Goal: Task Accomplishment & Management: Manage account settings

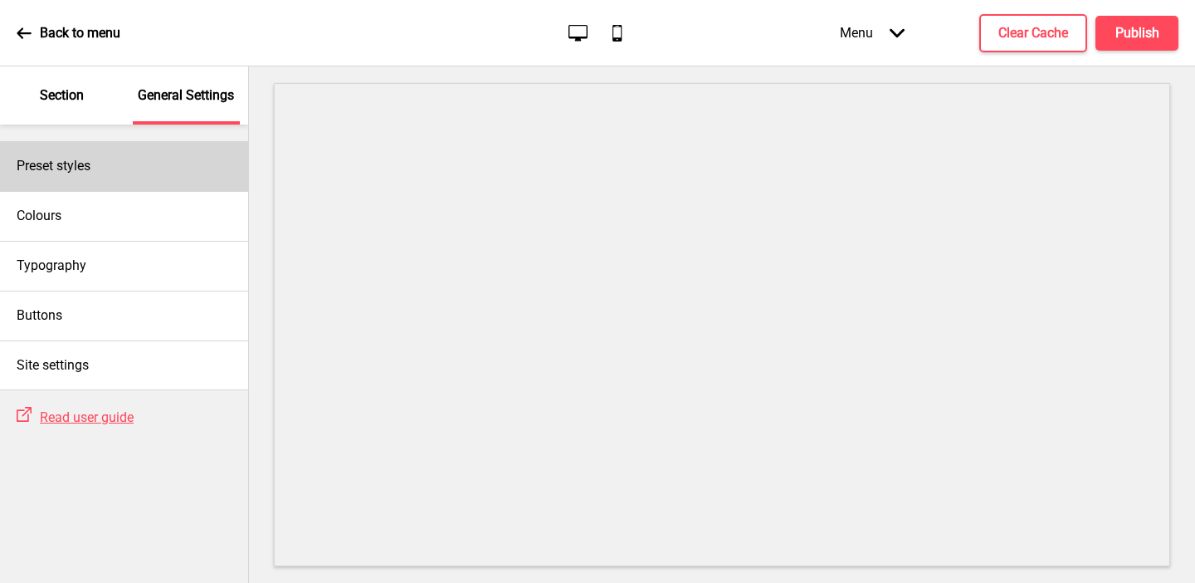
click at [90, 168] on h4 "Preset styles" at bounding box center [54, 166] width 74 height 18
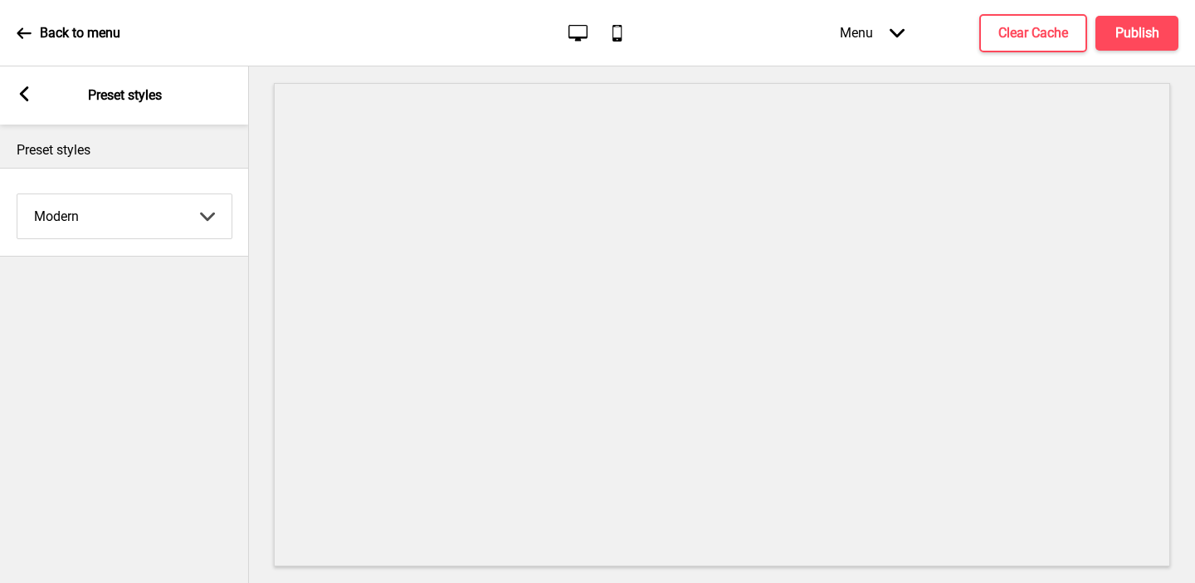
click at [94, 209] on select "Coffee Contrast Dark Earth Marine Minimalist Modern Oddle Pastel Yellow Fruits …" at bounding box center [124, 216] width 214 height 44
select select "minimalist"
click at [17, 194] on select "Coffee Contrast Dark Earth Marine Minimalist Modern Oddle Pastel Yellow Fruits …" at bounding box center [124, 216] width 214 height 44
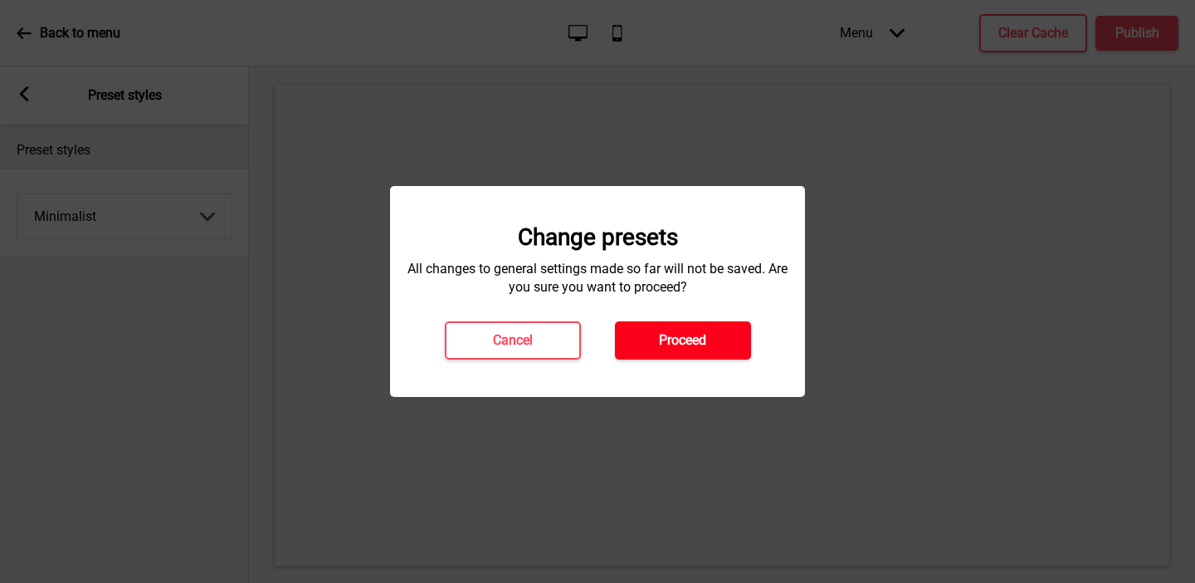
click at [642, 344] on button "Proceed" at bounding box center [683, 340] width 136 height 38
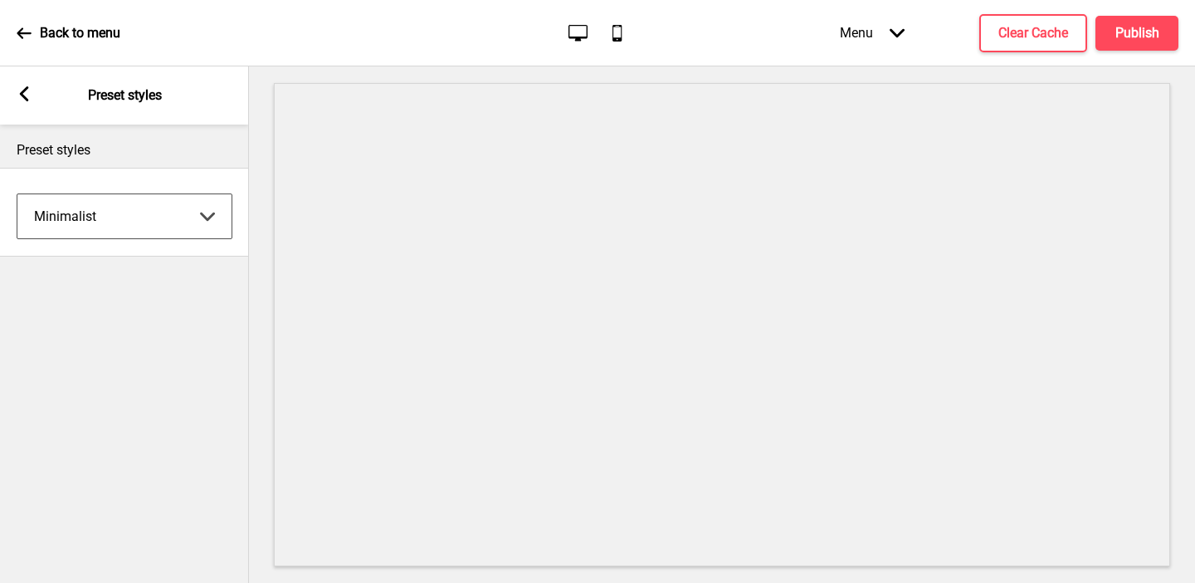
click at [17, 94] on rect at bounding box center [24, 93] width 15 height 15
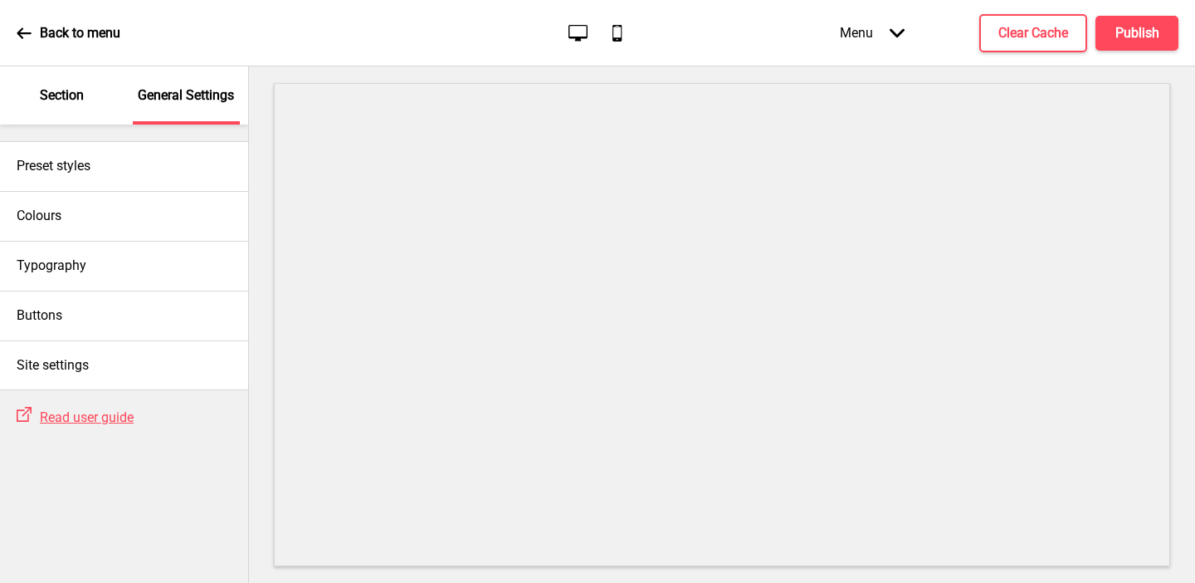
click at [55, 107] on div "Section" at bounding box center [62, 95] width 108 height 58
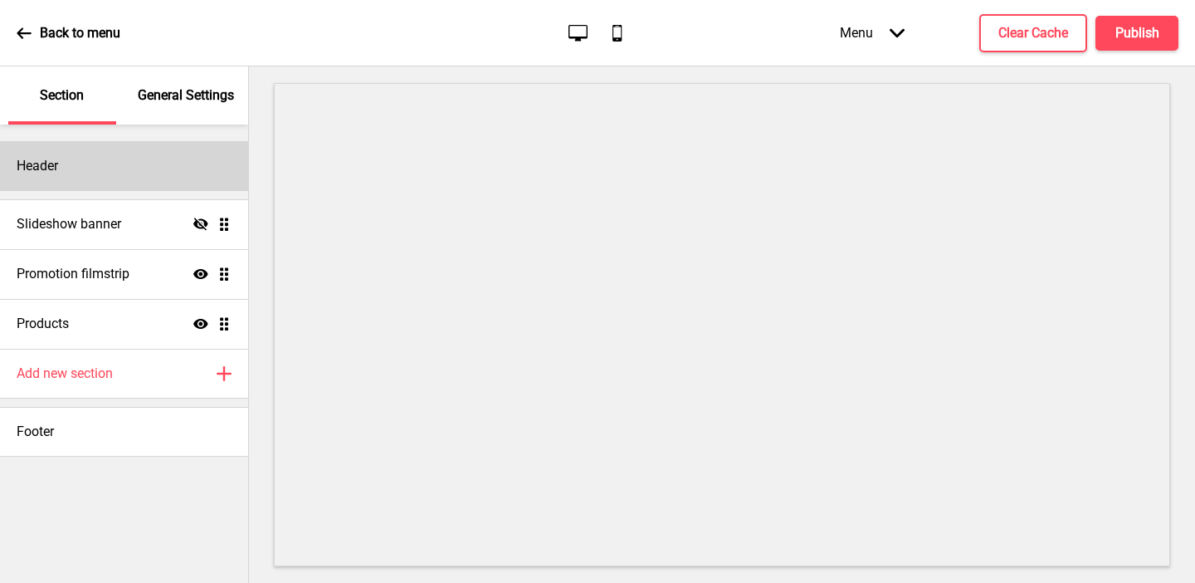
click at [82, 160] on div "Header" at bounding box center [124, 166] width 248 height 50
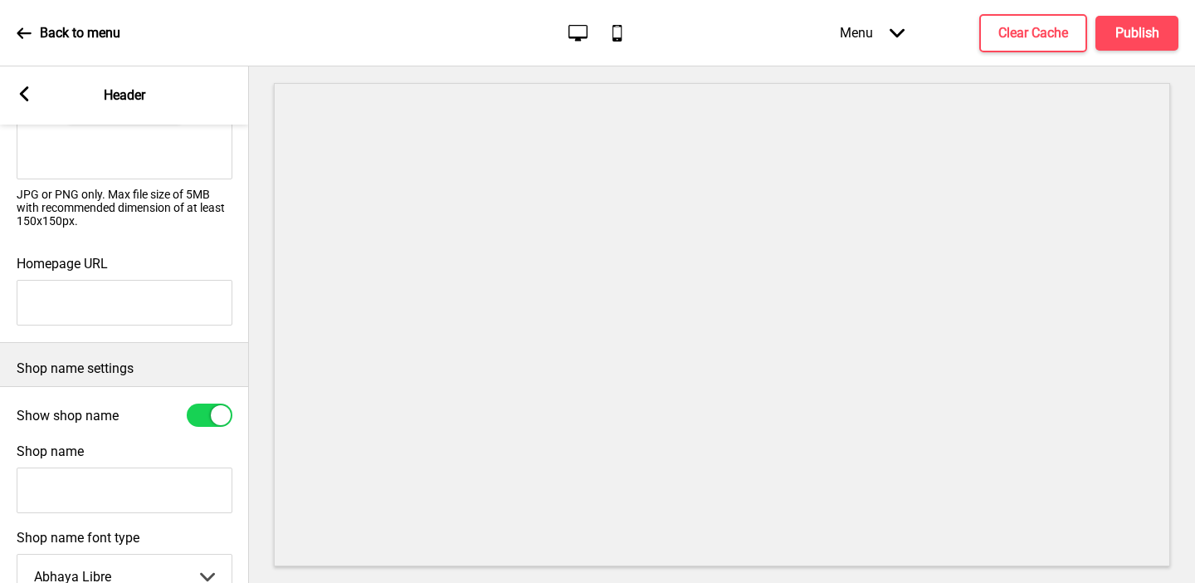
scroll to position [211, 0]
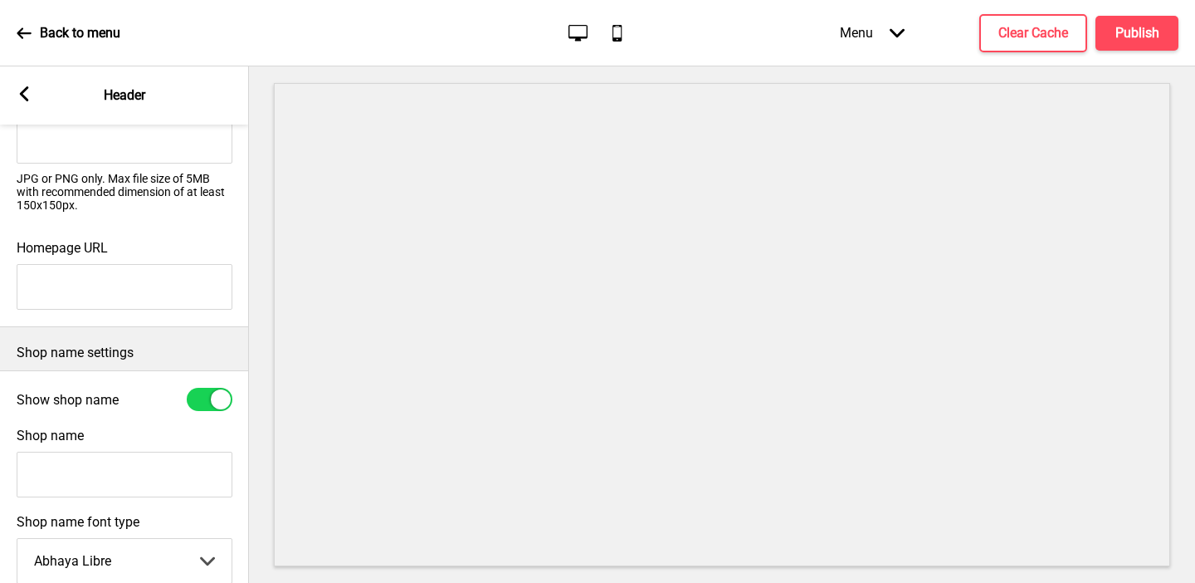
click at [67, 470] on input "Shop name" at bounding box center [125, 475] width 216 height 46
type input "Warm Up Cafe"
click at [218, 403] on div at bounding box center [221, 399] width 20 height 20
checkbox input "false"
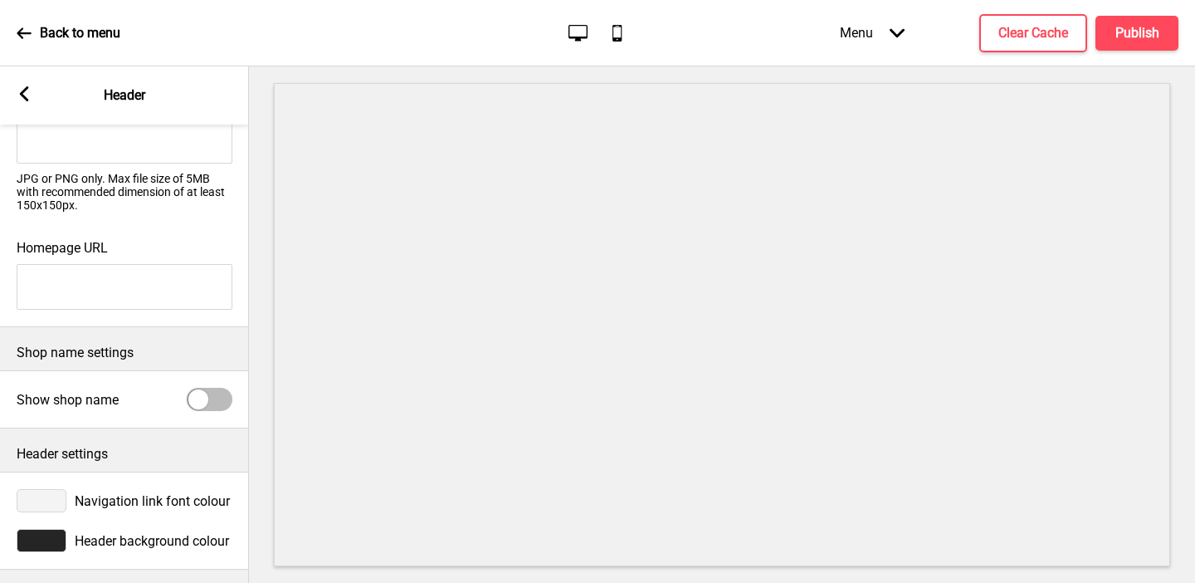
scroll to position [0, 0]
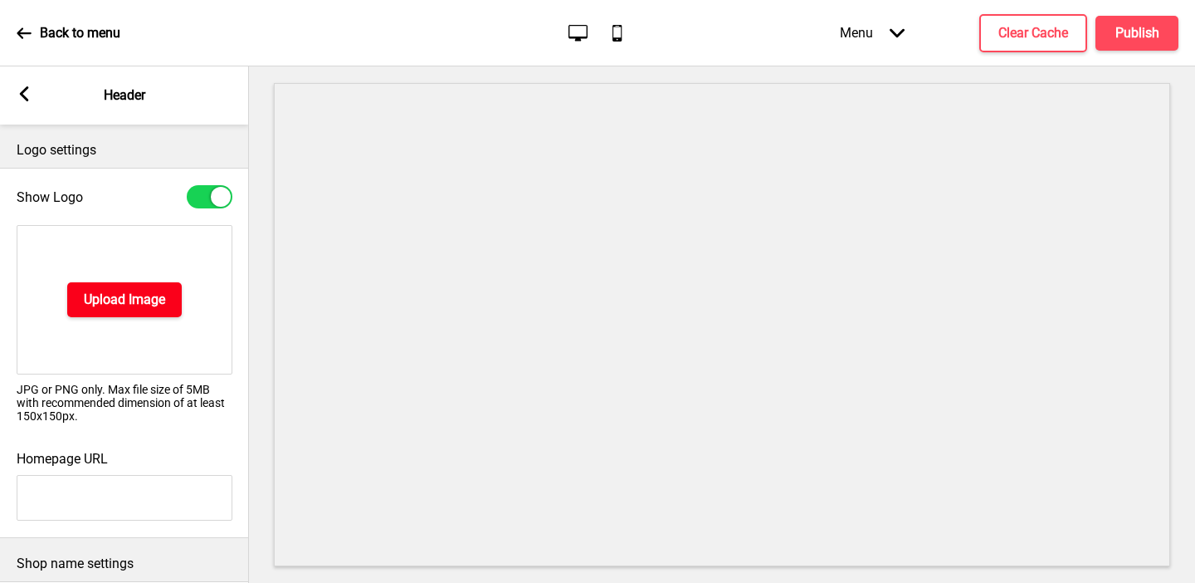
click at [123, 301] on h4 "Upload Image" at bounding box center [124, 300] width 81 height 18
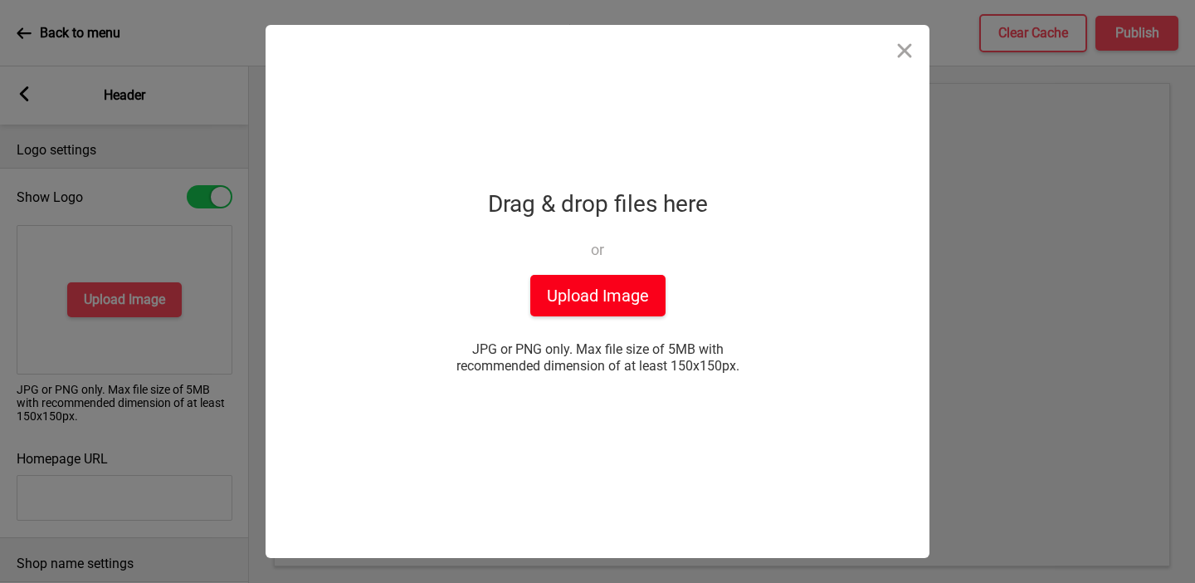
click at [613, 287] on button "Upload Image" at bounding box center [597, 296] width 135 height 42
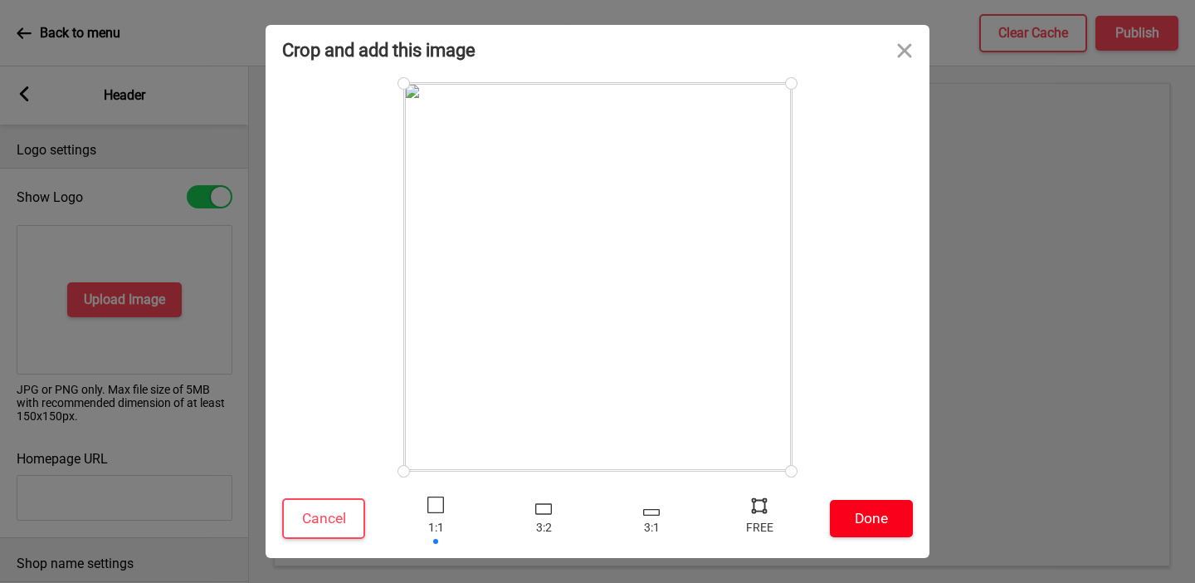
click at [887, 501] on button "Done" at bounding box center [871, 518] width 83 height 37
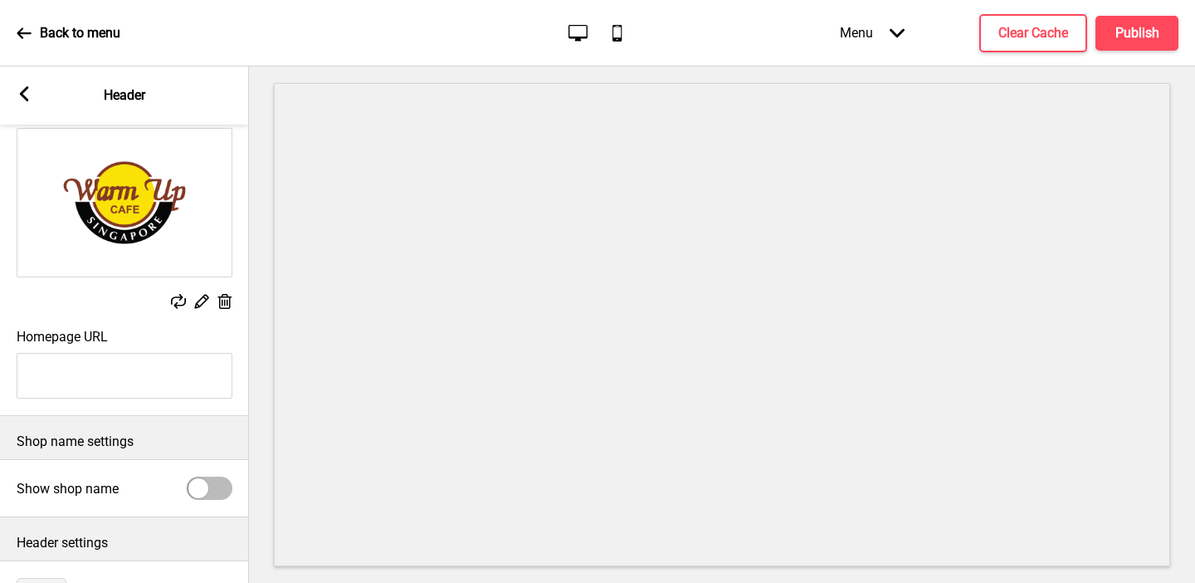
scroll to position [189, 0]
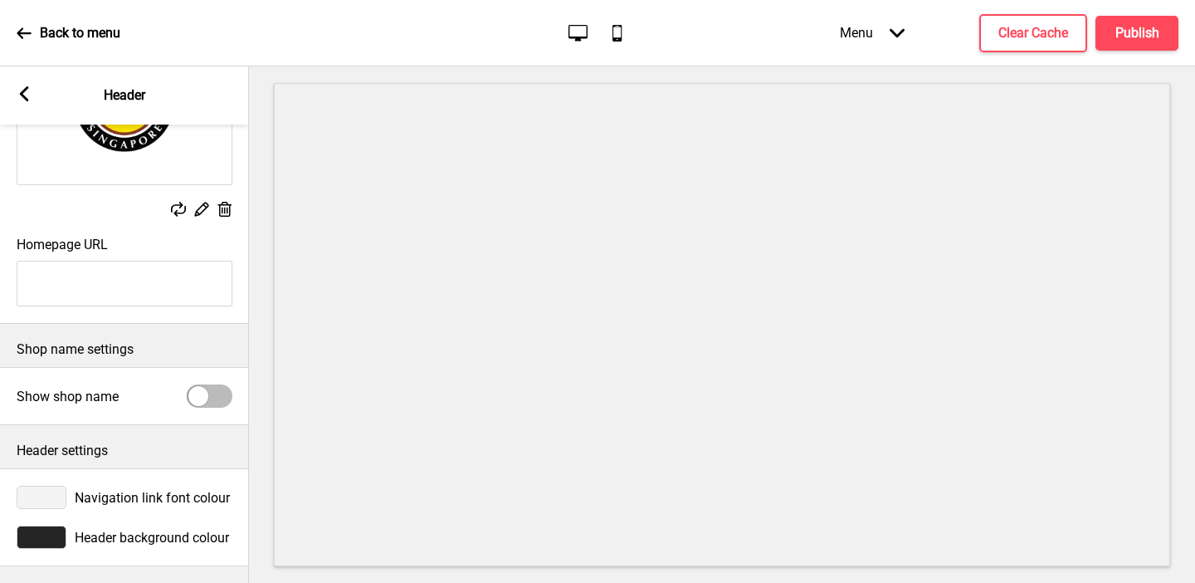
click at [51, 535] on div at bounding box center [42, 537] width 50 height 23
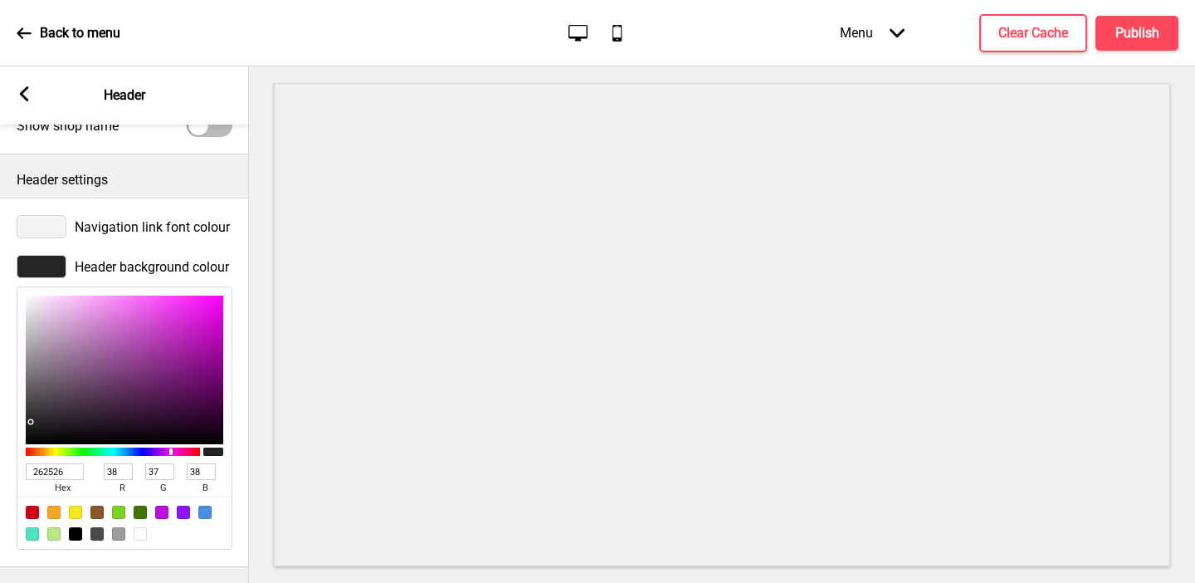
click at [140, 538] on div at bounding box center [140, 533] width 13 height 13
type input "FFFFFF"
type input "255"
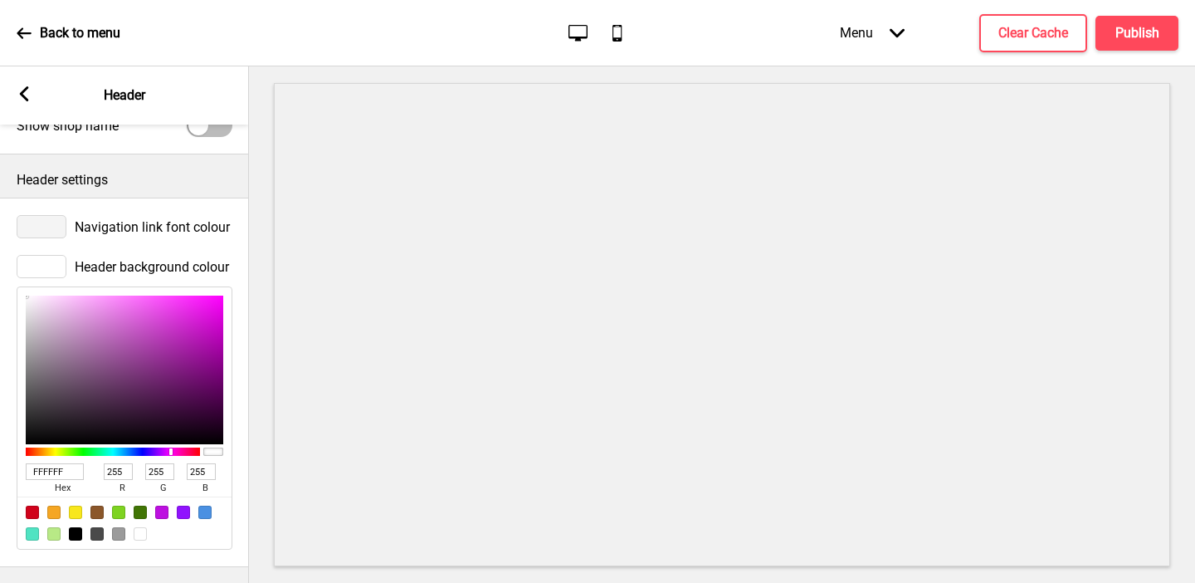
click at [44, 227] on div at bounding box center [42, 226] width 50 height 23
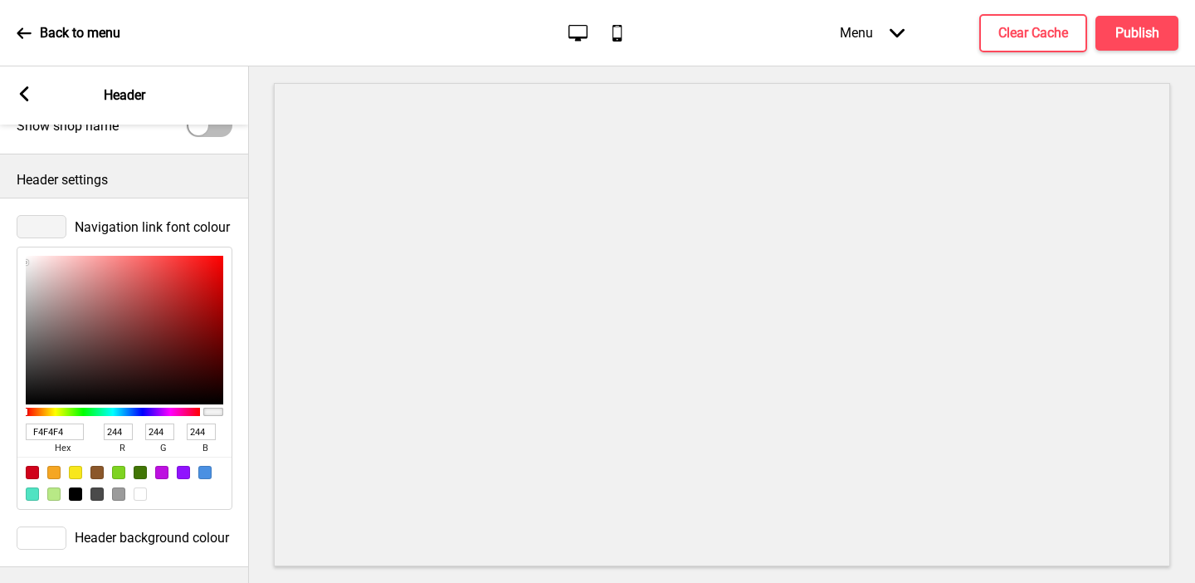
click at [76, 493] on div at bounding box center [75, 493] width 13 height 13
type input "000000"
type input "0"
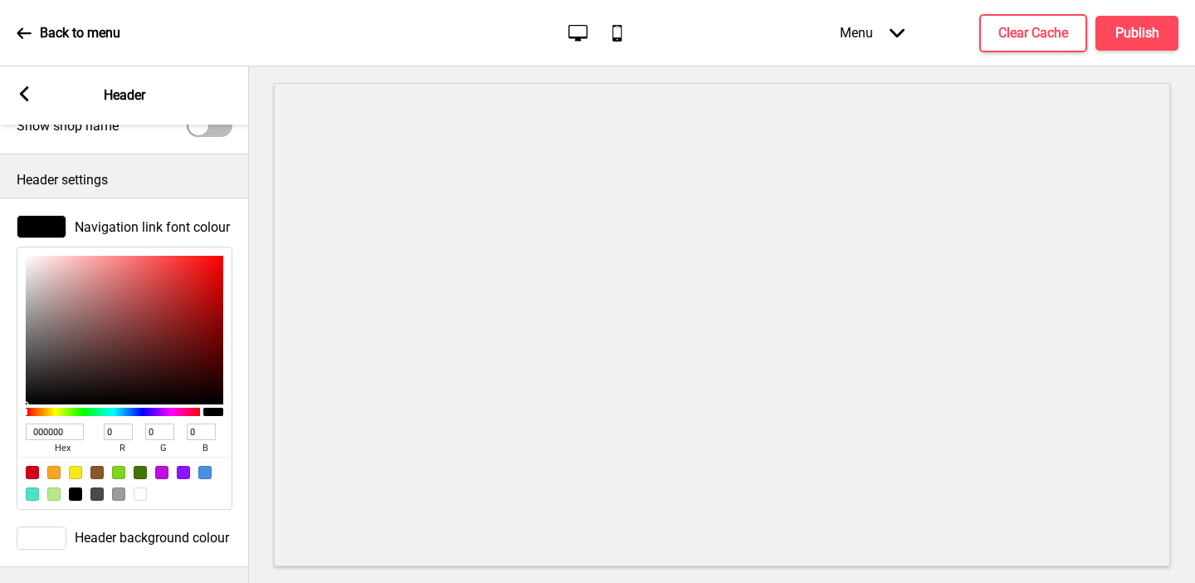
click at [23, 94] on rect at bounding box center [24, 93] width 15 height 15
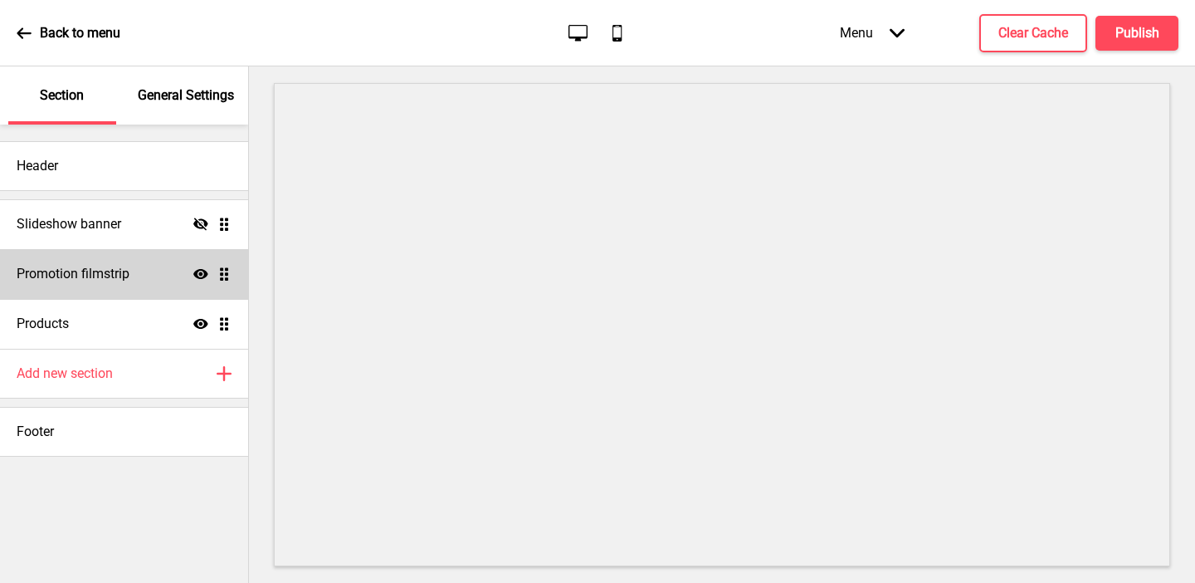
click at [94, 281] on h4 "Promotion filmstrip" at bounding box center [73, 274] width 113 height 18
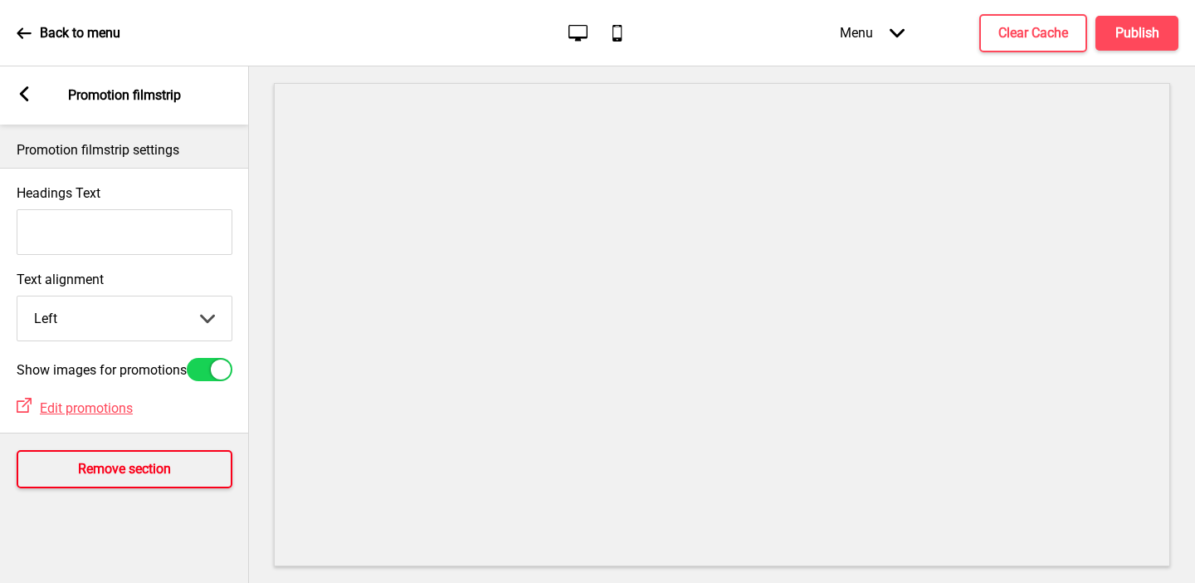
click at [81, 469] on h4 "Remove section" at bounding box center [124, 469] width 93 height 18
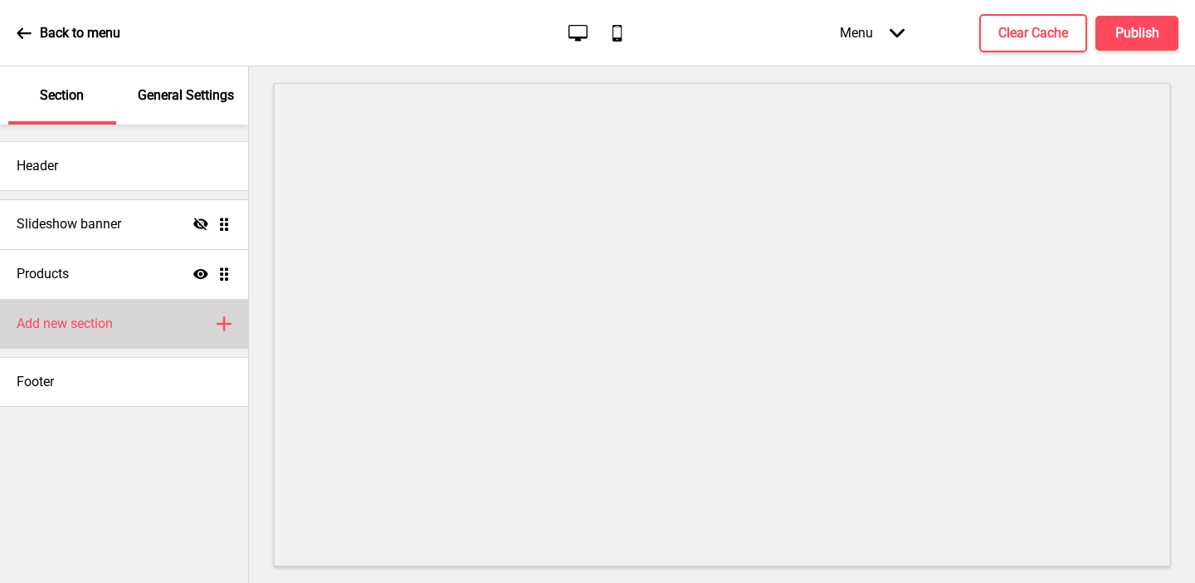
click at [86, 325] on h4 "Add new section" at bounding box center [65, 324] width 96 height 18
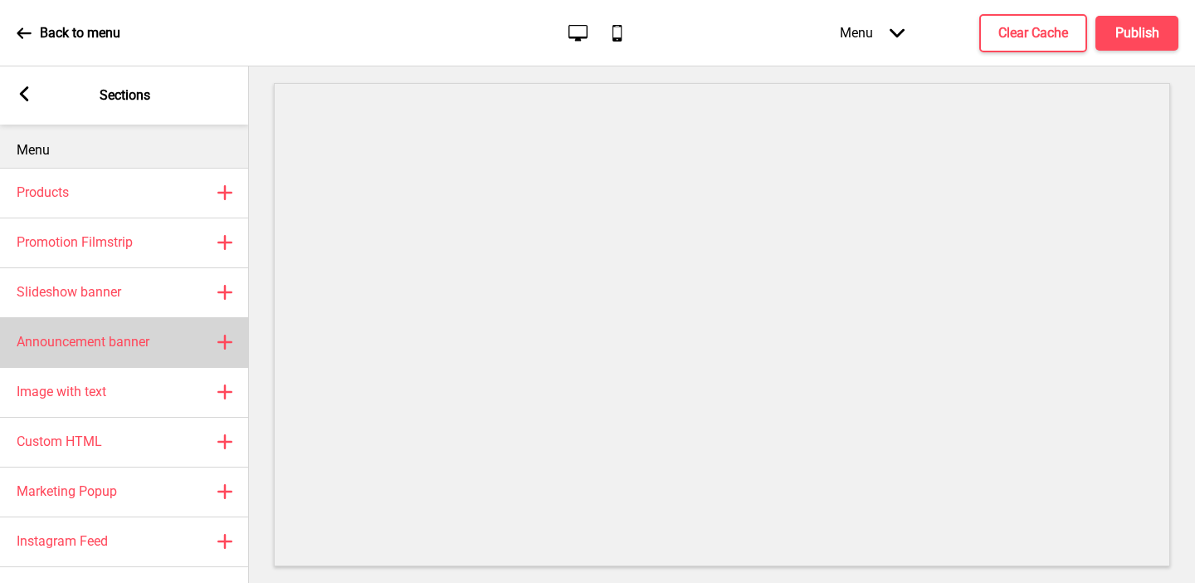
click at [96, 335] on h4 "Announcement banner" at bounding box center [83, 342] width 133 height 18
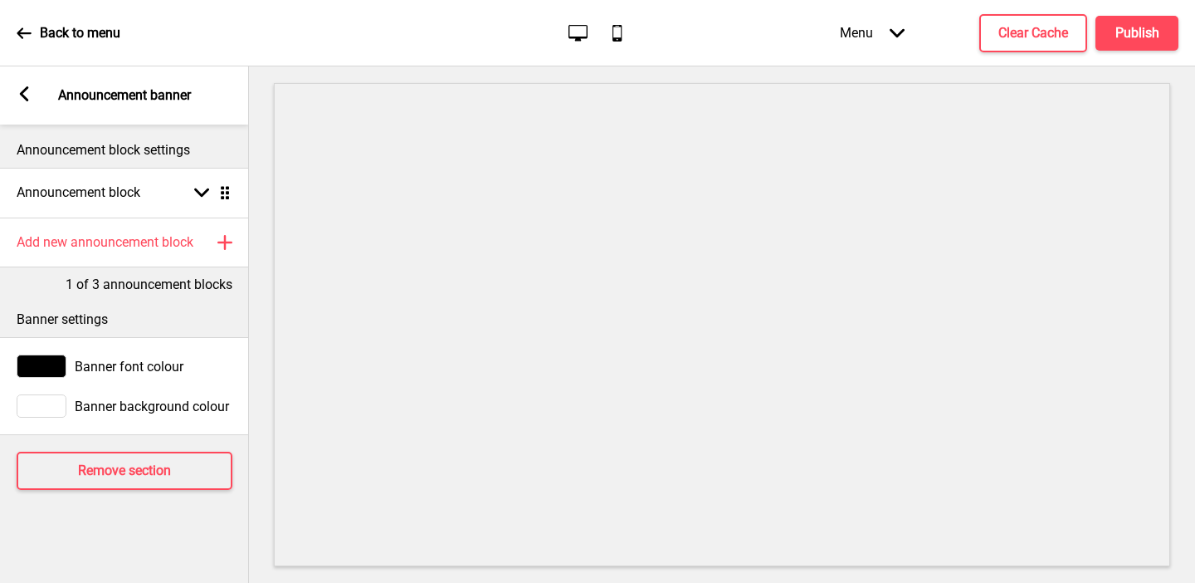
click at [29, 91] on rect at bounding box center [24, 93] width 15 height 15
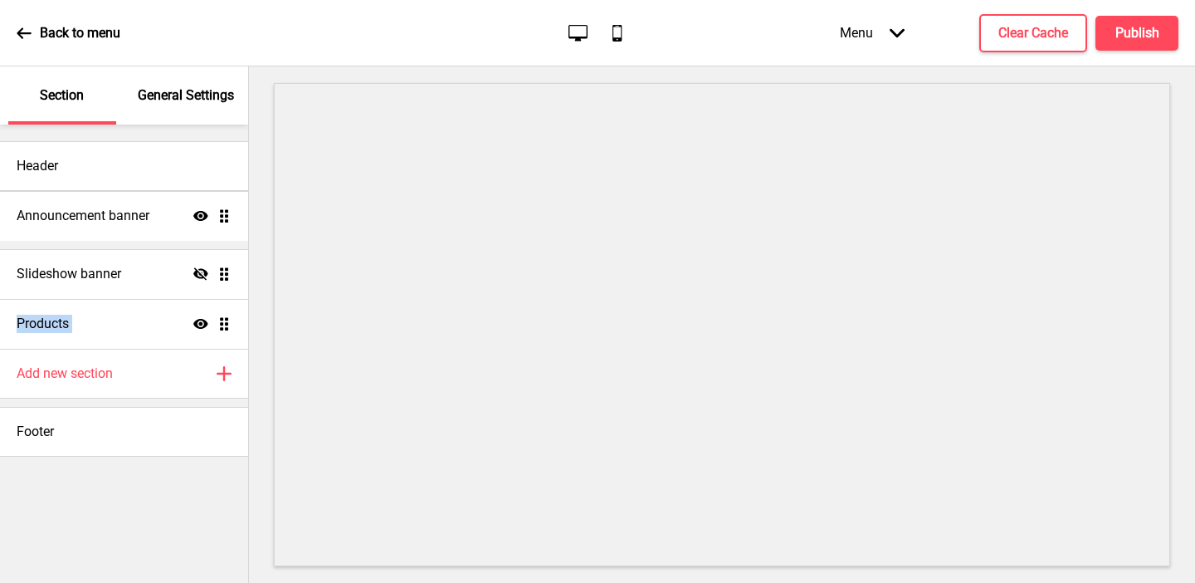
drag, startPoint x: 223, startPoint y: 326, endPoint x: 220, endPoint y: 218, distance: 108.0
click at [220, 218] on ul "Slideshow banner Hide Drag Products Show Drag Announcement banner Show Drag" at bounding box center [124, 273] width 248 height 149
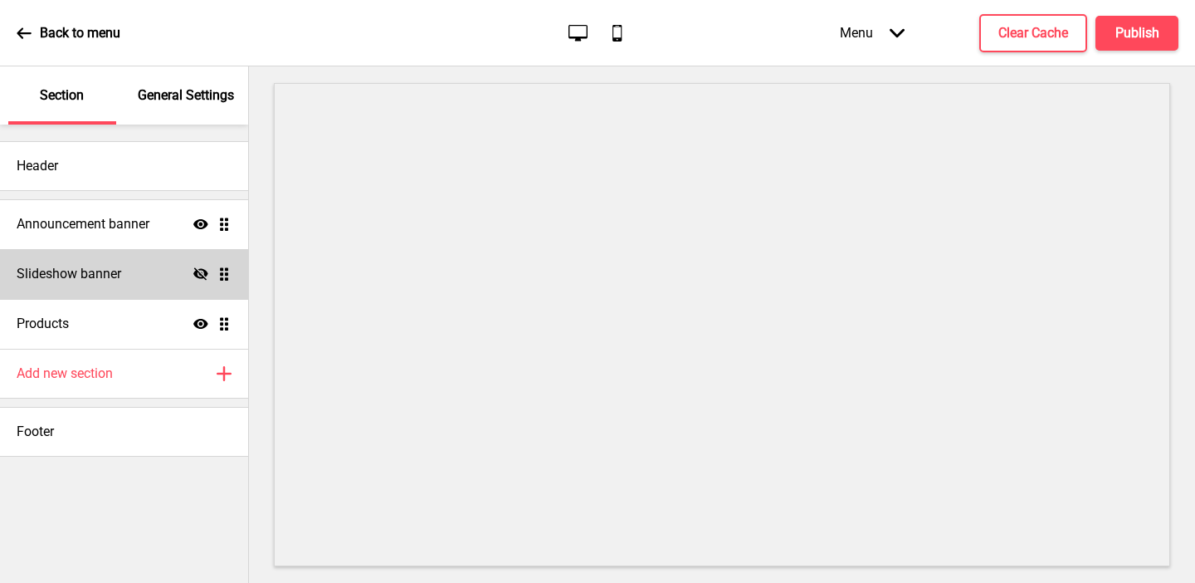
click at [203, 272] on icon "Hide" at bounding box center [200, 273] width 15 height 15
click at [162, 281] on div "Slideshow banner Show Drag" at bounding box center [124, 274] width 248 height 50
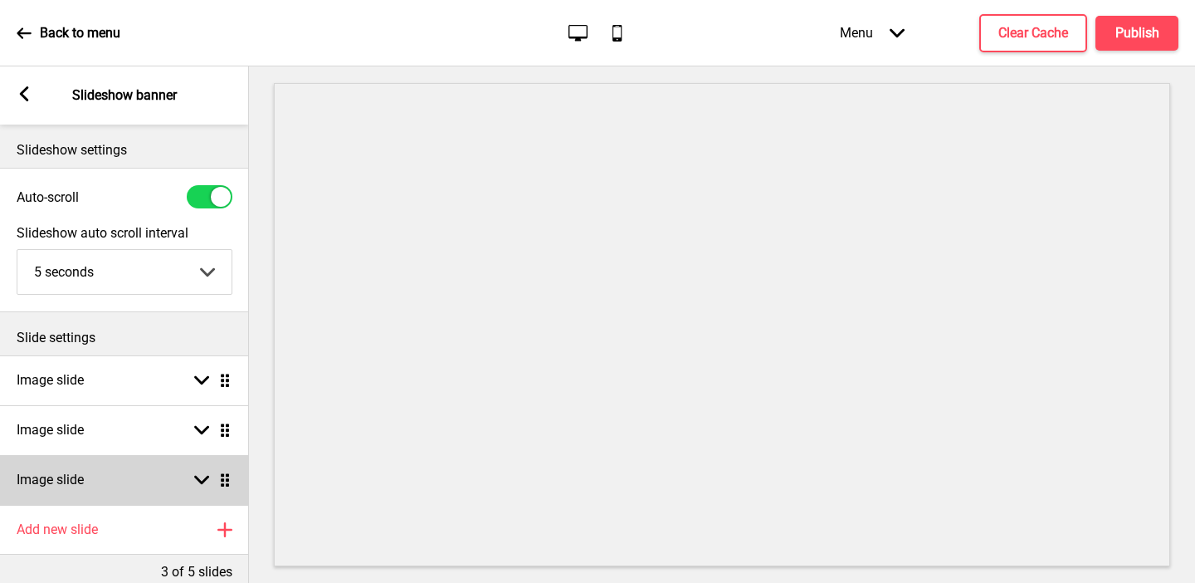
click at [136, 484] on div "Image slide Arrow down Drag" at bounding box center [124, 480] width 249 height 50
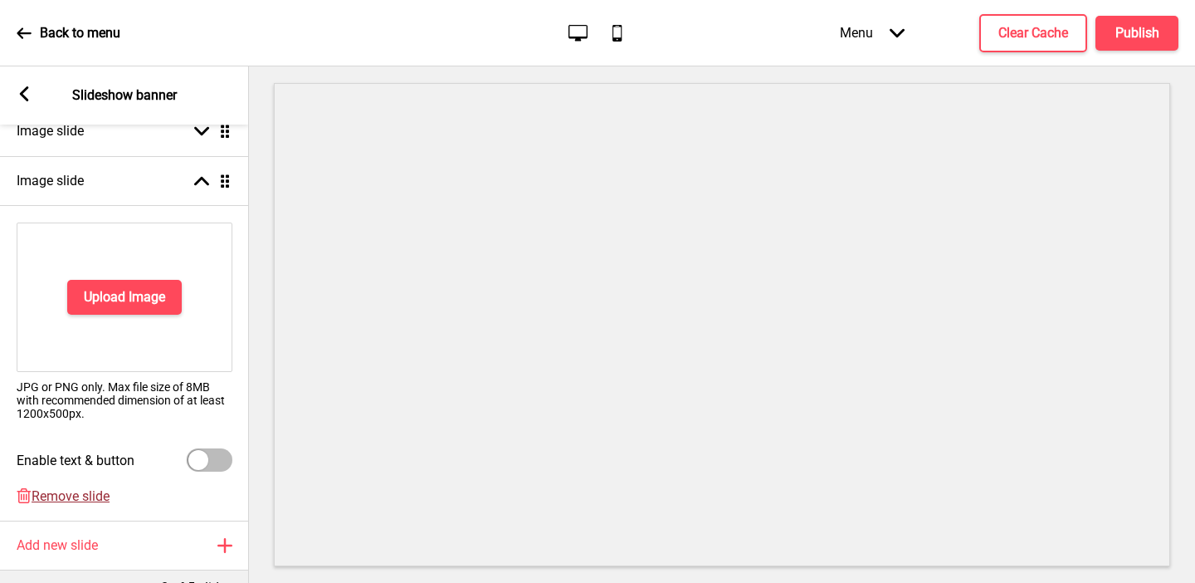
click at [95, 497] on span "Remove slide" at bounding box center [71, 496] width 78 height 16
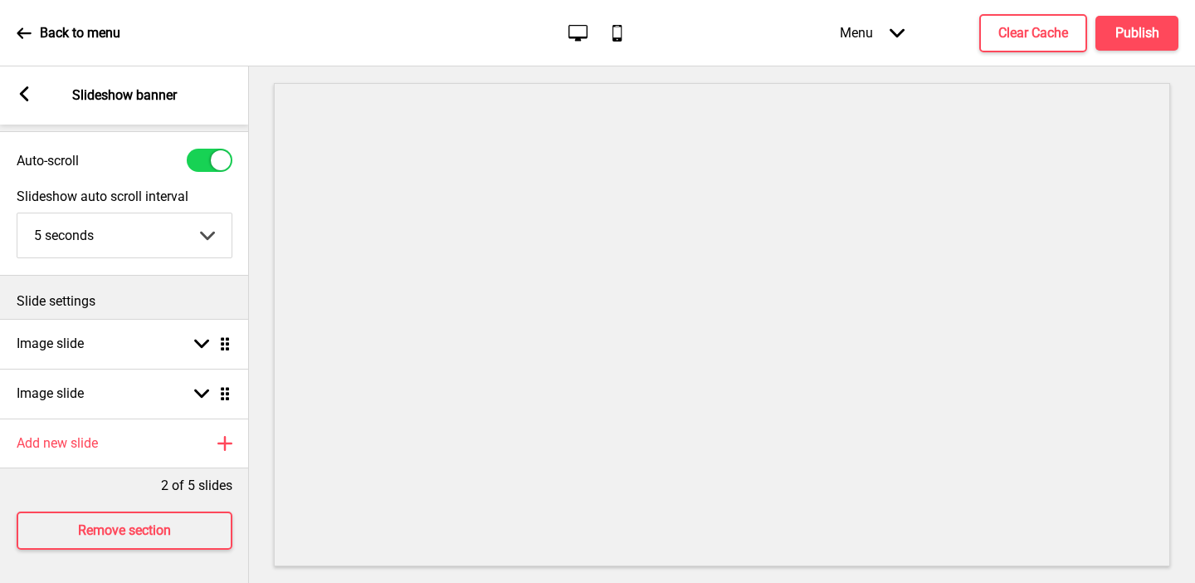
click at [200, 170] on div at bounding box center [210, 160] width 46 height 23
checkbox input "false"
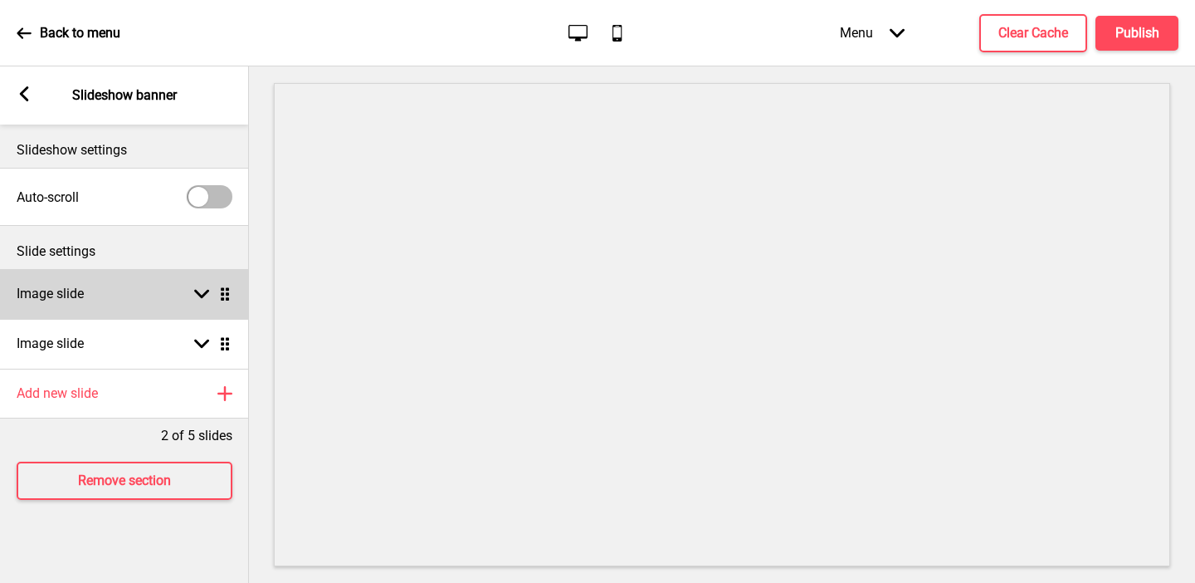
scroll to position [0, 0]
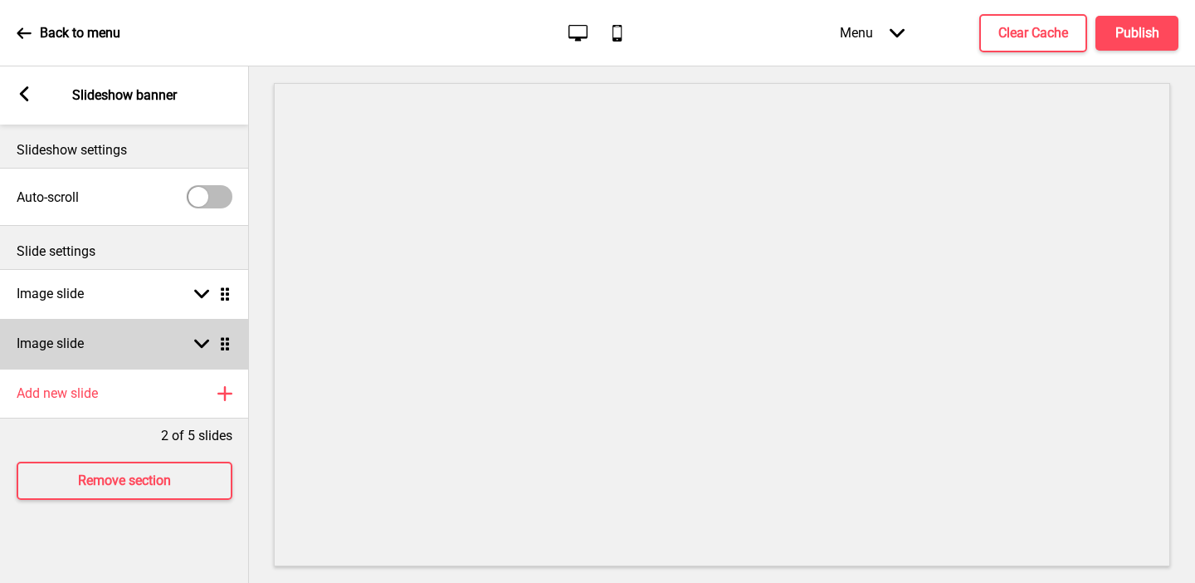
click at [137, 325] on div "Image slide Arrow down Drag" at bounding box center [124, 344] width 249 height 50
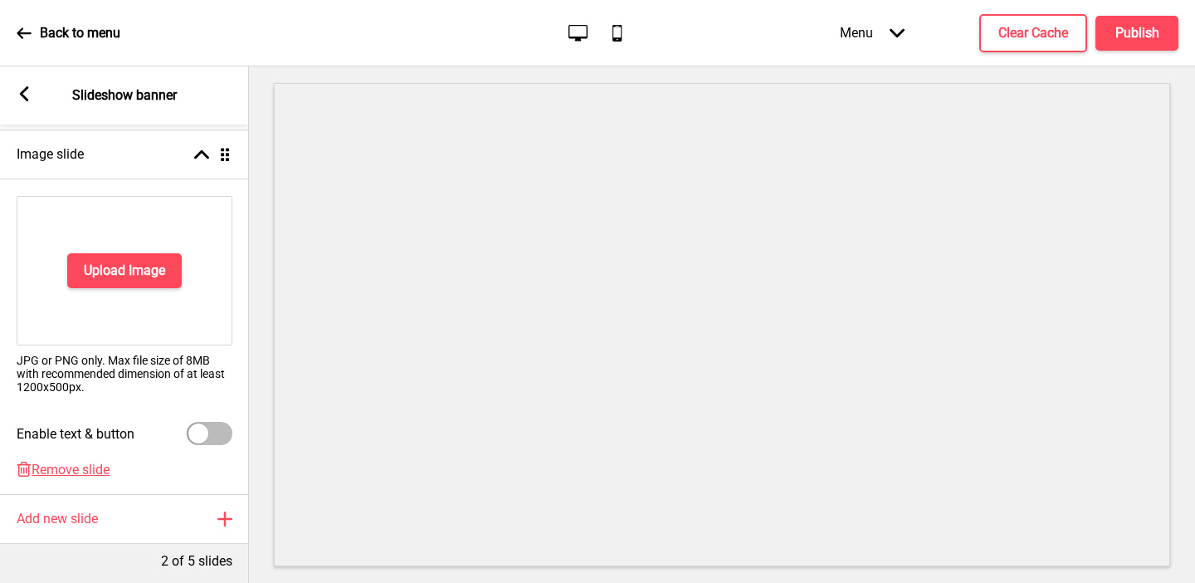
scroll to position [265, 0]
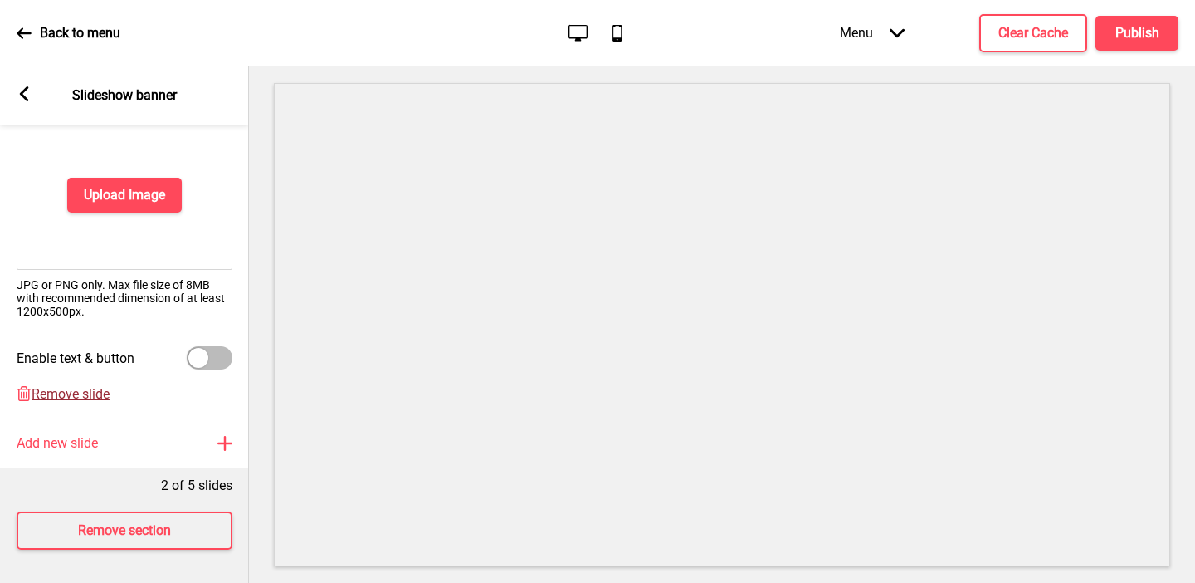
click at [72, 388] on span "Remove slide" at bounding box center [71, 394] width 78 height 16
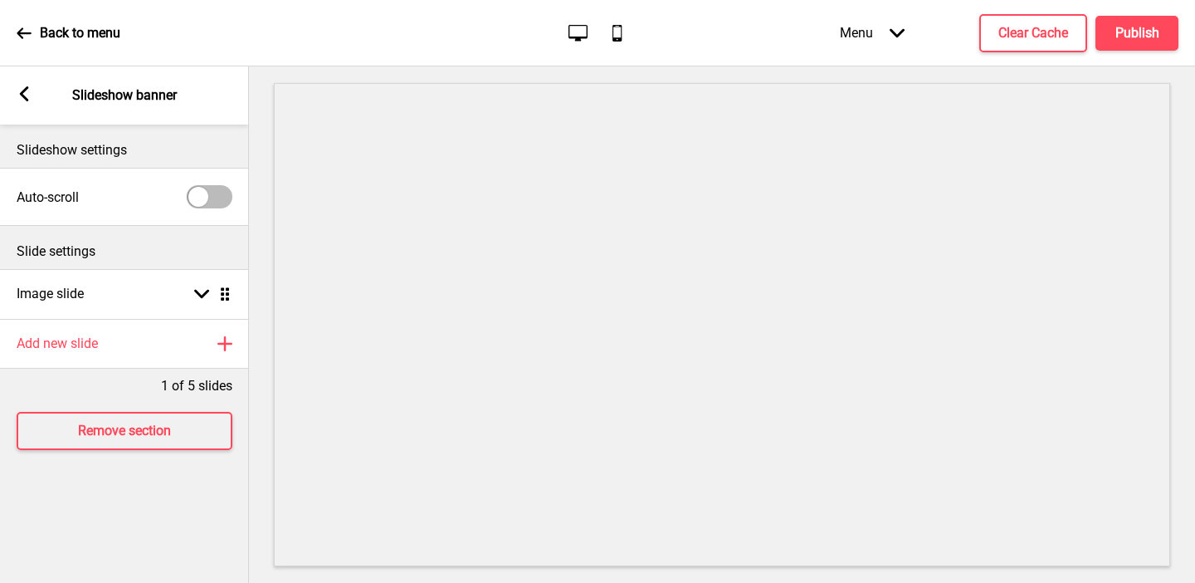
scroll to position [0, 0]
click at [24, 91] on icon at bounding box center [24, 93] width 9 height 15
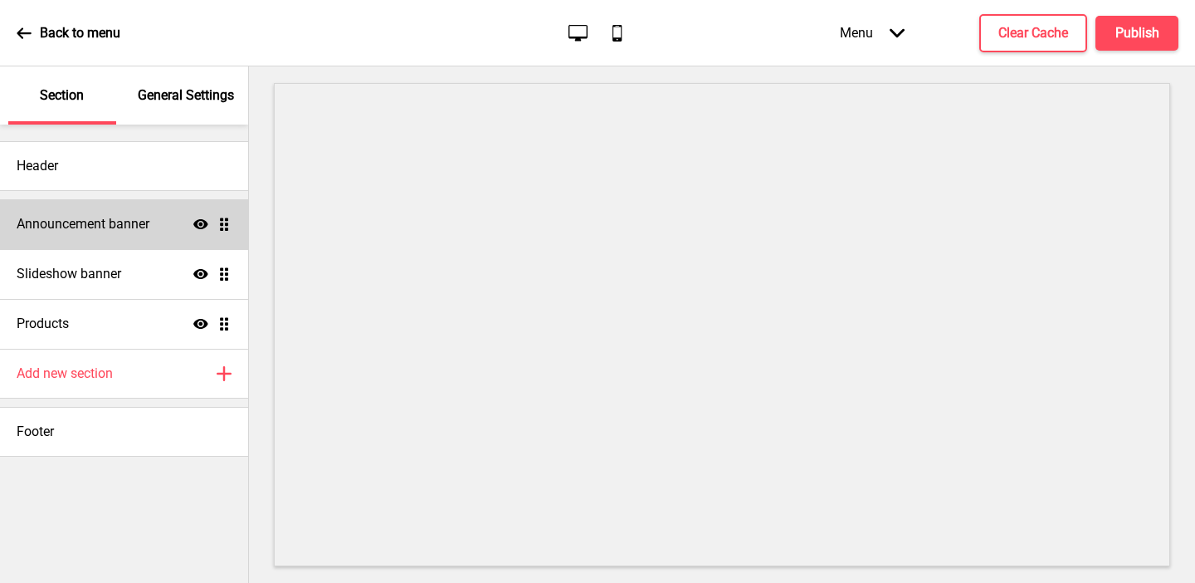
click at [72, 221] on h4 "Announcement banner" at bounding box center [83, 224] width 133 height 18
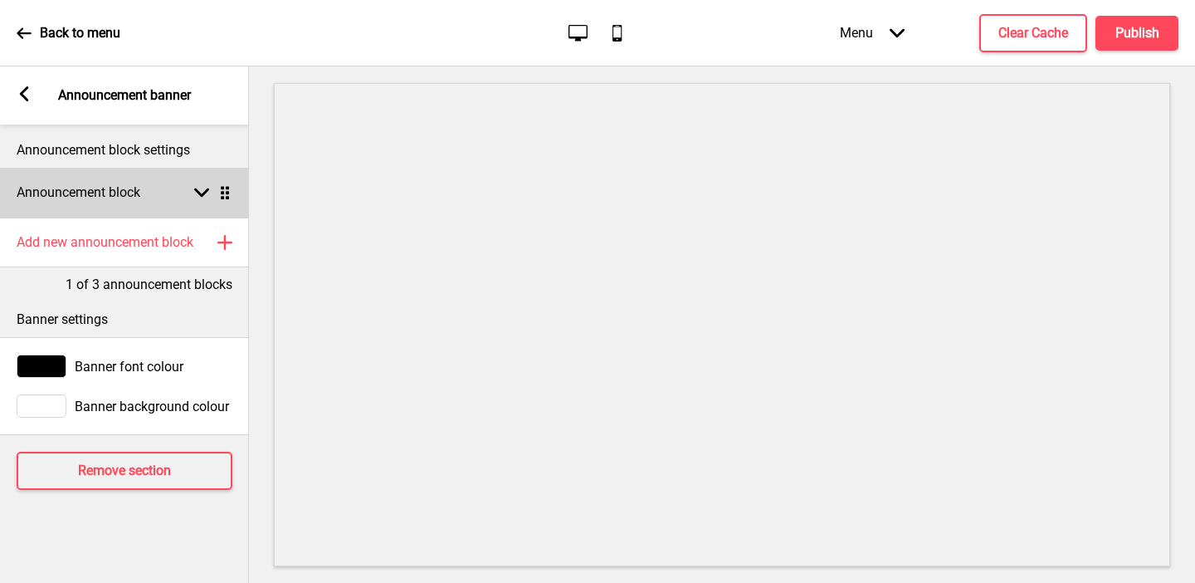
click at [72, 207] on div "Announcement block Arrow down Drag" at bounding box center [124, 193] width 249 height 50
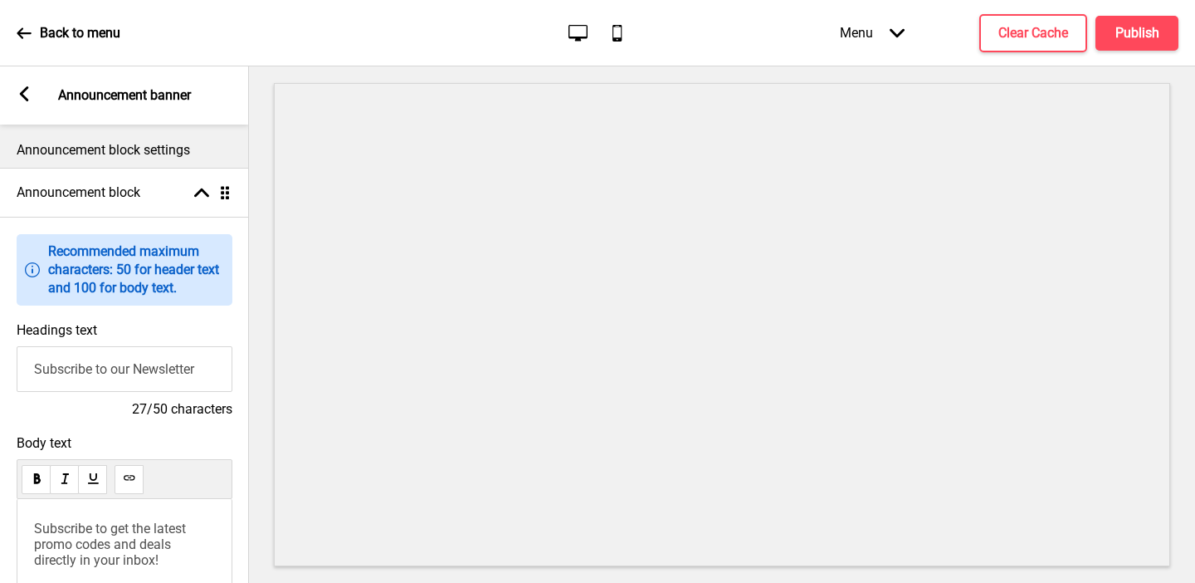
click at [73, 369] on input "Subscribe to our Newsletter" at bounding box center [125, 369] width 216 height 46
type input "Welcome to Warm Up Cafe"
click at [76, 540] on span "Subscribe to get the latest promo codes and deals directly in your inbox!" at bounding box center [111, 544] width 155 height 47
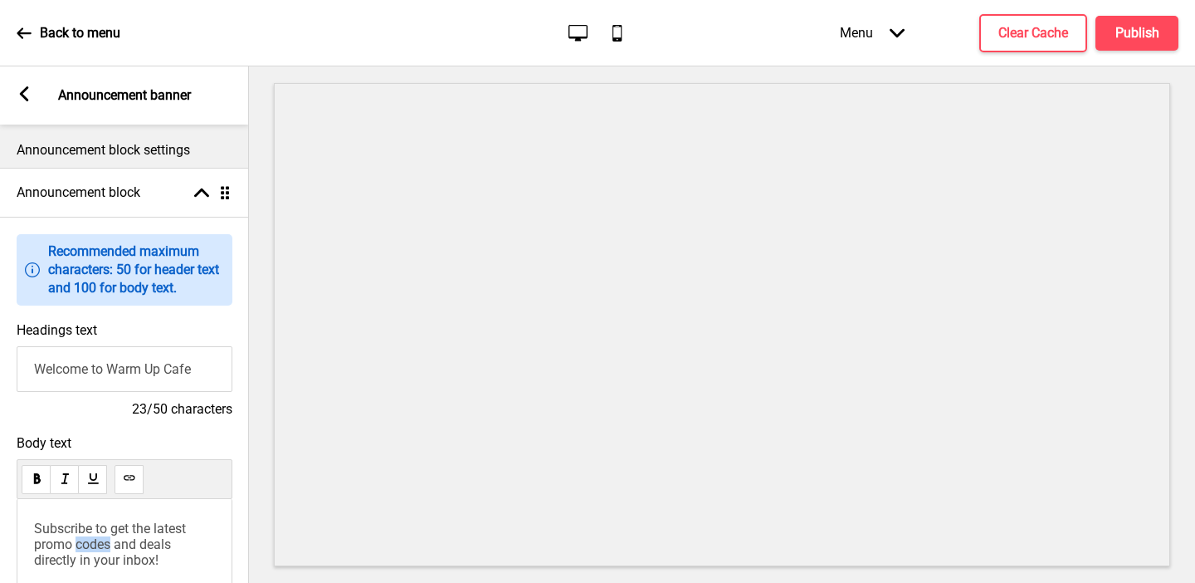
click at [76, 540] on span "Subscribe to get the latest promo codes and deals directly in your inbox!" at bounding box center [111, 544] width 155 height 47
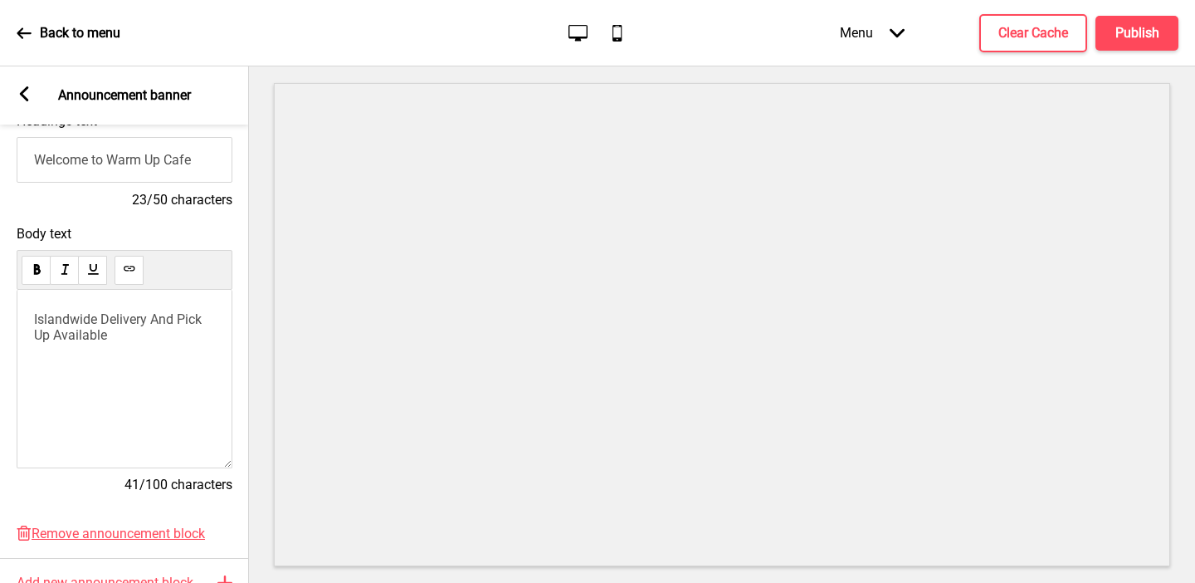
scroll to position [238, 0]
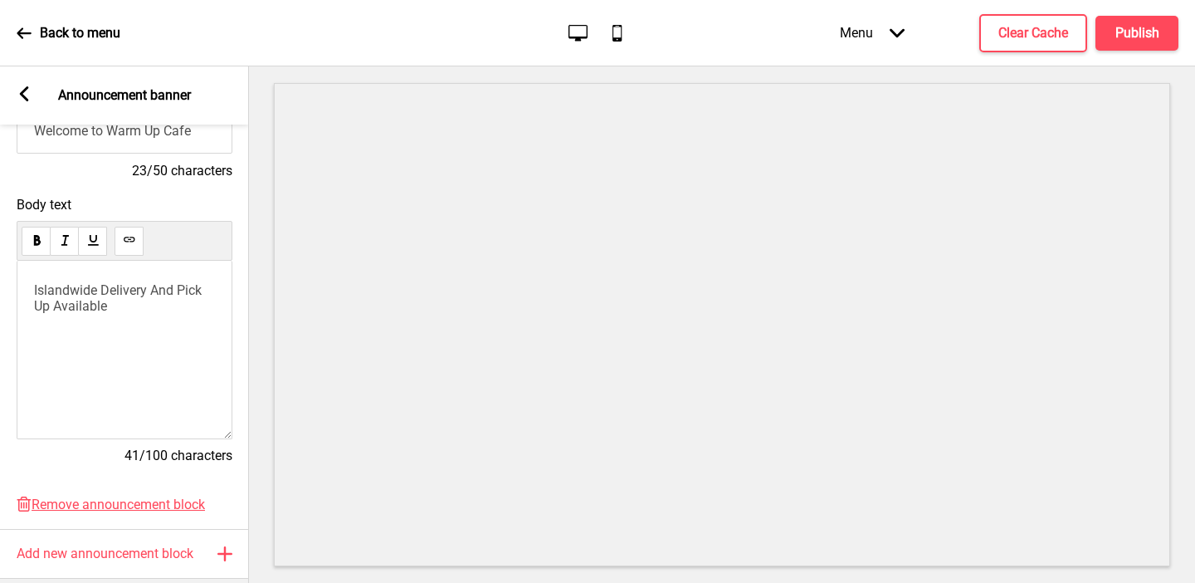
click at [25, 100] on icon at bounding box center [24, 93] width 9 height 15
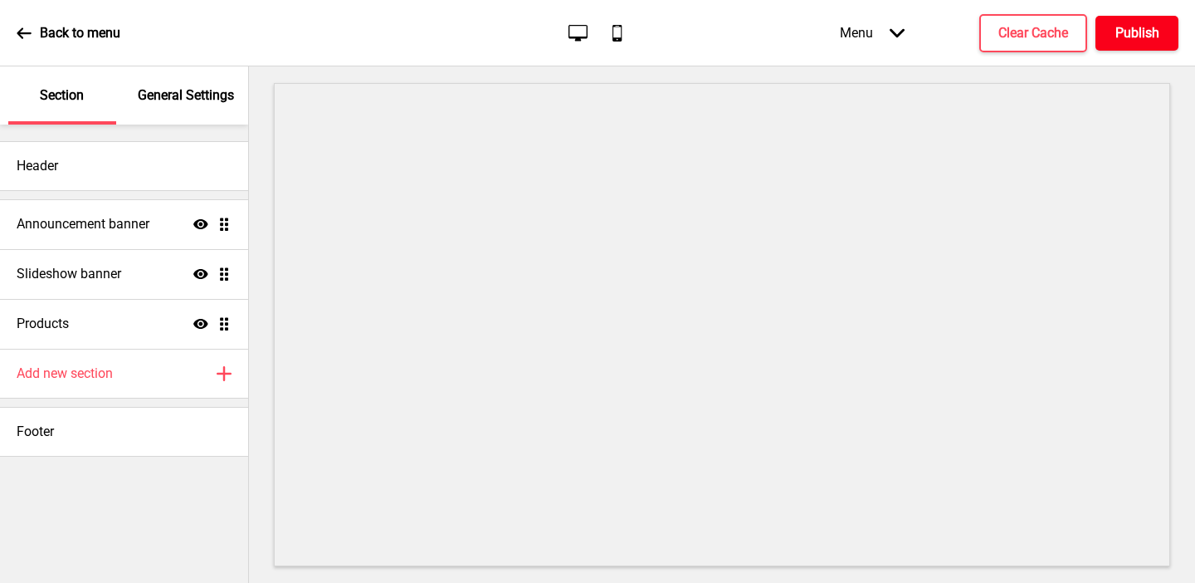
click at [1156, 38] on h4 "Publish" at bounding box center [1138, 33] width 44 height 18
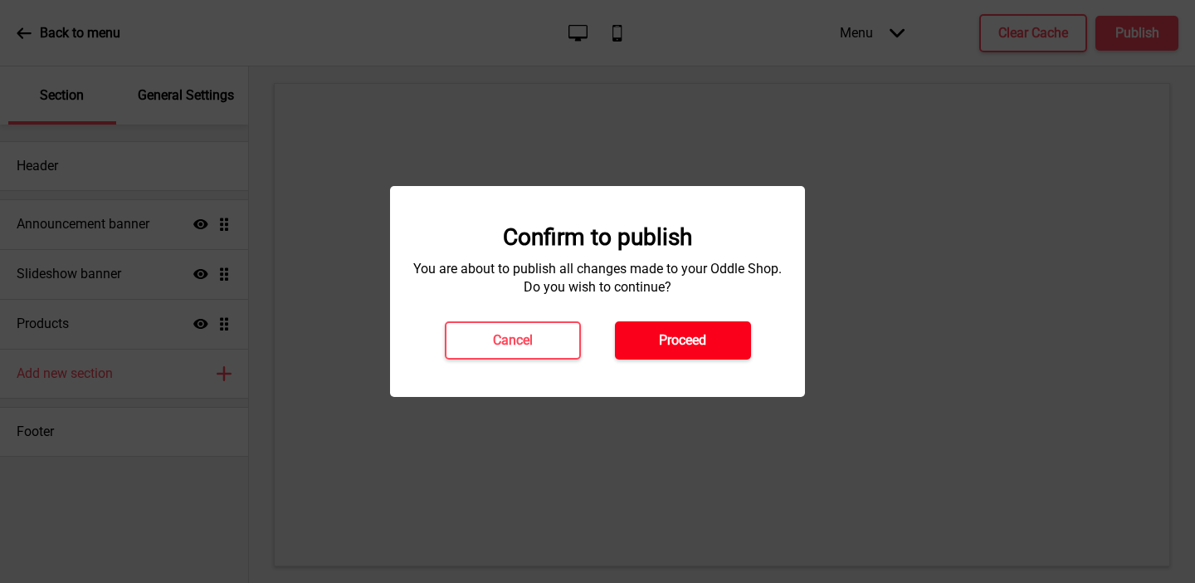
click at [702, 346] on h4 "Proceed" at bounding box center [682, 340] width 47 height 18
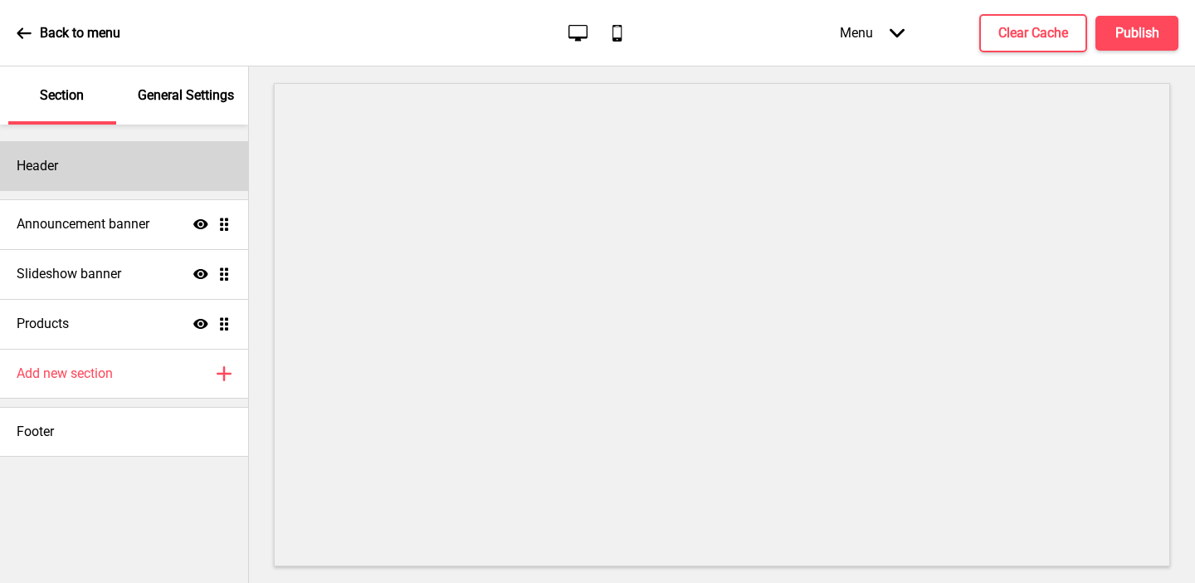
click at [130, 165] on div "Header" at bounding box center [124, 166] width 248 height 50
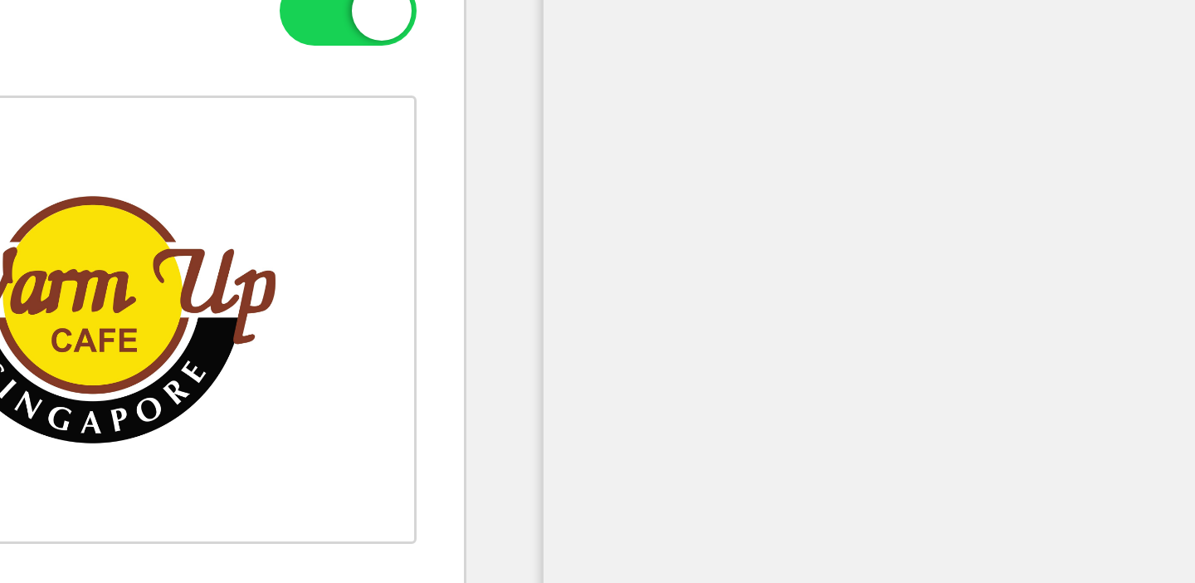
type input "#843825"
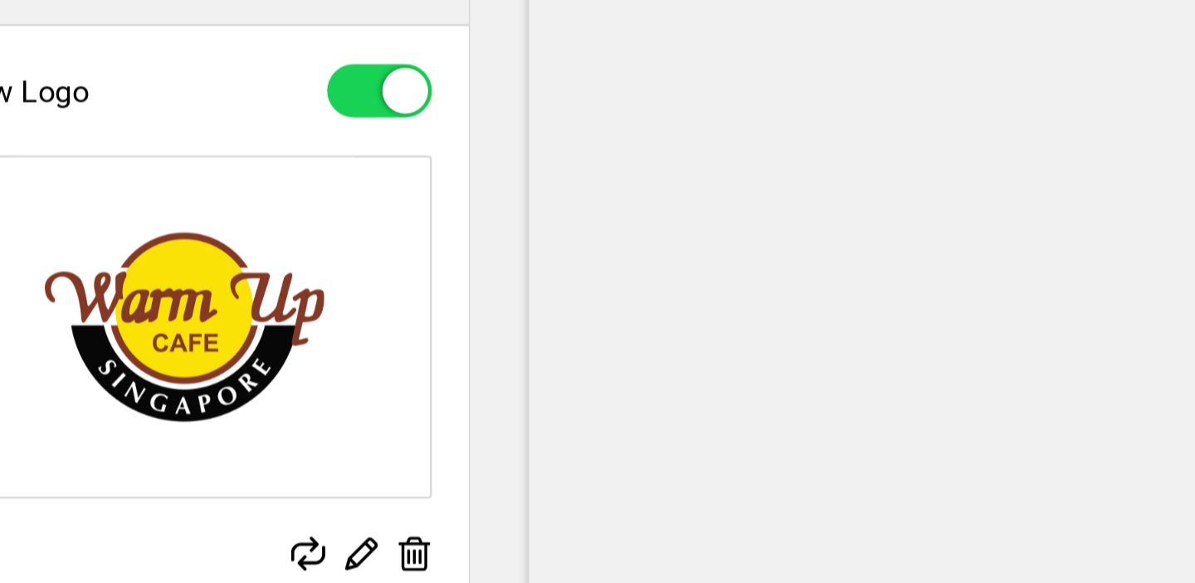
click at [267, 235] on div at bounding box center [722, 324] width 946 height 516
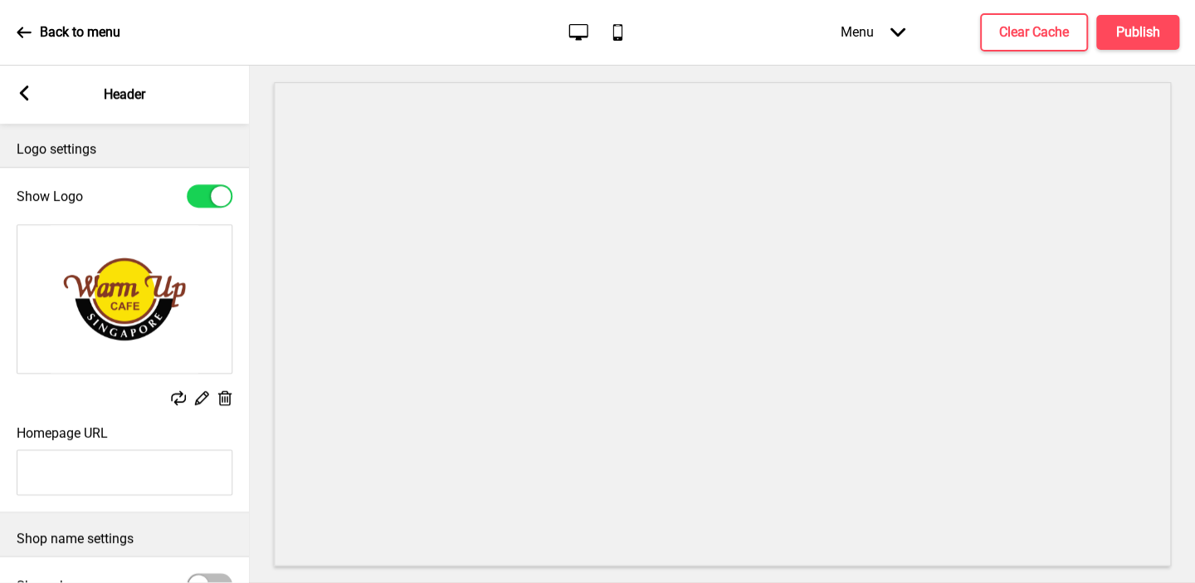
scroll to position [0, 0]
click at [22, 93] on icon at bounding box center [24, 93] width 9 height 15
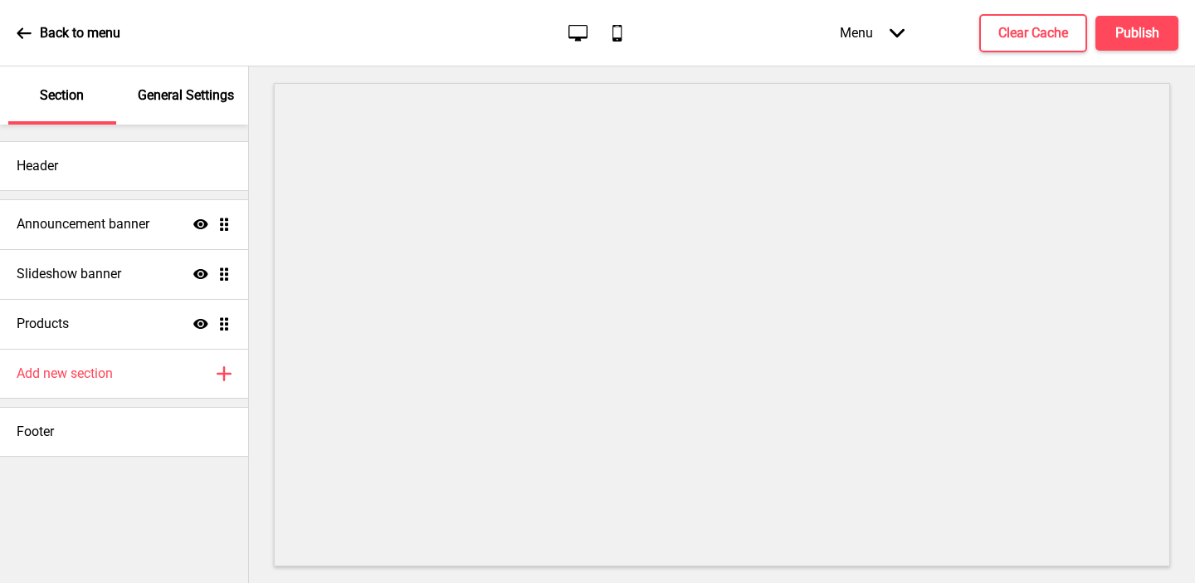
click at [154, 92] on p "General Settings" at bounding box center [186, 95] width 96 height 18
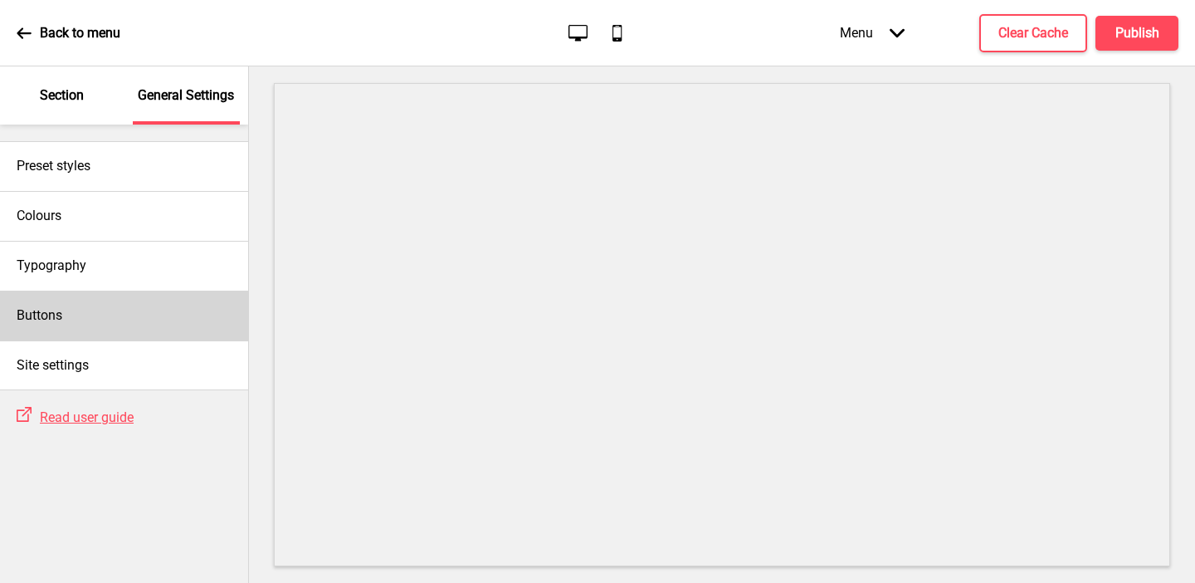
click at [98, 326] on div "Buttons" at bounding box center [124, 316] width 248 height 50
select select "square"
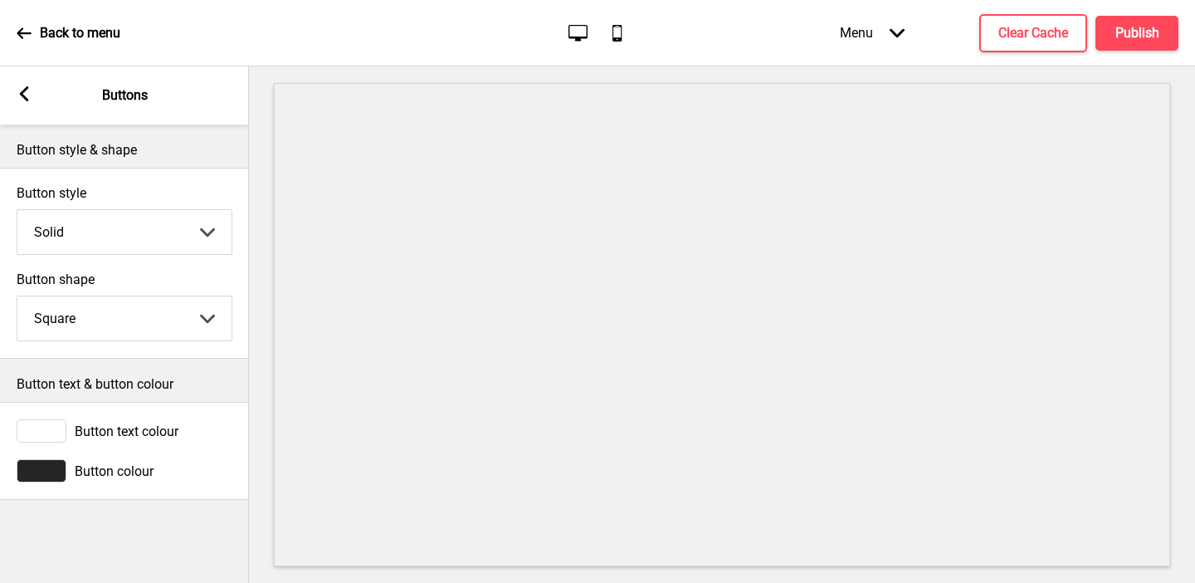
click at [32, 465] on div at bounding box center [42, 470] width 50 height 23
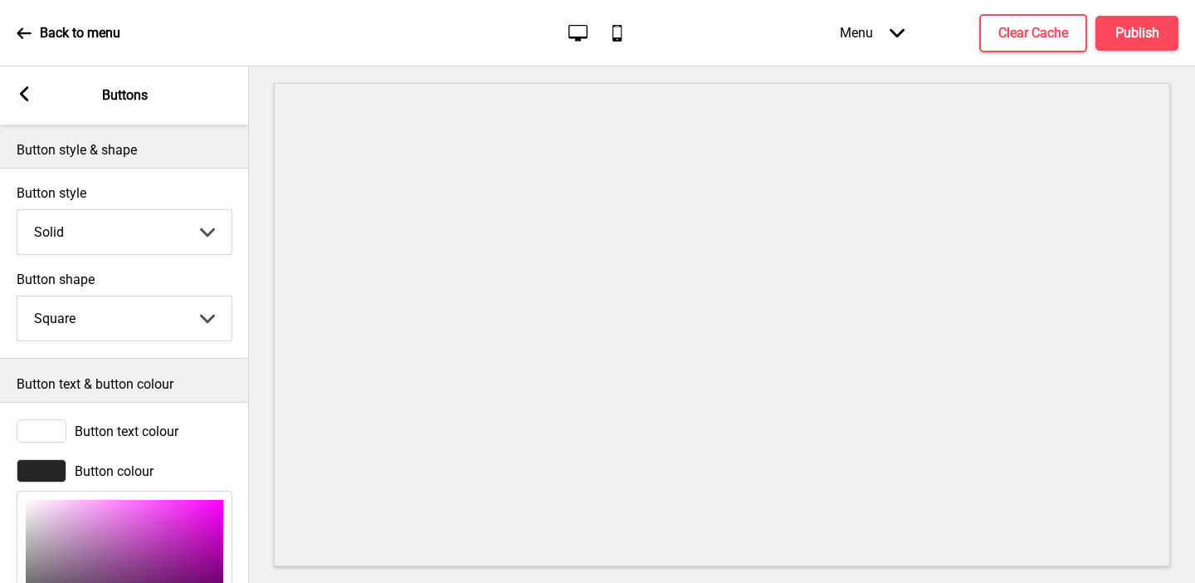
scroll to position [204, 0]
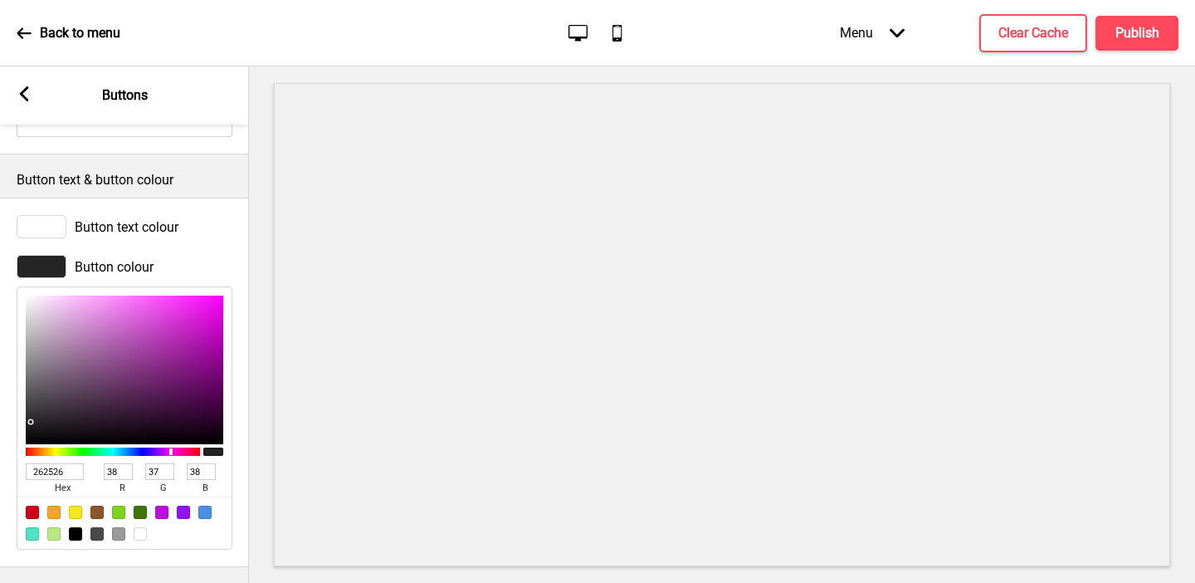
click at [49, 476] on input "262526" at bounding box center [55, 471] width 58 height 17
paste input "843825"
type input "843825"
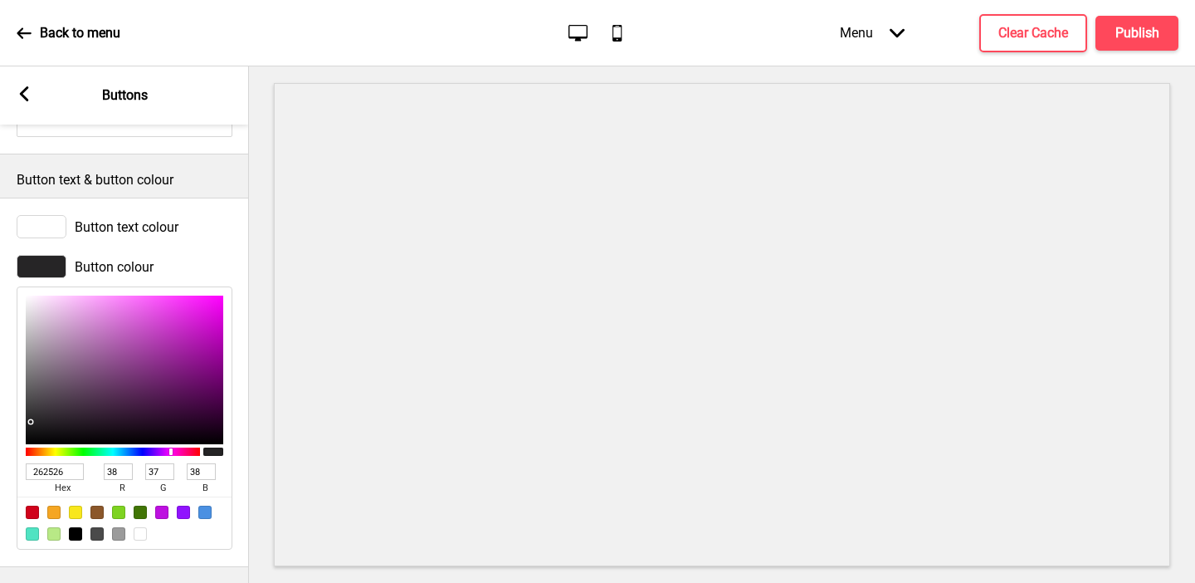
type input "132"
type input "56"
type input "37"
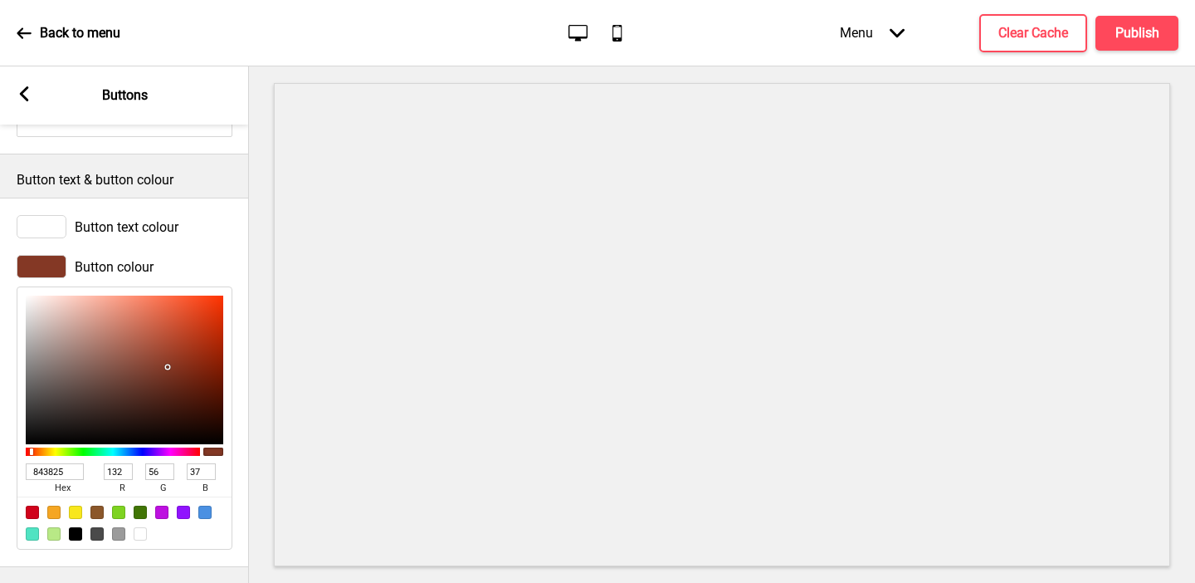
type input "843825"
click at [23, 95] on icon at bounding box center [24, 93] width 9 height 15
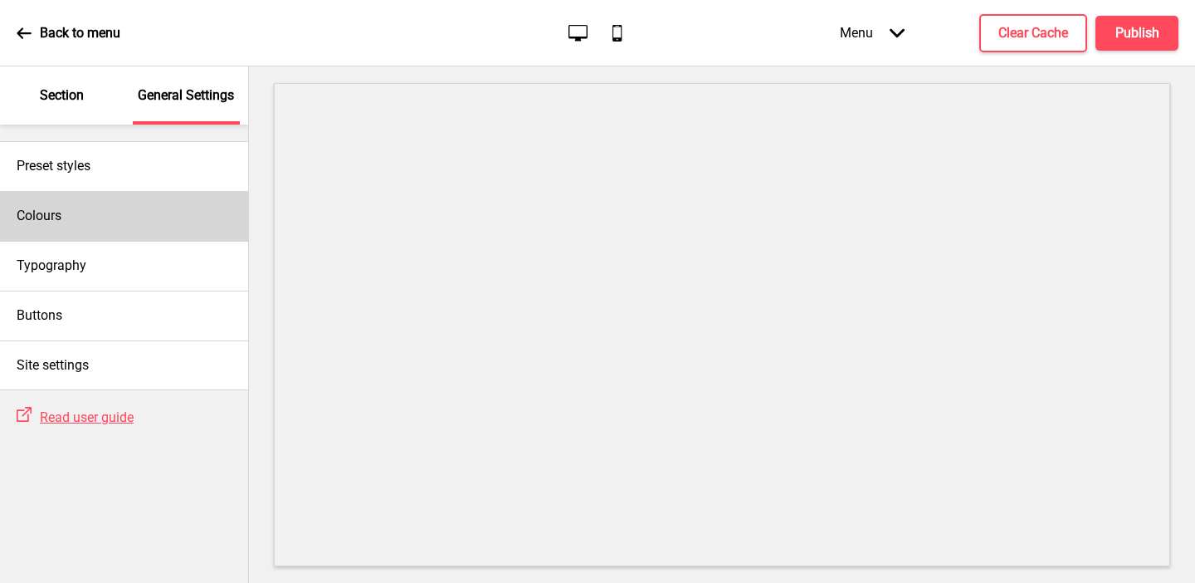
click at [108, 205] on div "Colours" at bounding box center [124, 216] width 248 height 50
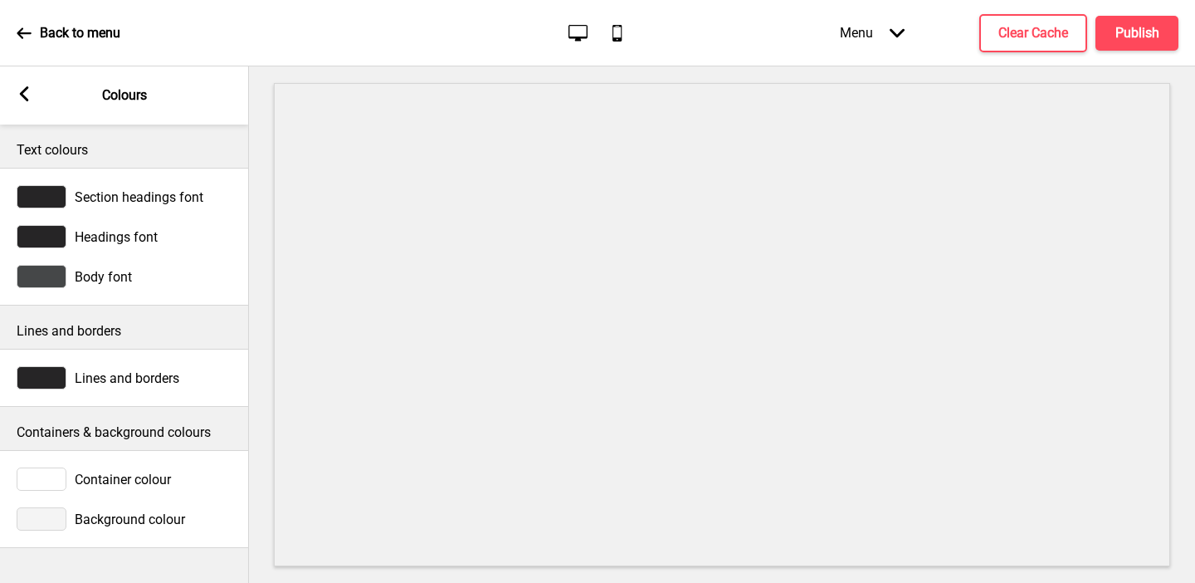
type input "#fae202"
click at [58, 522] on div at bounding box center [42, 518] width 50 height 23
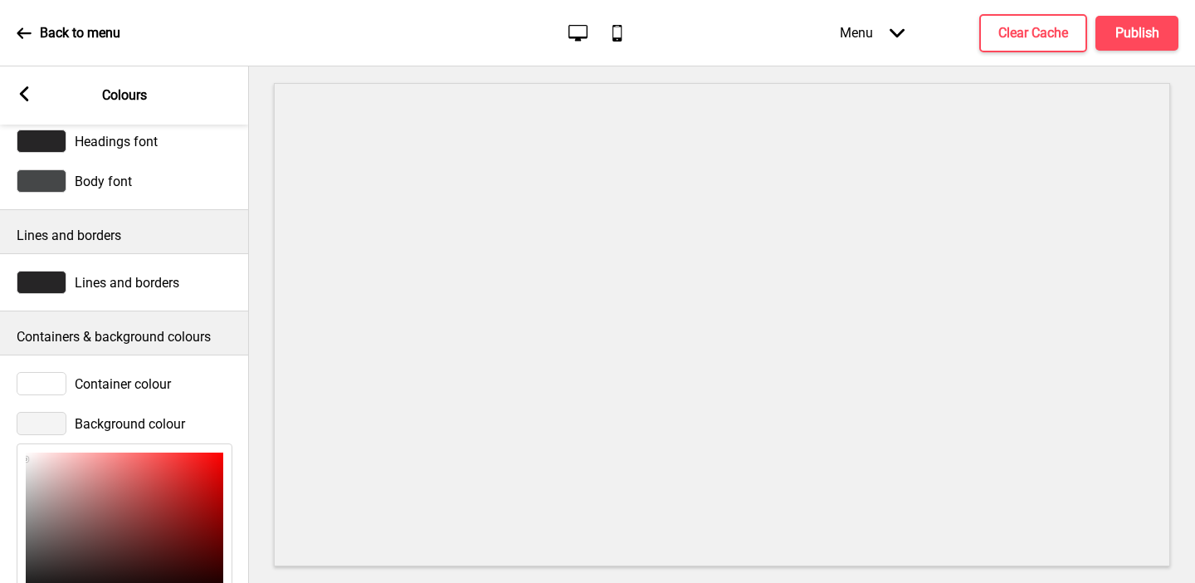
scroll to position [252, 0]
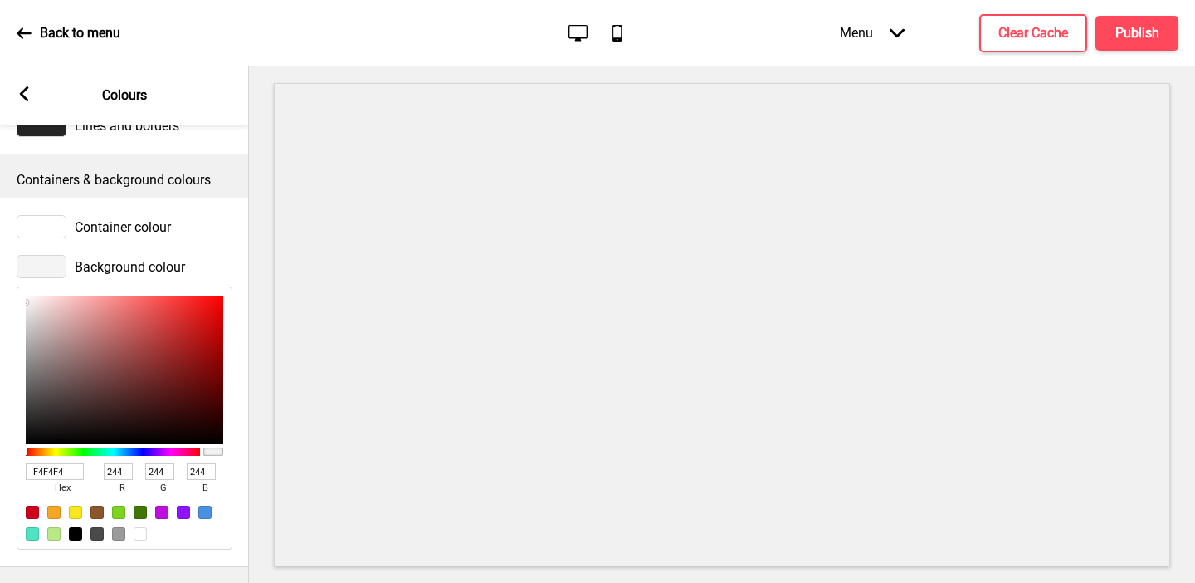
click at [46, 472] on input "F4F4F4" at bounding box center [55, 471] width 58 height 17
paste input "fae202"
type input "fae202"
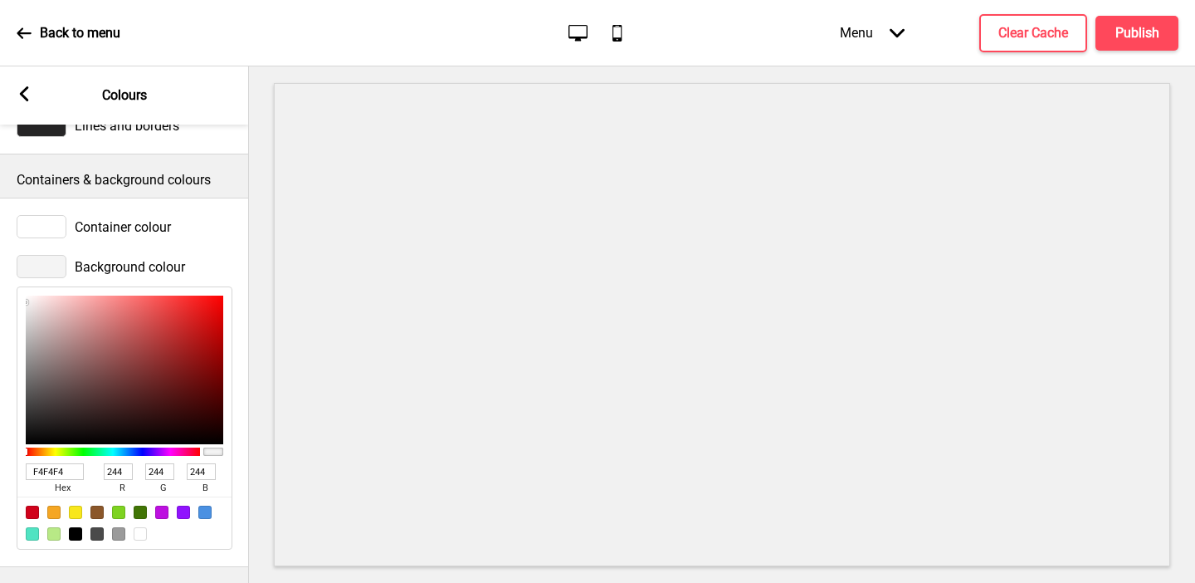
type input "250"
type input "226"
type input "2"
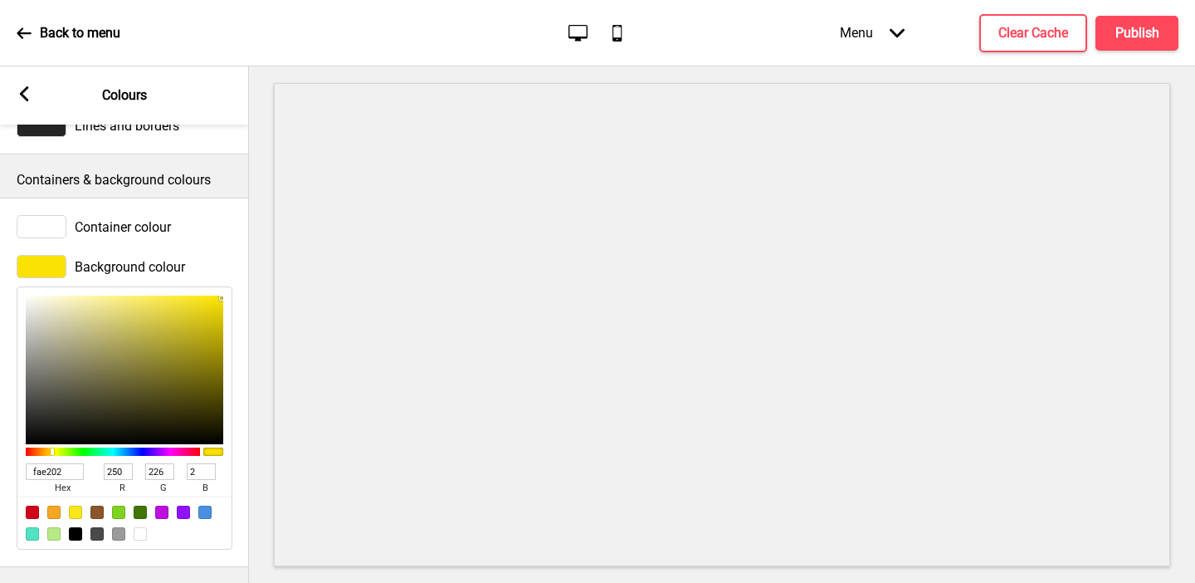
type input "F9F5D1"
type input "249"
type input "245"
type input "209"
click at [57, 299] on div at bounding box center [125, 370] width 198 height 149
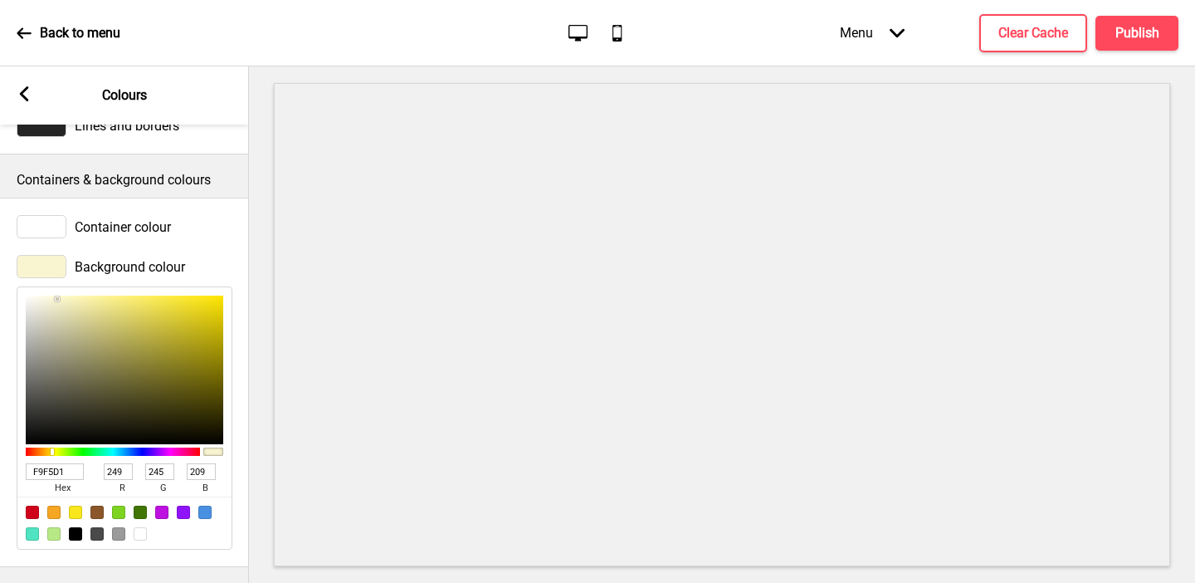
click at [62, 474] on input "F9F5D1" at bounding box center [55, 471] width 58 height 17
paste input "fae202"
type input "fae202"
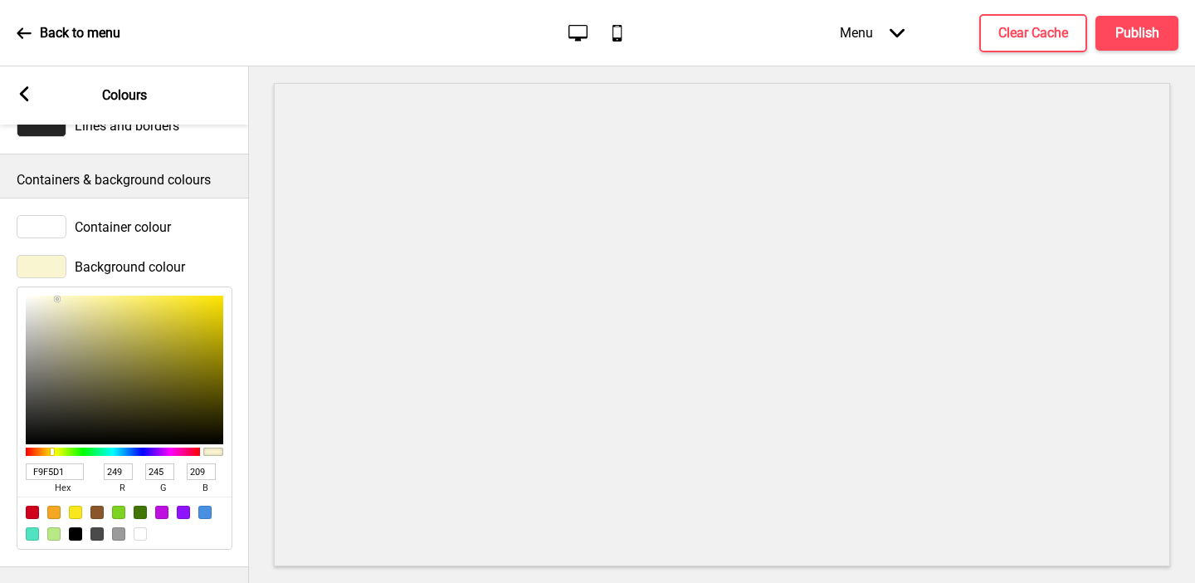
type input "250"
type input "226"
type input "2"
type input "FEFBDB"
type input "254"
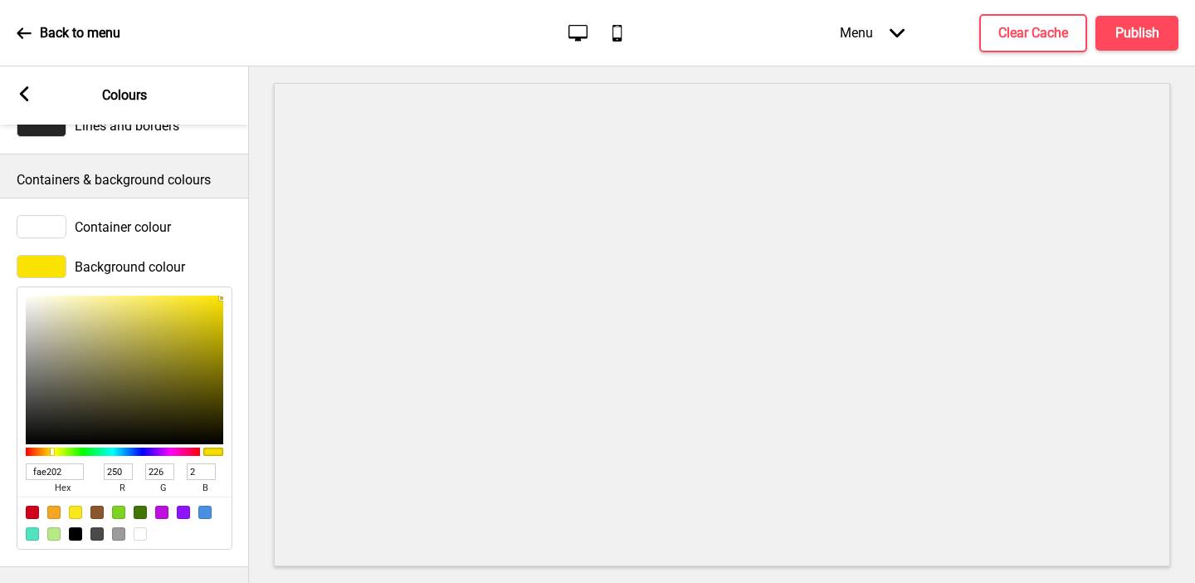
type input "251"
type input "219"
click at [53, 296] on div at bounding box center [125, 370] width 198 height 149
click at [56, 467] on input "FEFBDB" at bounding box center [55, 471] width 58 height 17
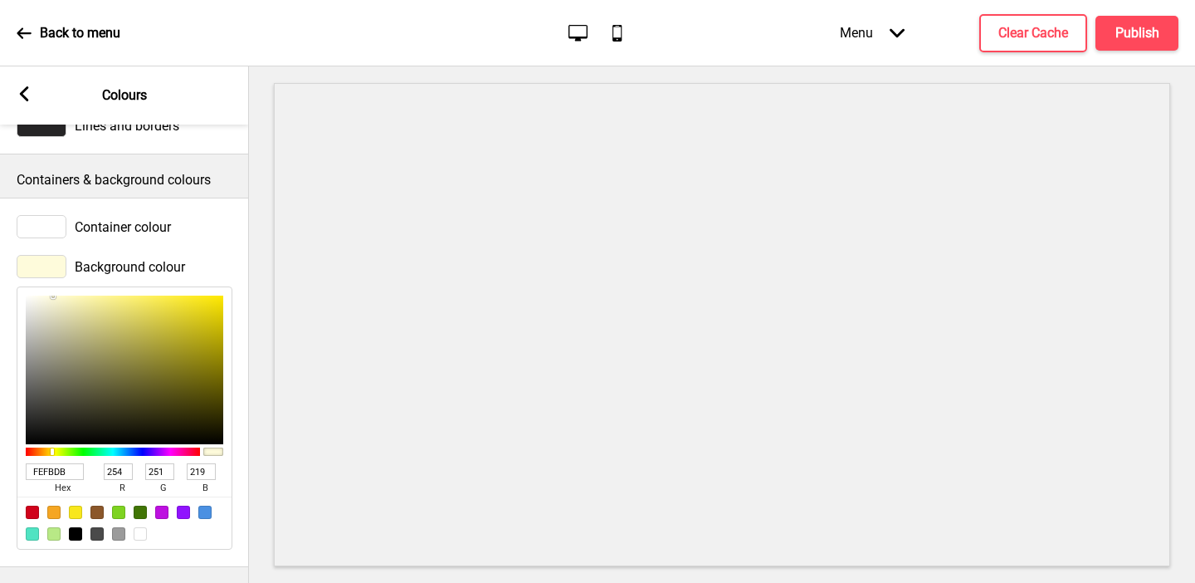
click at [24, 86] on rect at bounding box center [24, 93] width 15 height 15
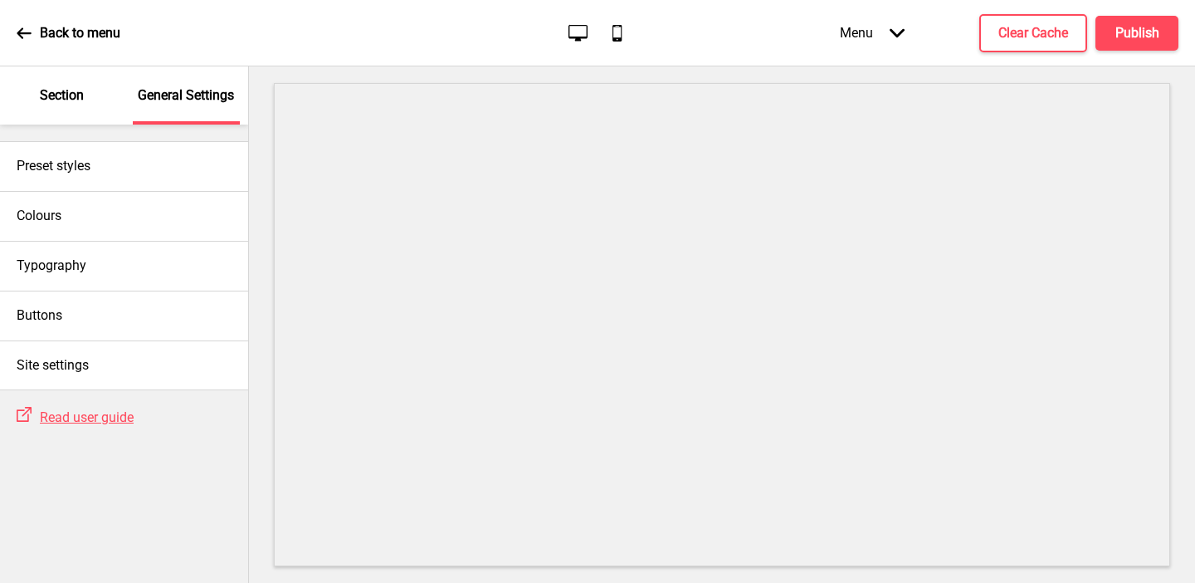
click at [46, 95] on p "Section" at bounding box center [62, 95] width 44 height 18
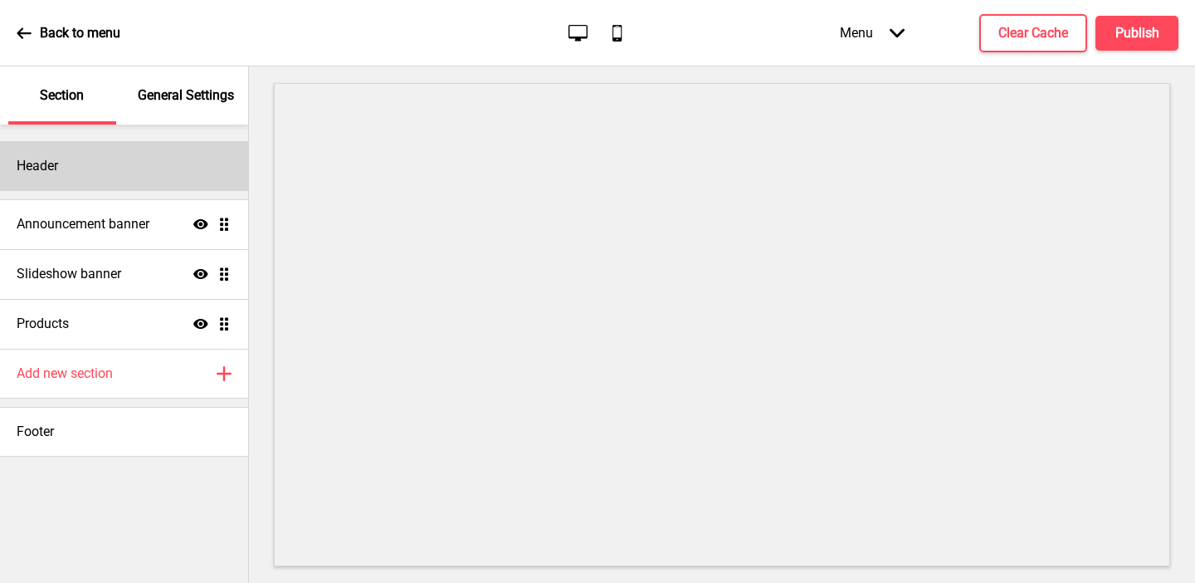
click at [55, 169] on h4 "Header" at bounding box center [38, 166] width 42 height 18
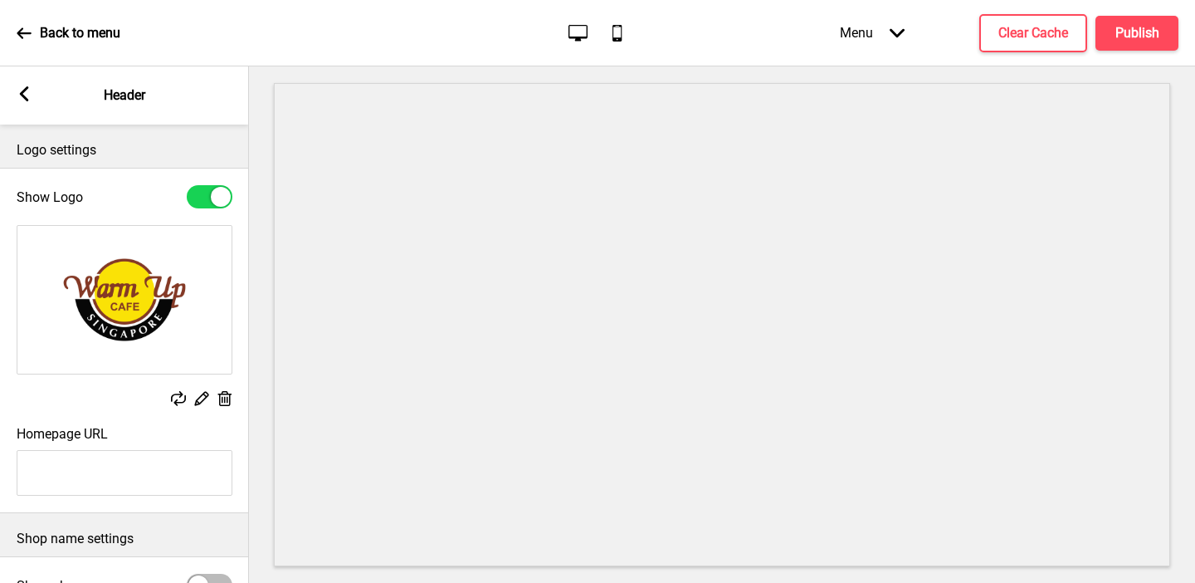
scroll to position [189, 0]
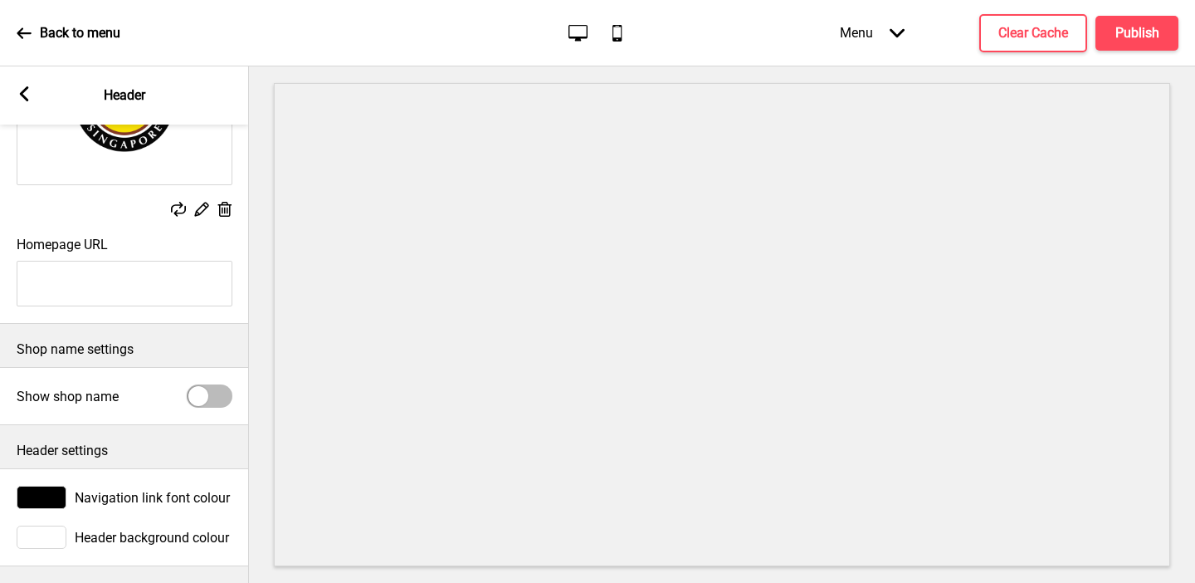
click at [54, 537] on div at bounding box center [42, 537] width 50 height 23
click at [27, 82] on div "Arrow left Header" at bounding box center [124, 95] width 249 height 58
click at [24, 88] on g at bounding box center [24, 93] width 15 height 15
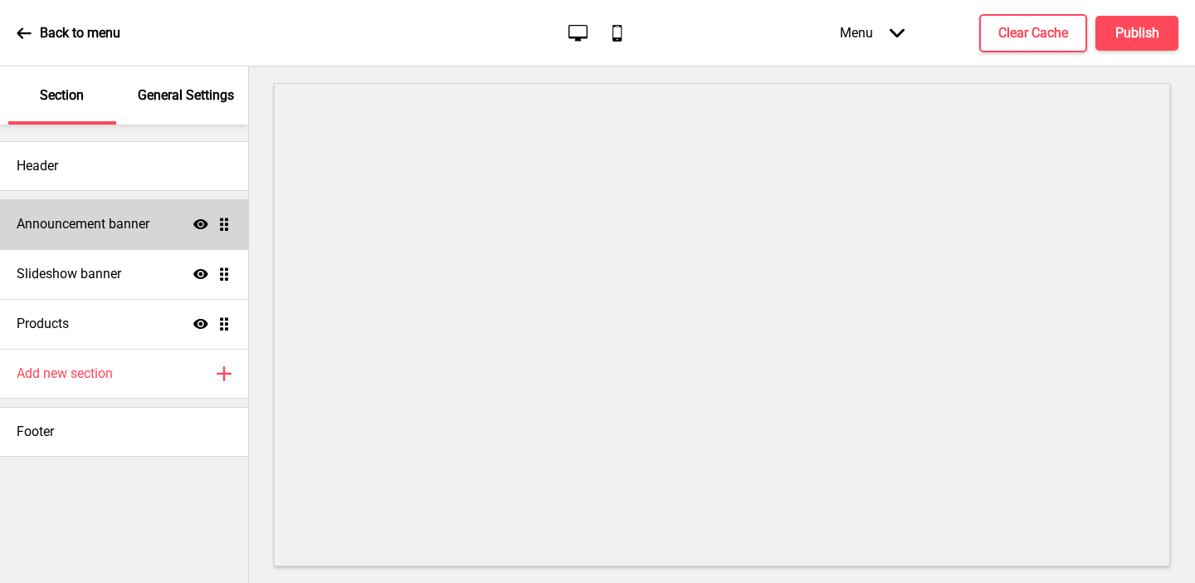
click at [61, 229] on h4 "Announcement banner" at bounding box center [83, 224] width 133 height 18
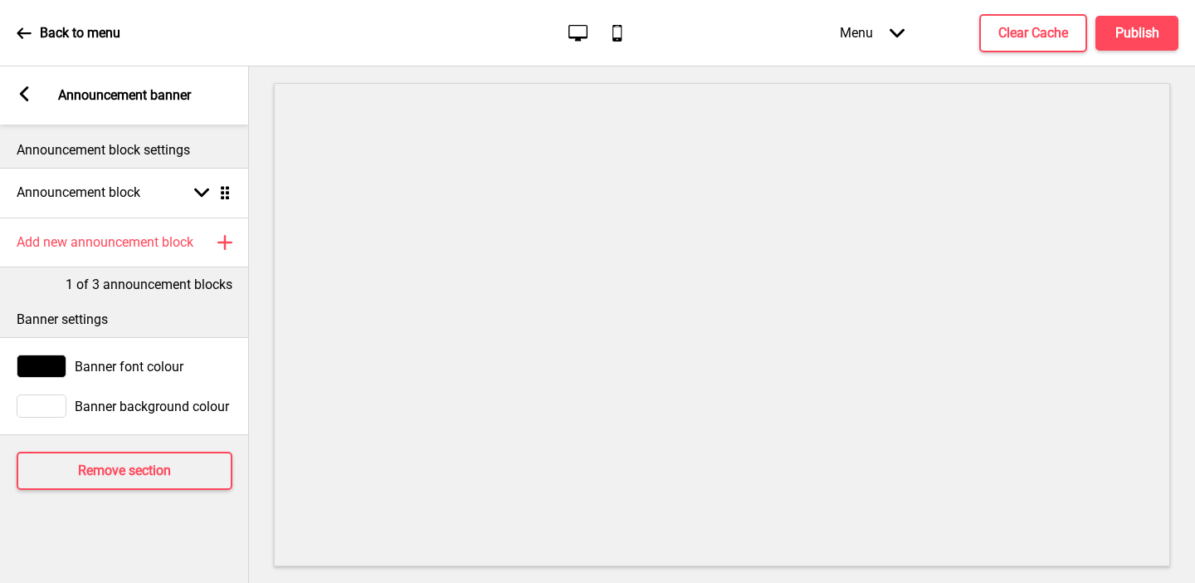
click at [57, 402] on div at bounding box center [42, 405] width 50 height 23
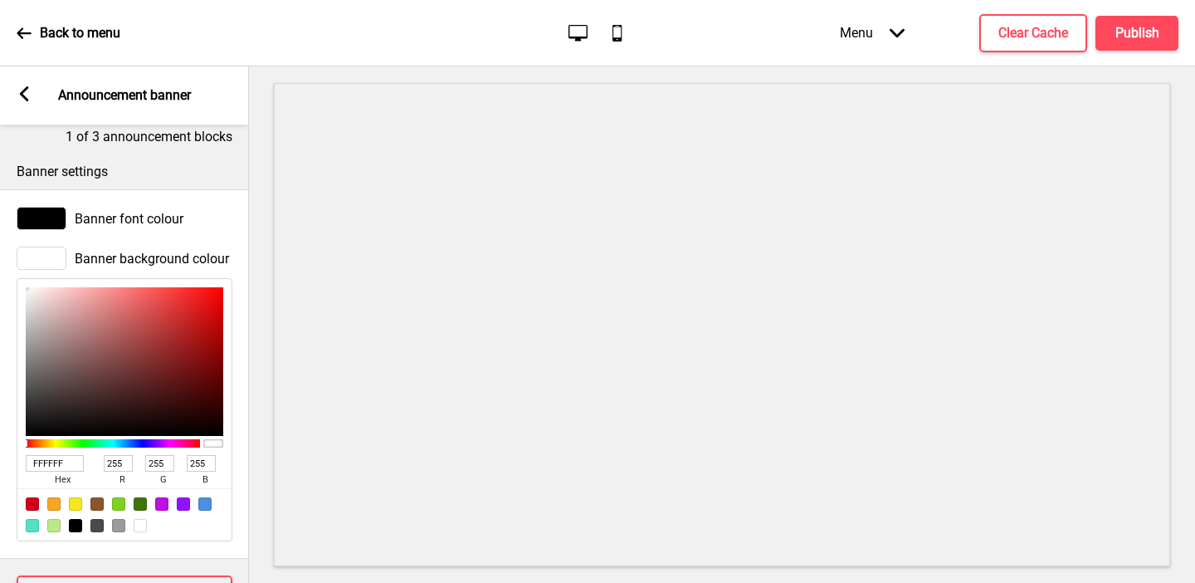
scroll to position [211, 0]
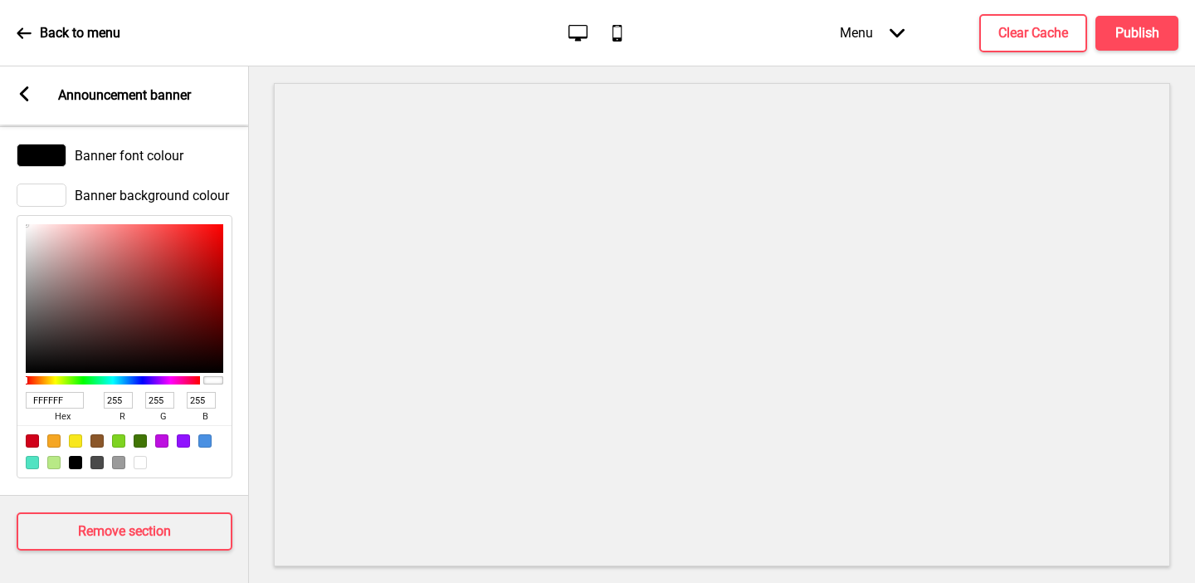
click at [56, 404] on input "FFFFFF" at bounding box center [55, 400] width 58 height 17
paste input "EFBDB"
type input "FEFBDB"
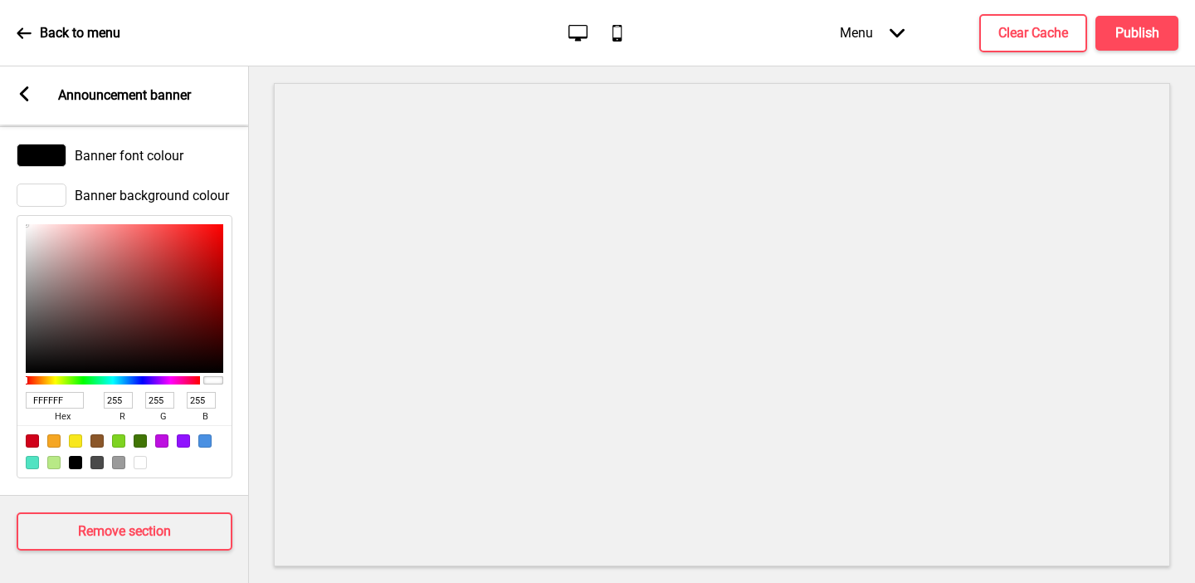
type input "254"
type input "251"
type input "219"
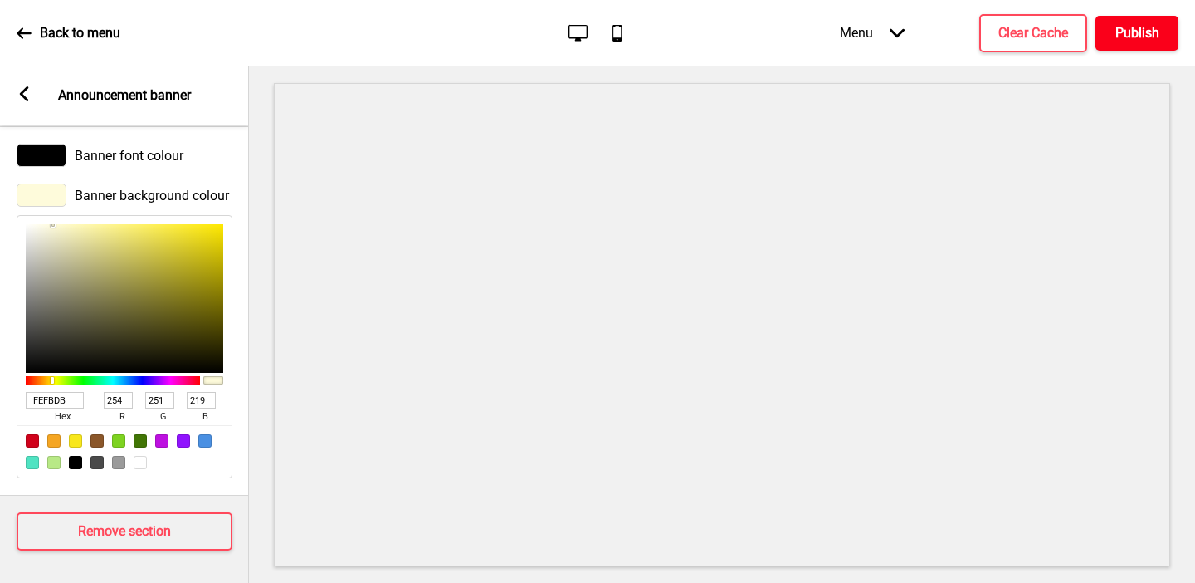
type input "FEFBDB"
click at [1146, 38] on h4 "Publish" at bounding box center [1138, 33] width 44 height 18
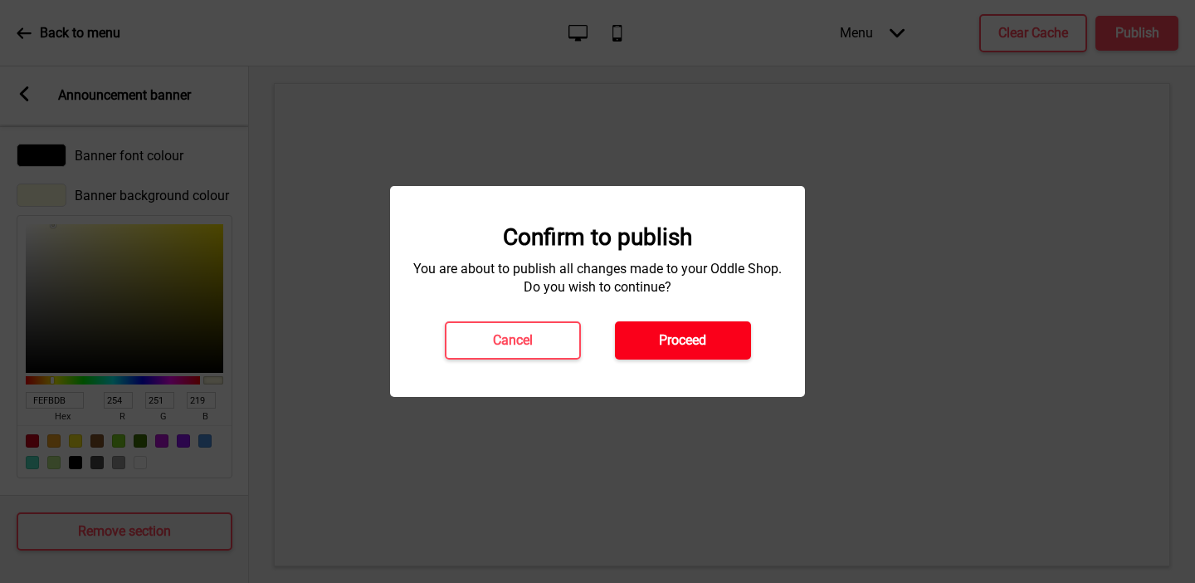
click at [716, 331] on button "Proceed" at bounding box center [683, 340] width 136 height 38
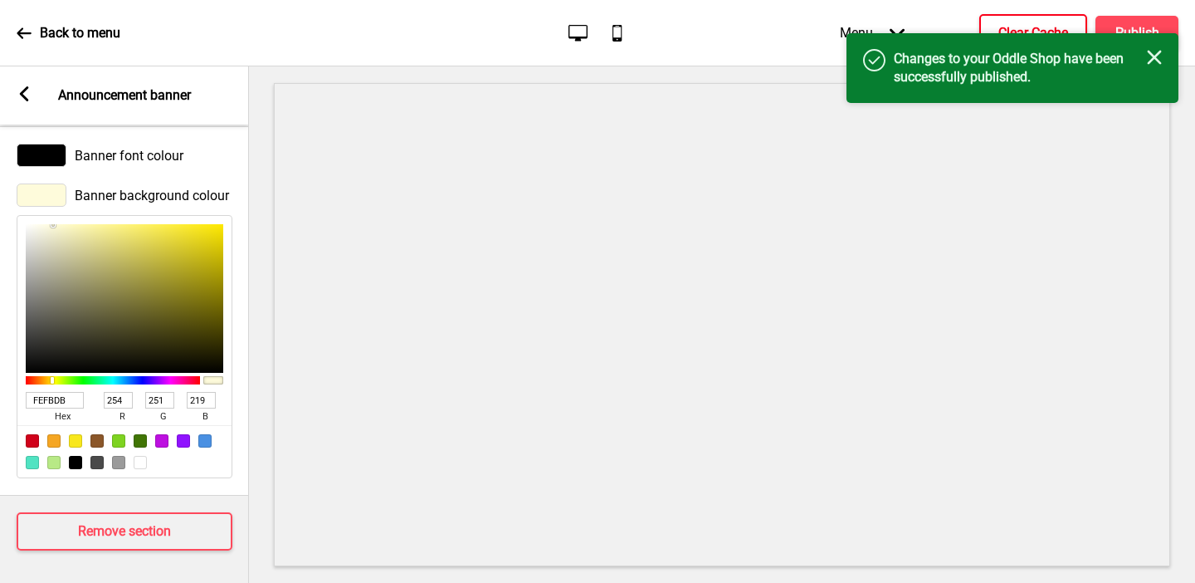
click at [1009, 30] on h4 "Clear Cache" at bounding box center [1034, 33] width 70 height 18
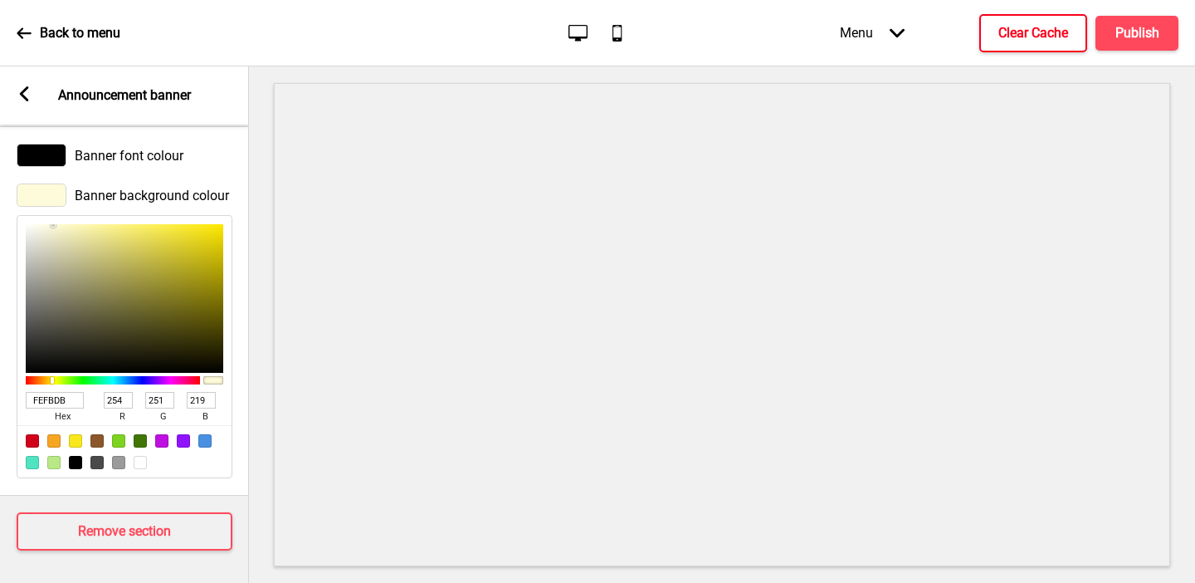
click at [21, 99] on rect at bounding box center [24, 93] width 15 height 15
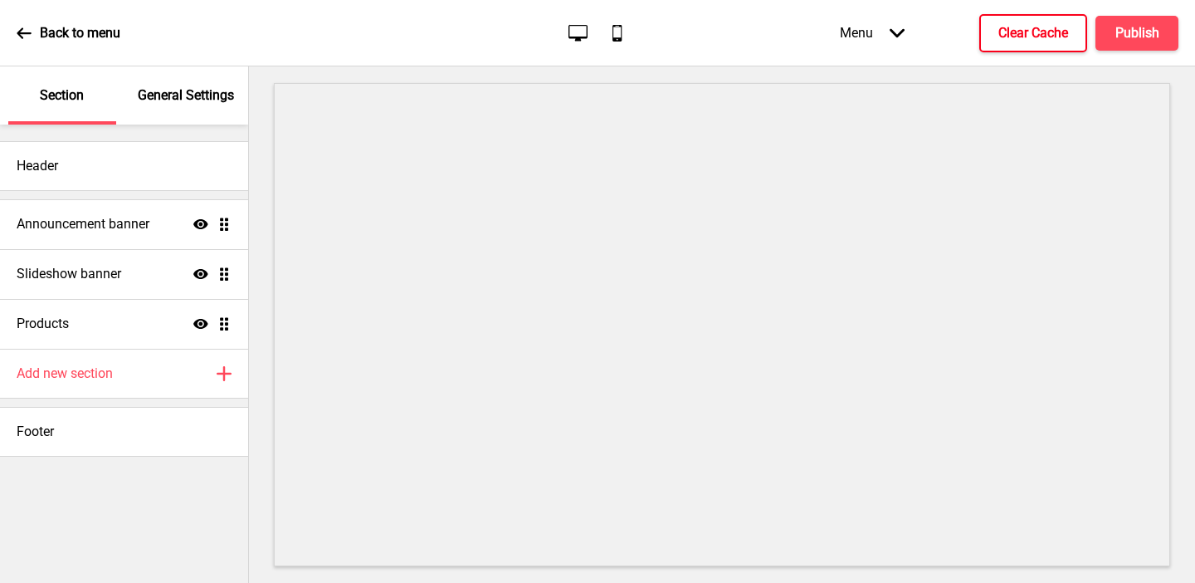
click at [189, 83] on div "General Settings" at bounding box center [187, 95] width 108 height 58
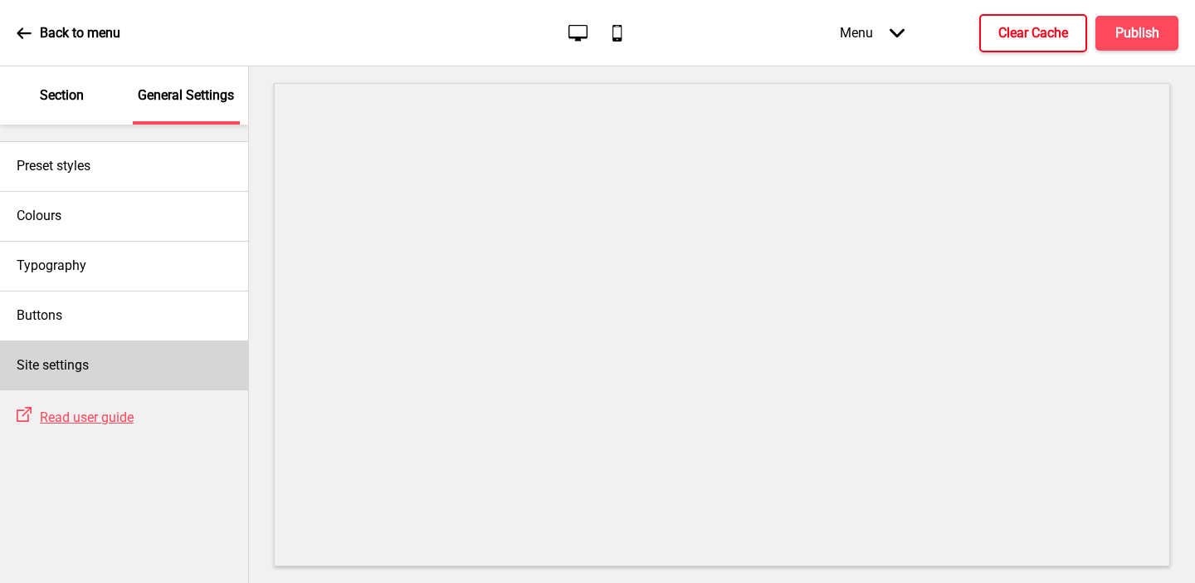
click at [94, 356] on div "Site settings" at bounding box center [124, 365] width 248 height 50
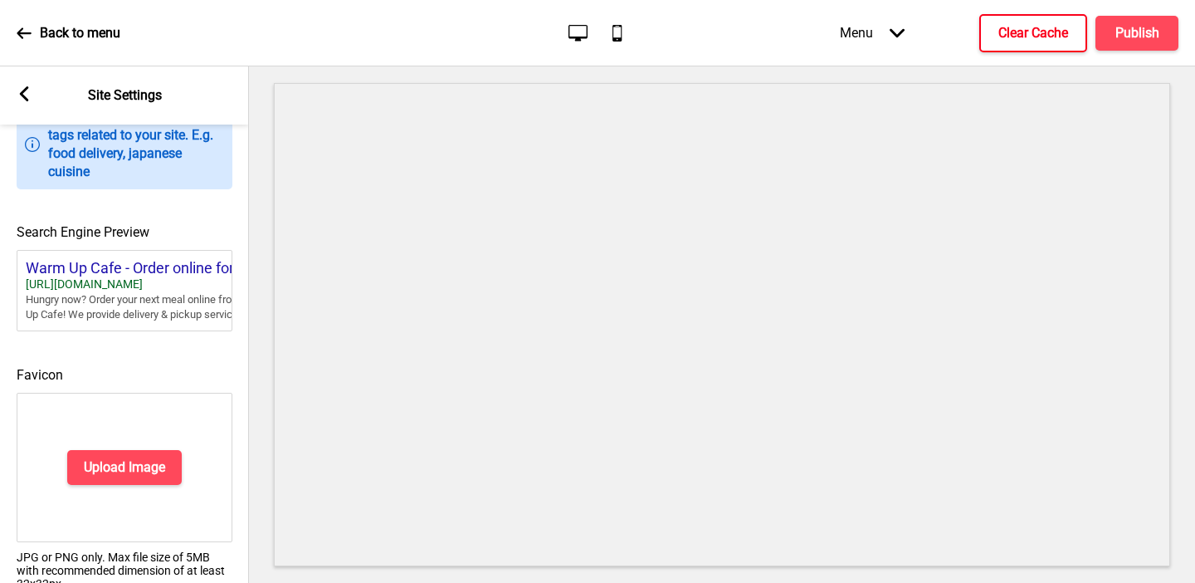
scroll to position [746, 0]
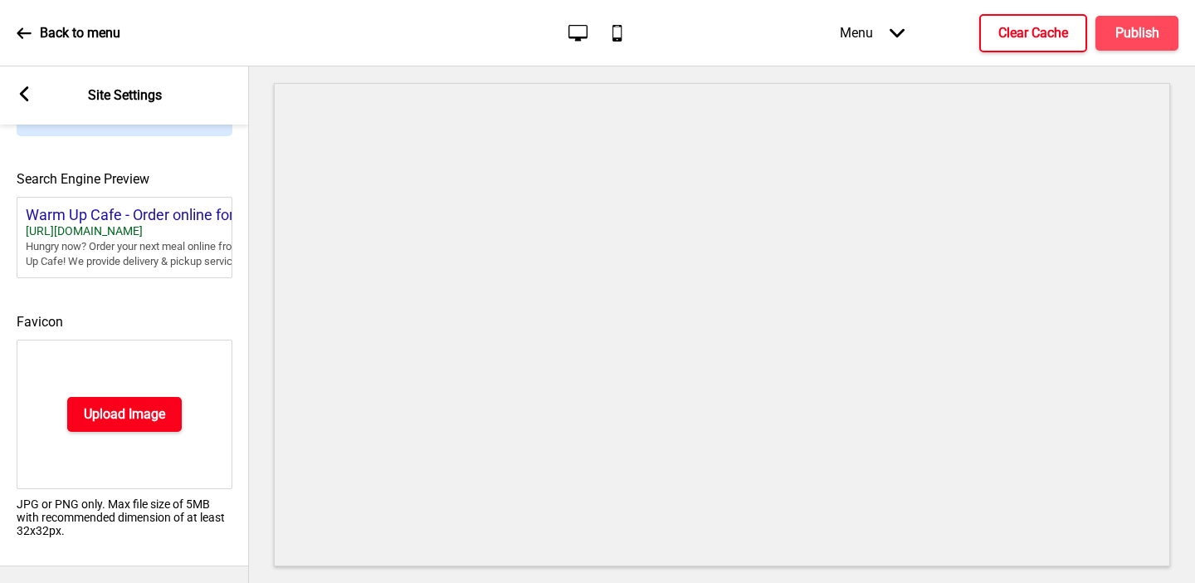
click at [91, 418] on h4 "Upload Image" at bounding box center [124, 414] width 81 height 18
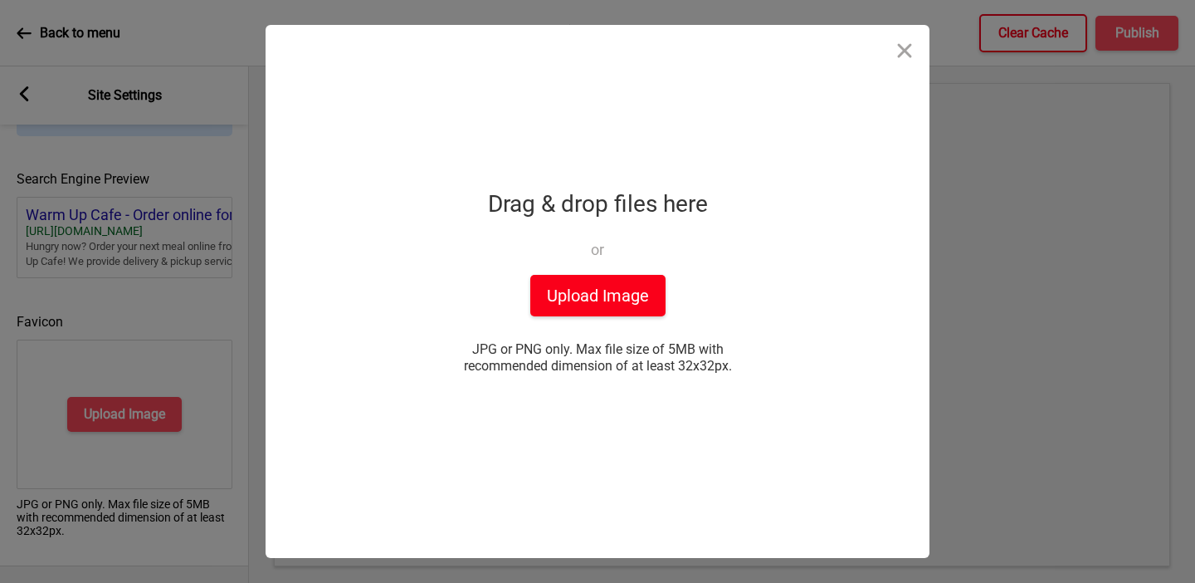
click at [604, 314] on button "Upload Image" at bounding box center [597, 296] width 135 height 42
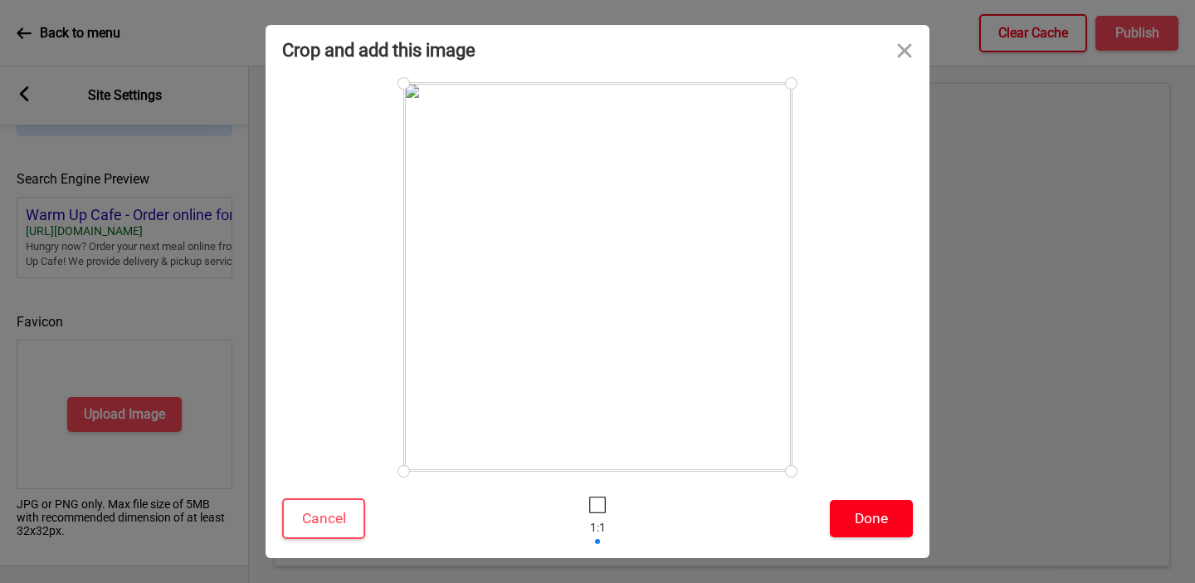
click at [870, 526] on button "Done" at bounding box center [871, 518] width 83 height 37
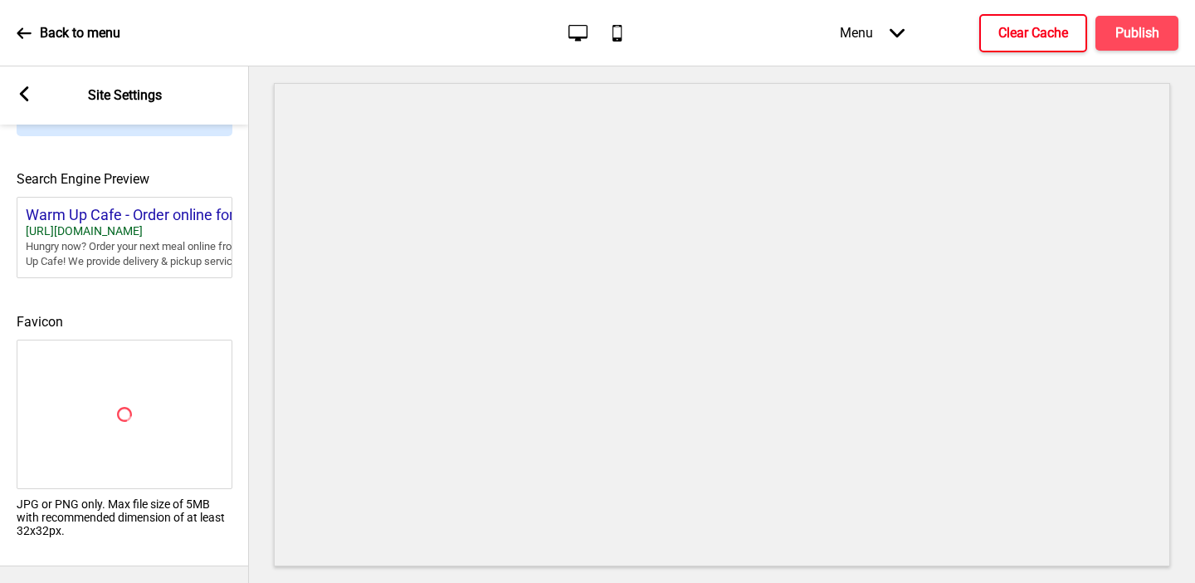
scroll to position [721, 0]
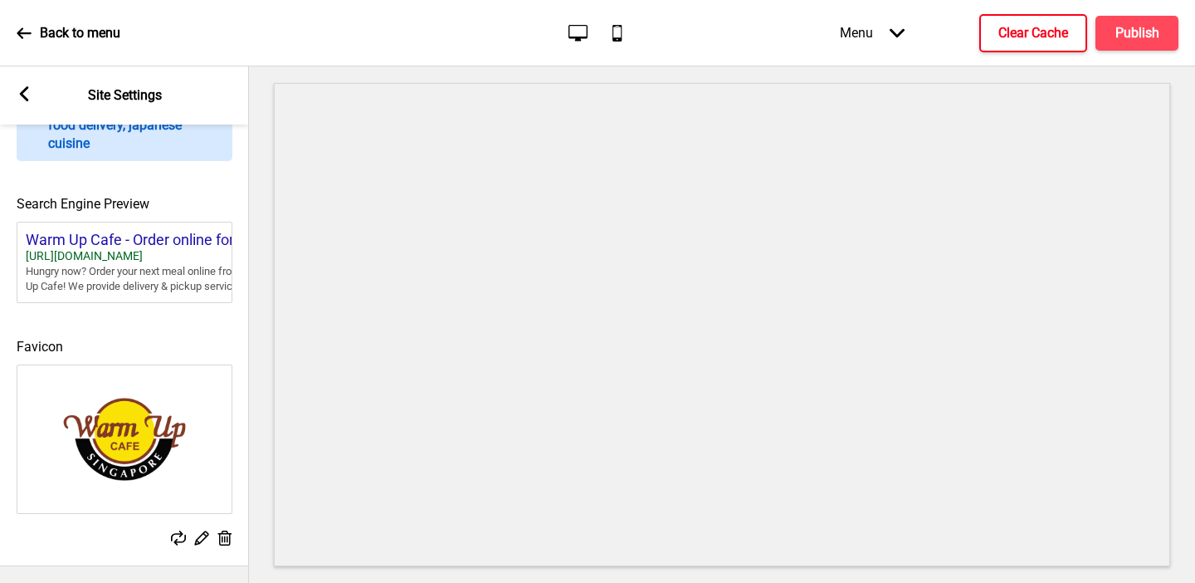
click at [24, 93] on rect at bounding box center [24, 93] width 15 height 15
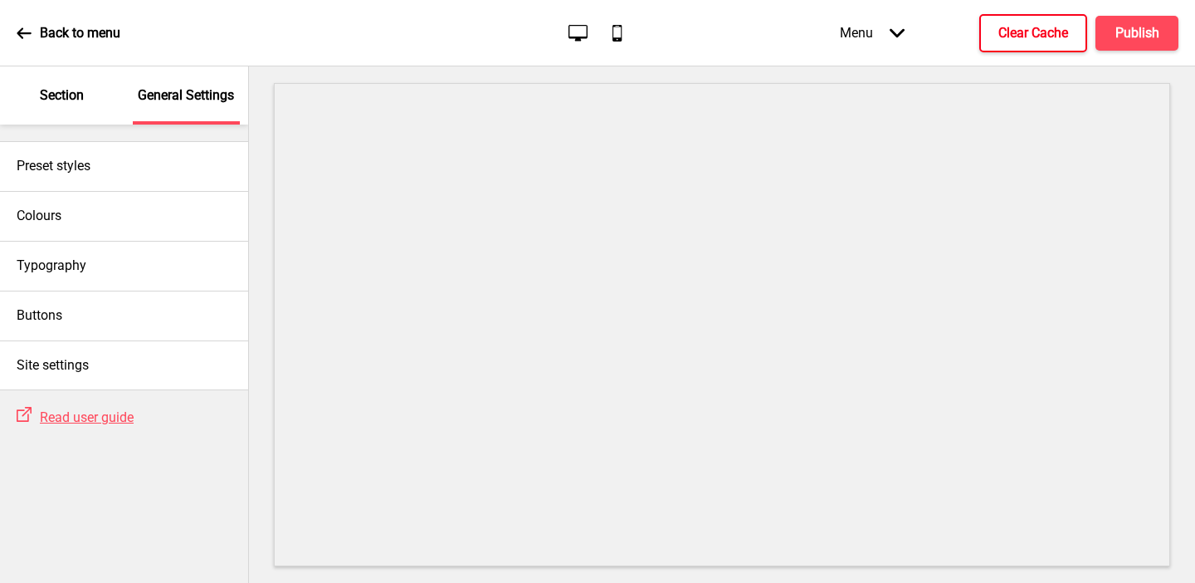
click at [41, 76] on div "Section" at bounding box center [62, 95] width 108 height 58
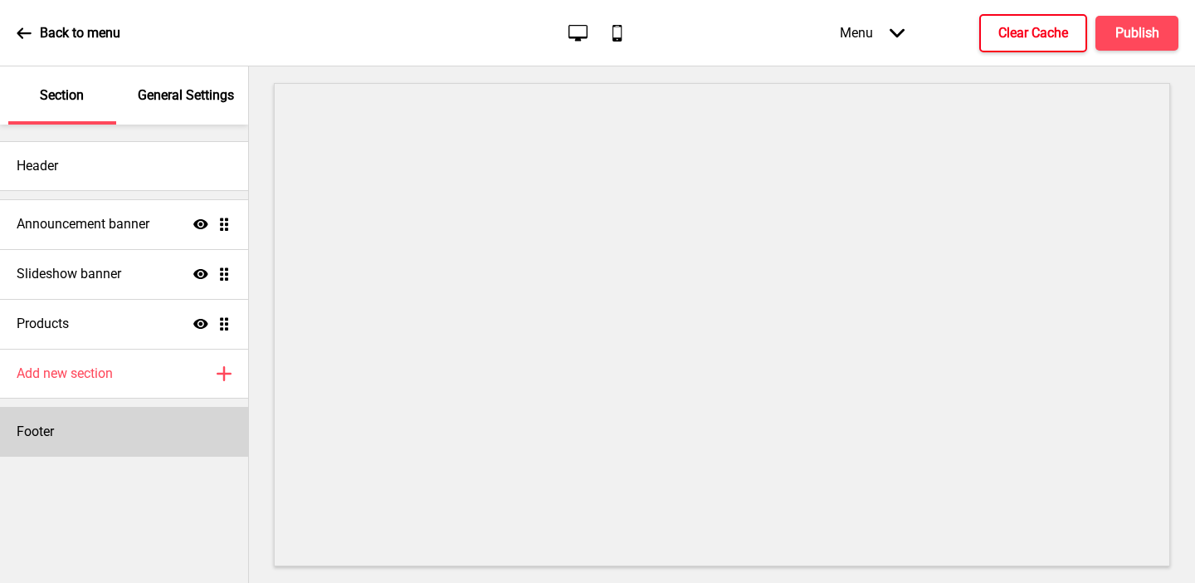
click at [57, 423] on div "Footer" at bounding box center [124, 432] width 248 height 50
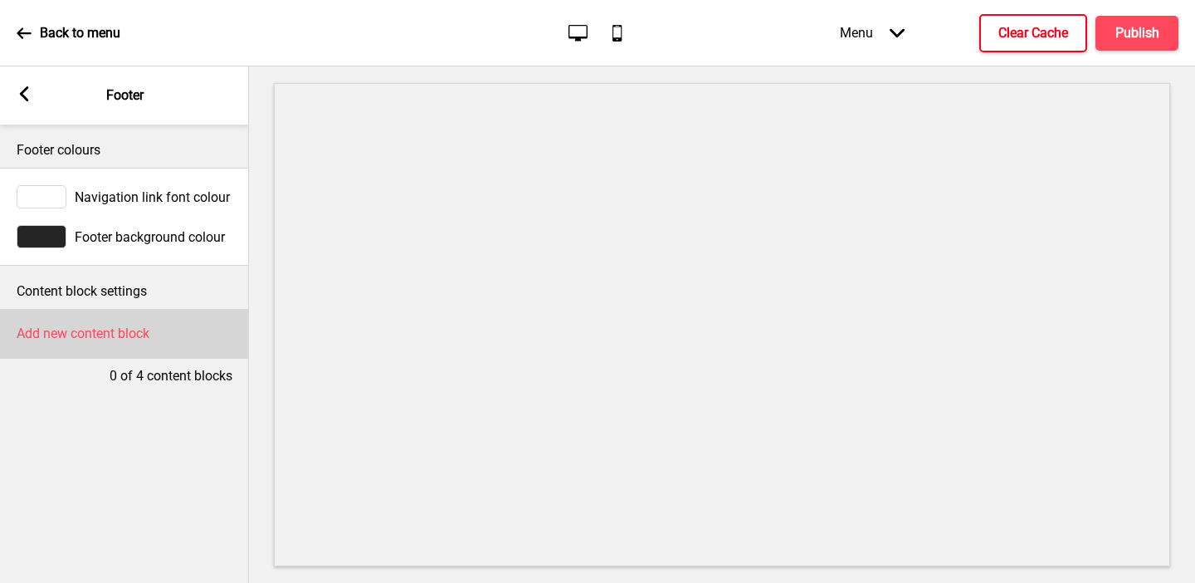
click at [69, 343] on div "Add new content block" at bounding box center [124, 334] width 249 height 50
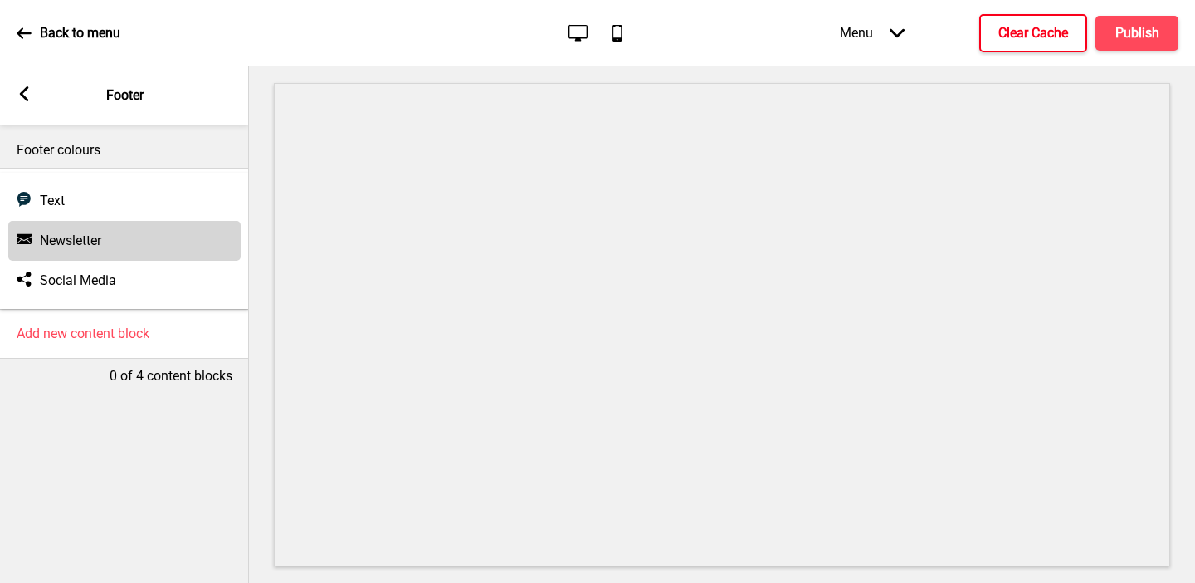
click at [58, 233] on h4 "Newsletter" at bounding box center [70, 241] width 61 height 18
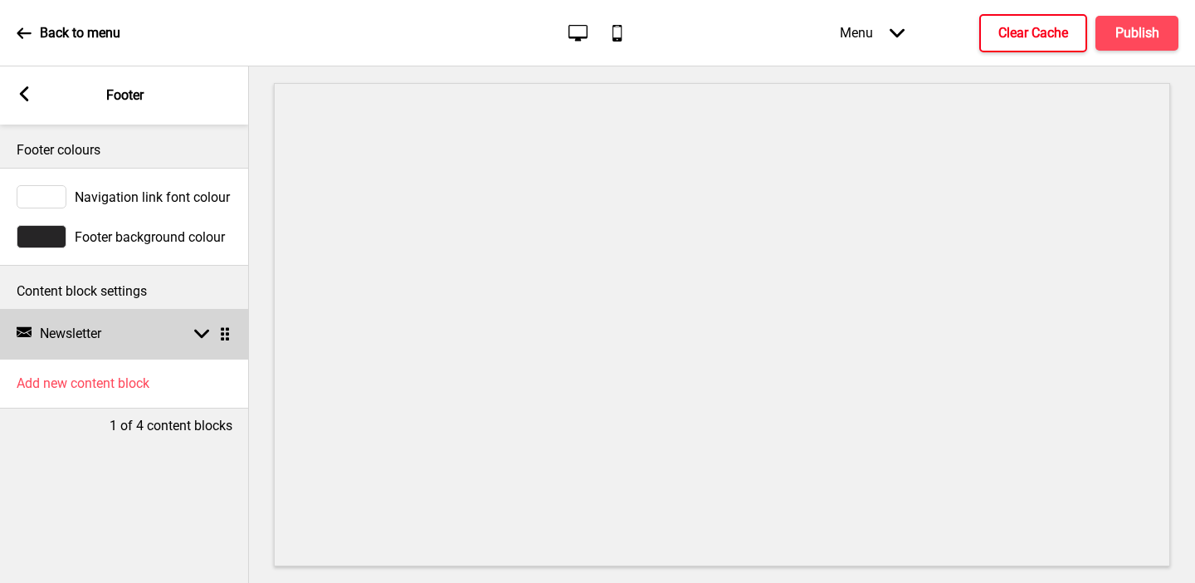
click at [71, 342] on h4 "Newsletter" at bounding box center [70, 334] width 61 height 18
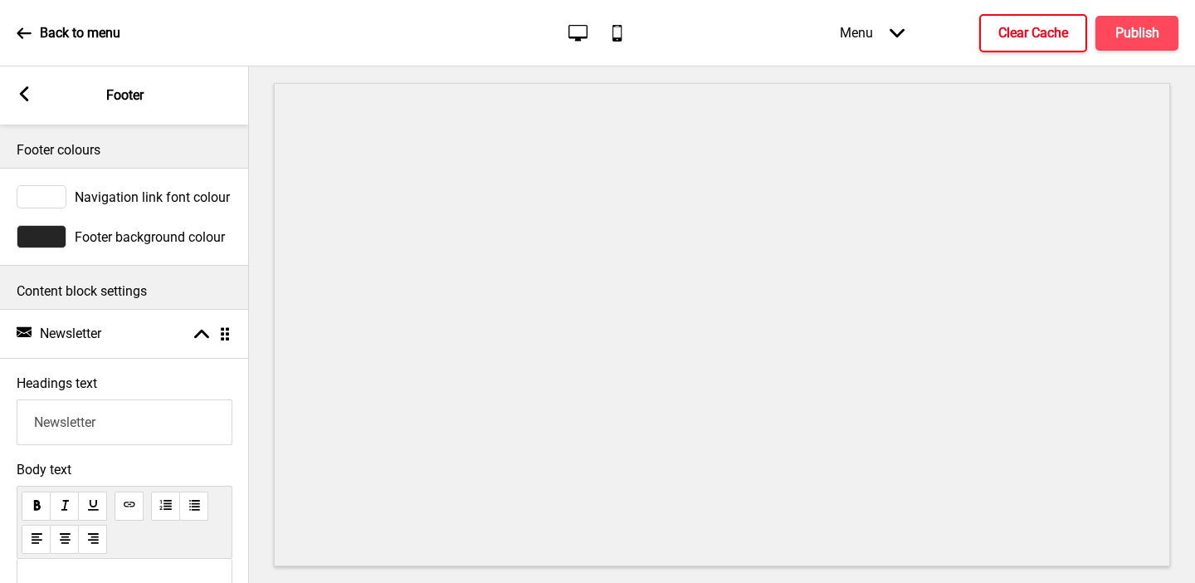
scroll to position [645, 0]
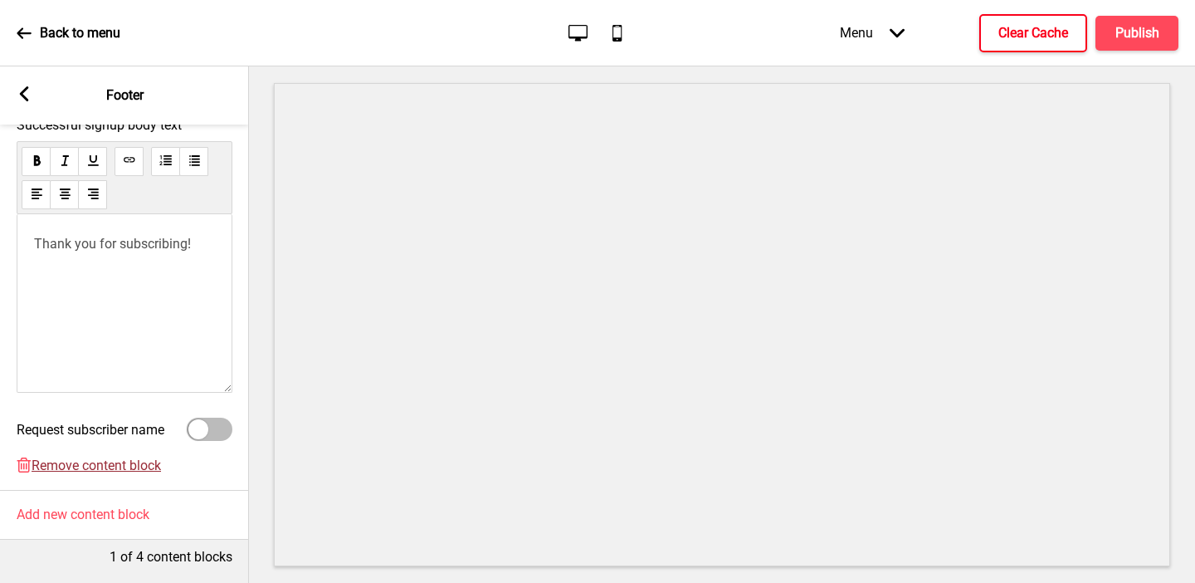
click at [90, 462] on span "Remove content block" at bounding box center [97, 465] width 130 height 16
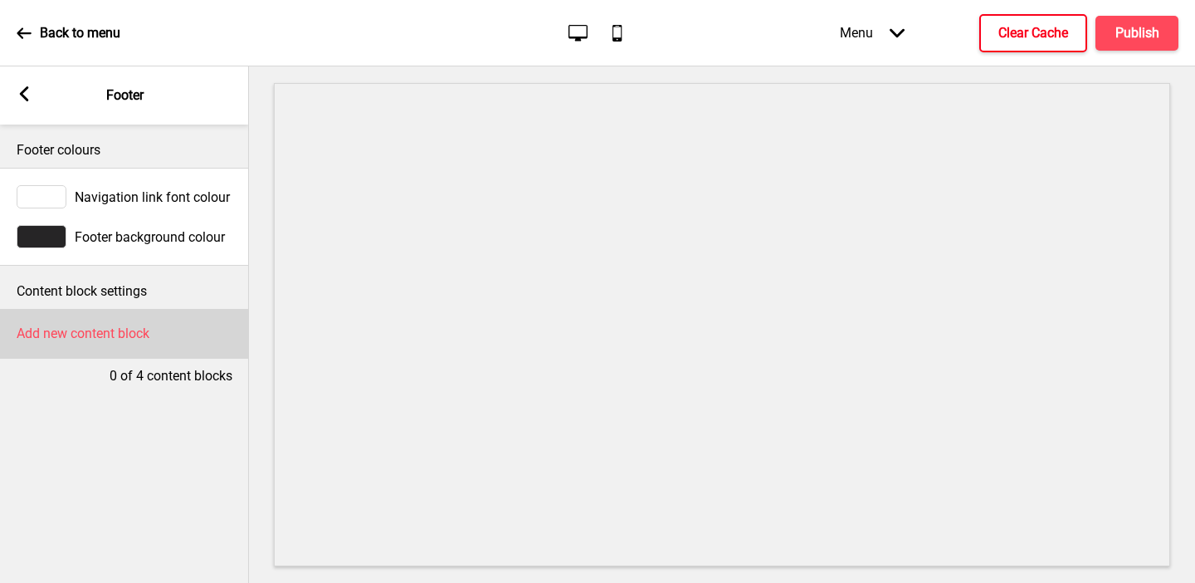
click at [56, 320] on div "Add new content block" at bounding box center [124, 334] width 249 height 50
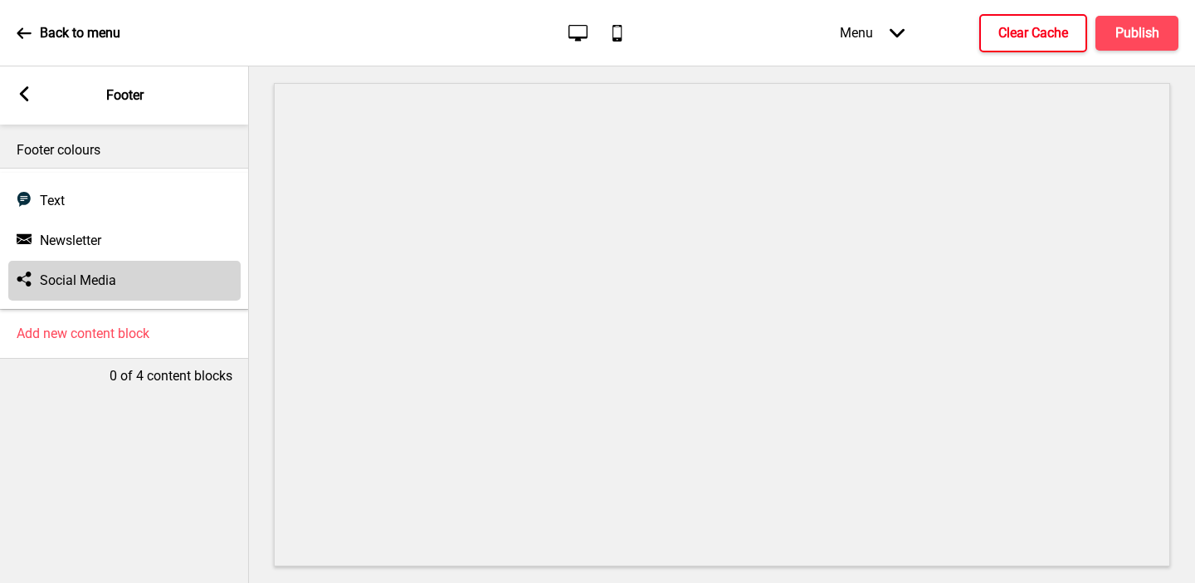
click at [62, 275] on h4 "Social Media" at bounding box center [78, 280] width 76 height 18
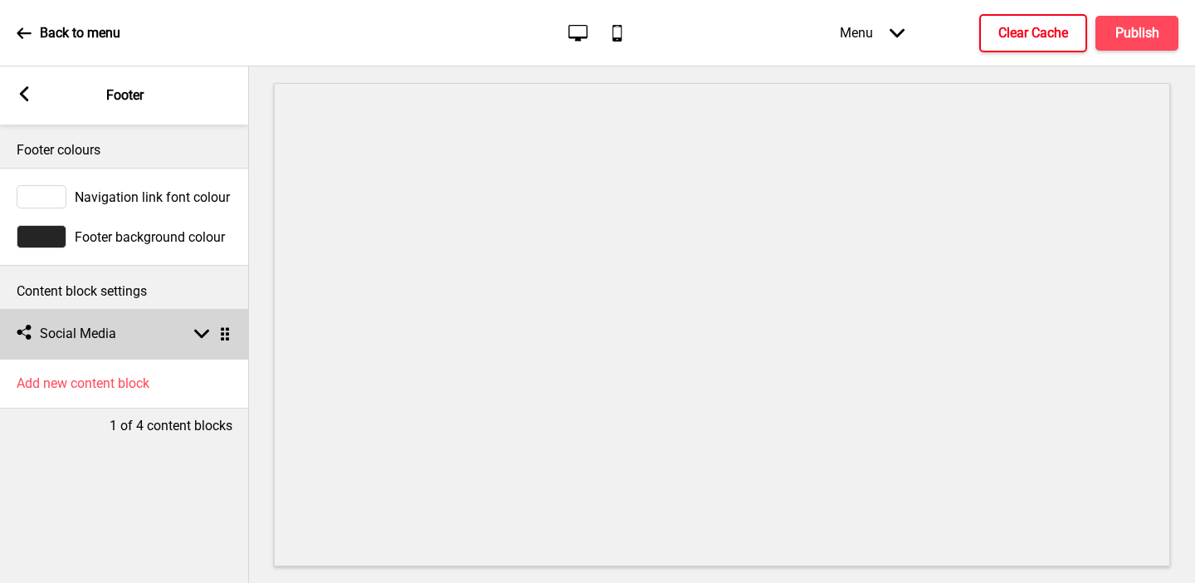
click at [63, 340] on h4 "Social Media" at bounding box center [78, 334] width 76 height 18
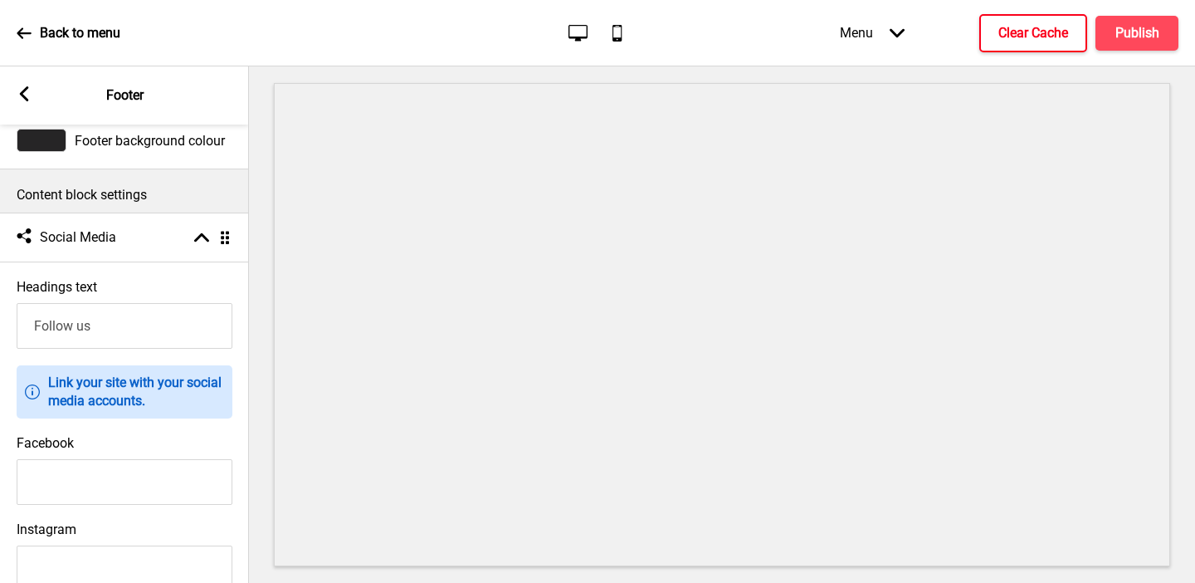
scroll to position [97, 0]
click at [195, 465] on input "Facebook" at bounding box center [125, 481] width 216 height 46
paste input "[URL][DOMAIN_NAME]"
type input "[URL][DOMAIN_NAME]"
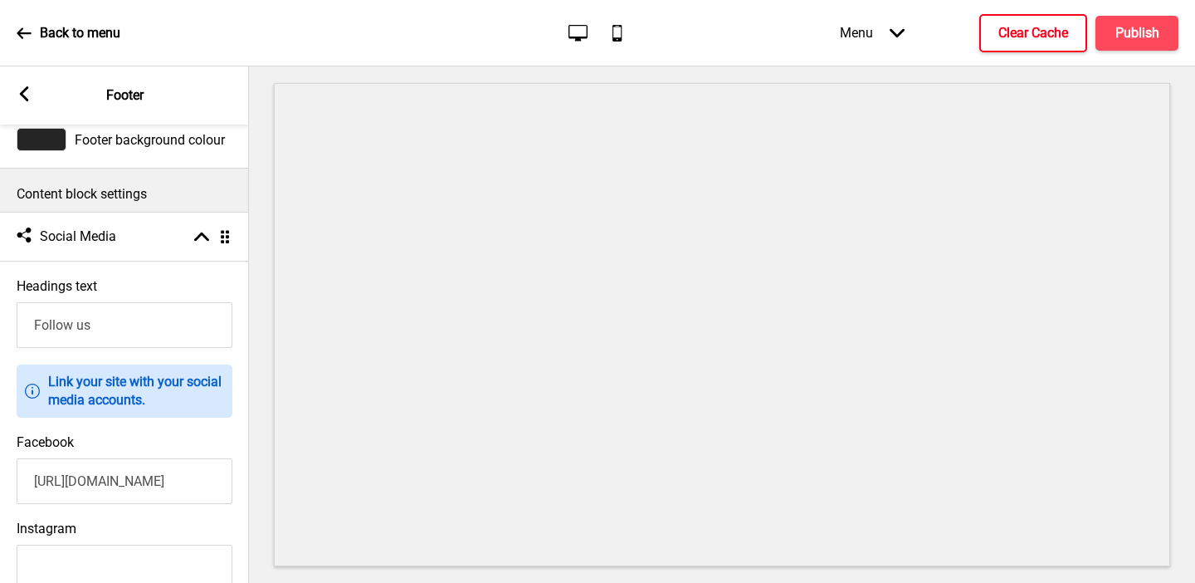
scroll to position [0, 0]
click at [165, 549] on input "Instagram" at bounding box center [125, 568] width 216 height 46
paste input "[URL][DOMAIN_NAME]"
type input "[URL][DOMAIN_NAME]"
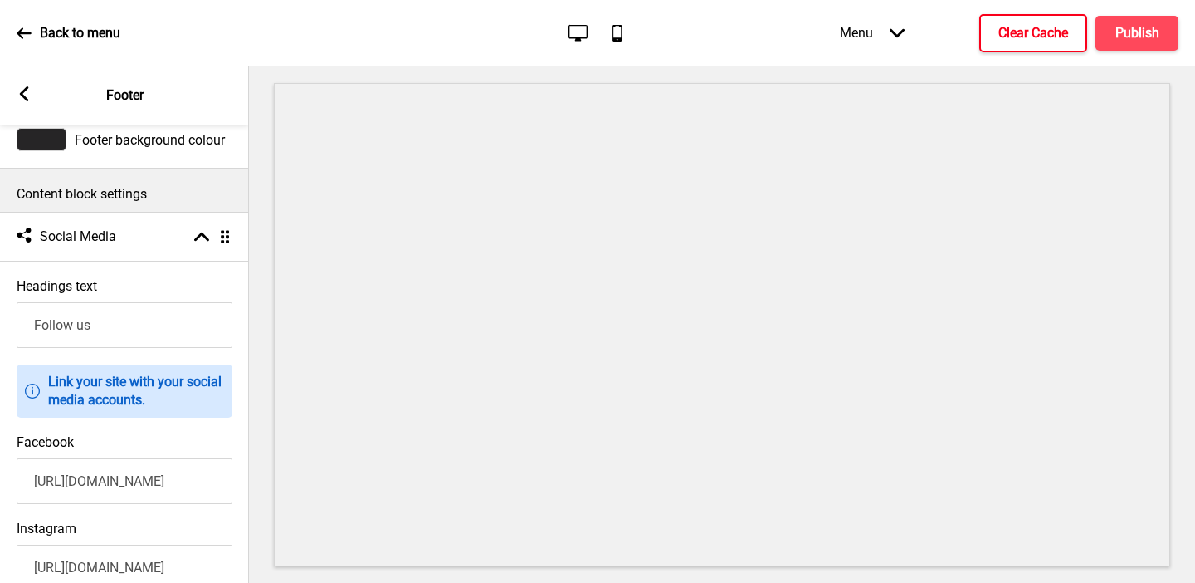
click at [23, 88] on rect at bounding box center [24, 93] width 15 height 15
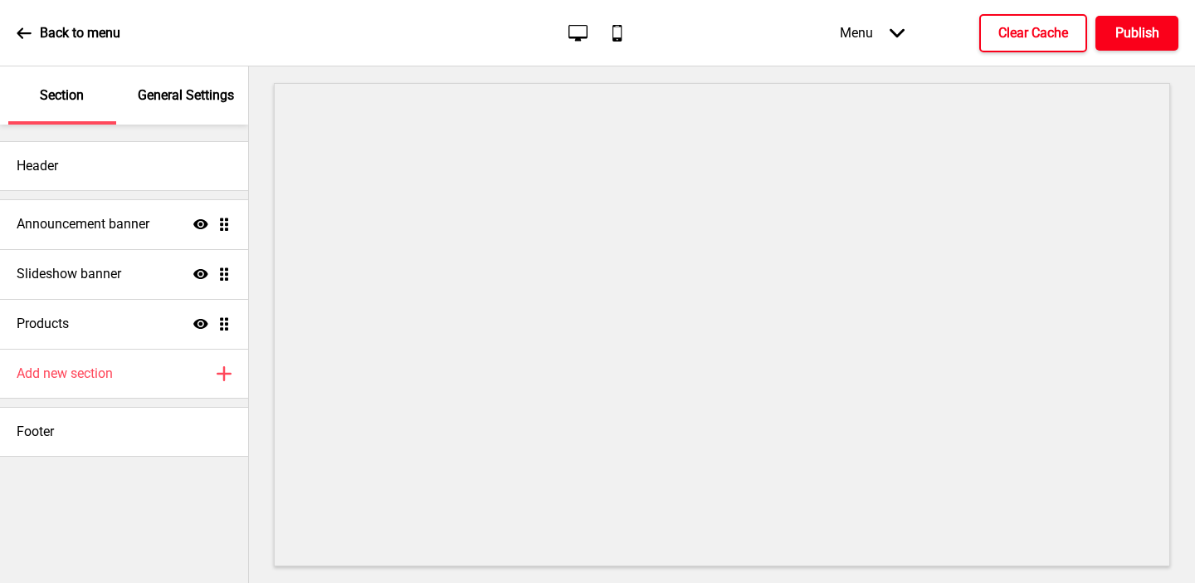
click at [1117, 37] on h4 "Publish" at bounding box center [1138, 33] width 44 height 18
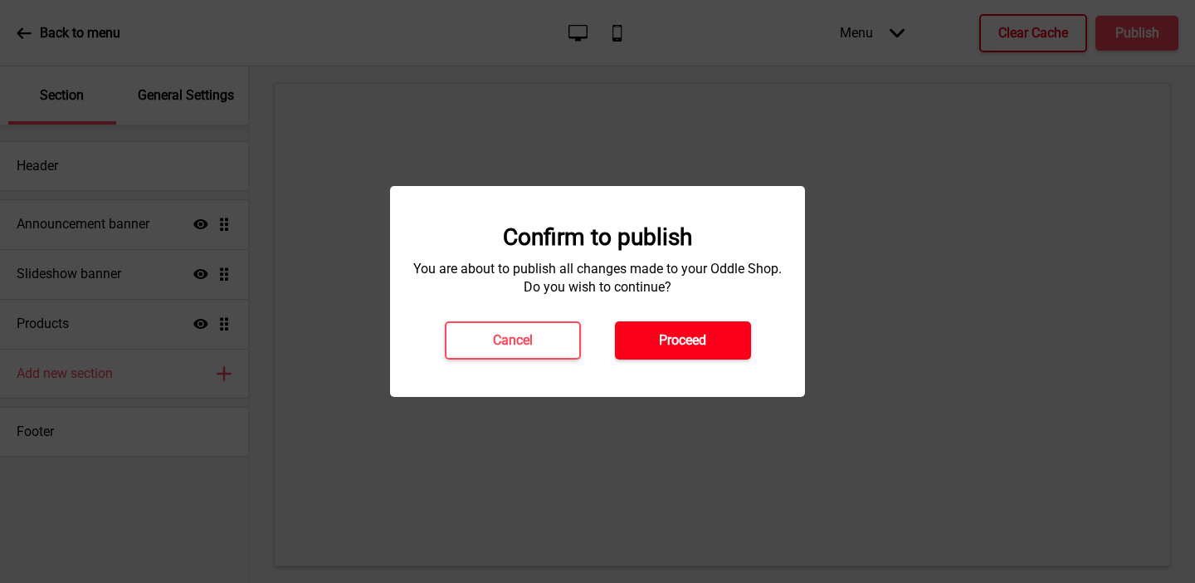
click at [666, 355] on button "Proceed" at bounding box center [683, 340] width 136 height 38
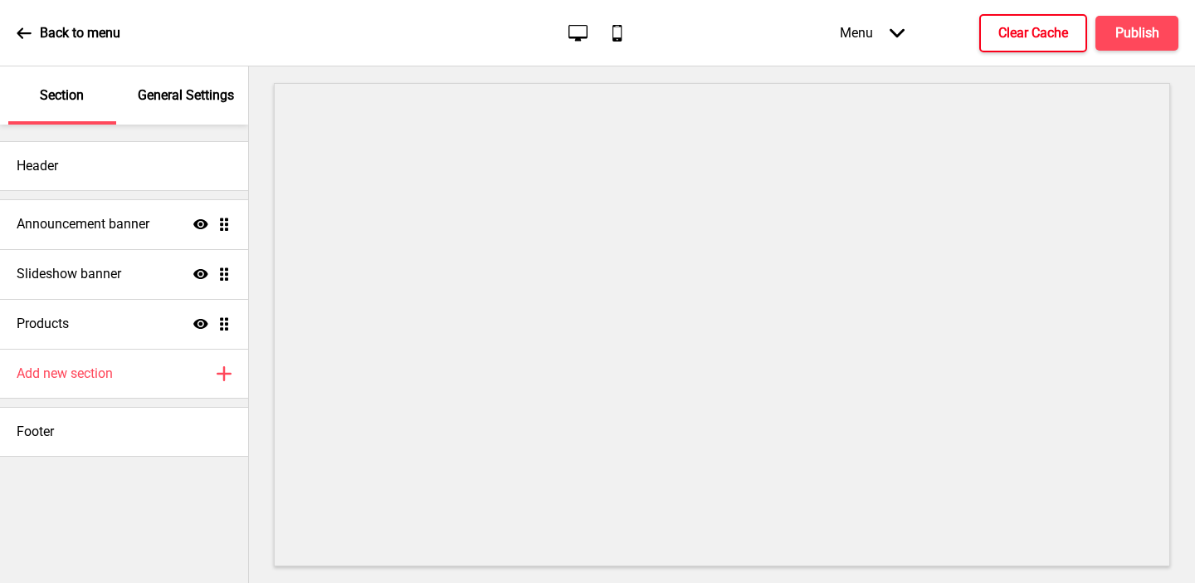
click at [179, 505] on div "Header Announcement banner Show Drag Slideshow banner Show Drag Products Show D…" at bounding box center [124, 354] width 248 height 458
click at [175, 115] on div "General Settings" at bounding box center [187, 95] width 108 height 58
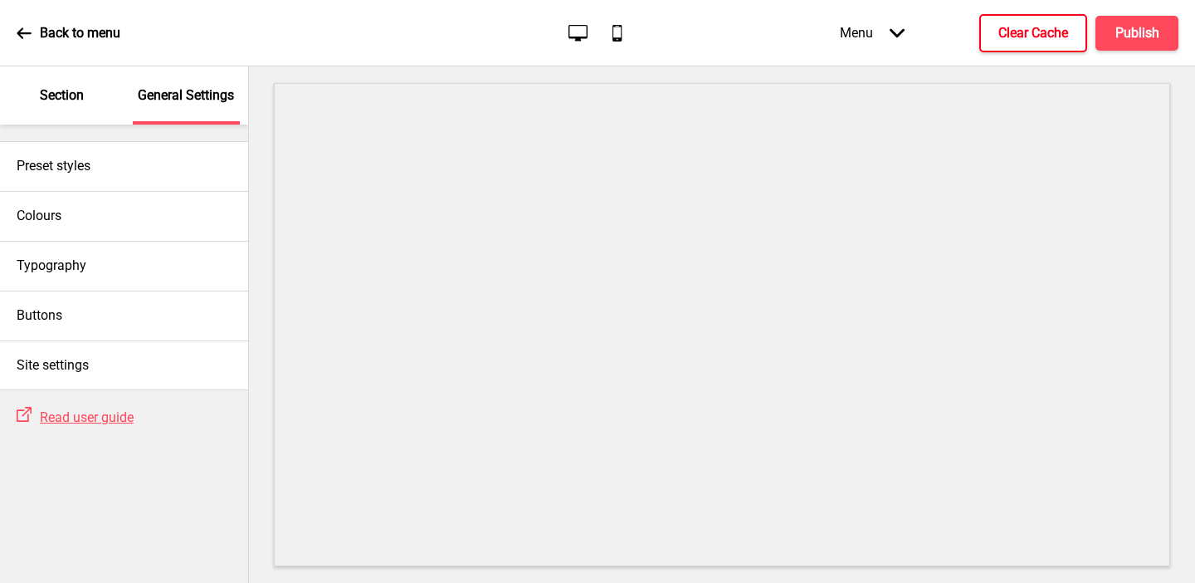
click at [78, 99] on p "Section" at bounding box center [62, 95] width 44 height 18
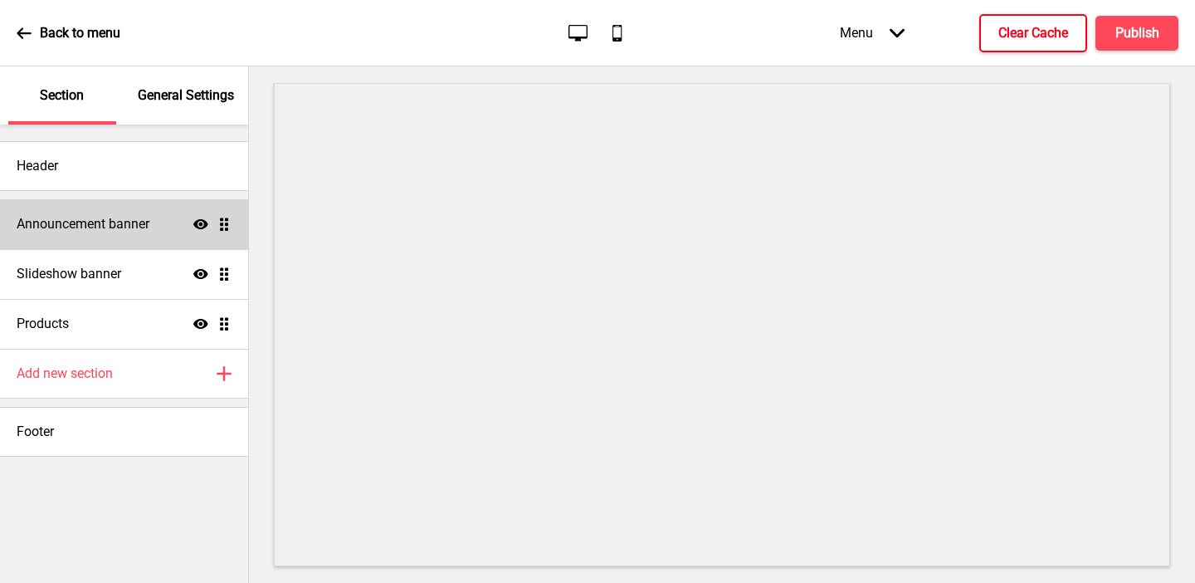
click at [95, 235] on div "Announcement banner Show Drag" at bounding box center [124, 224] width 248 height 50
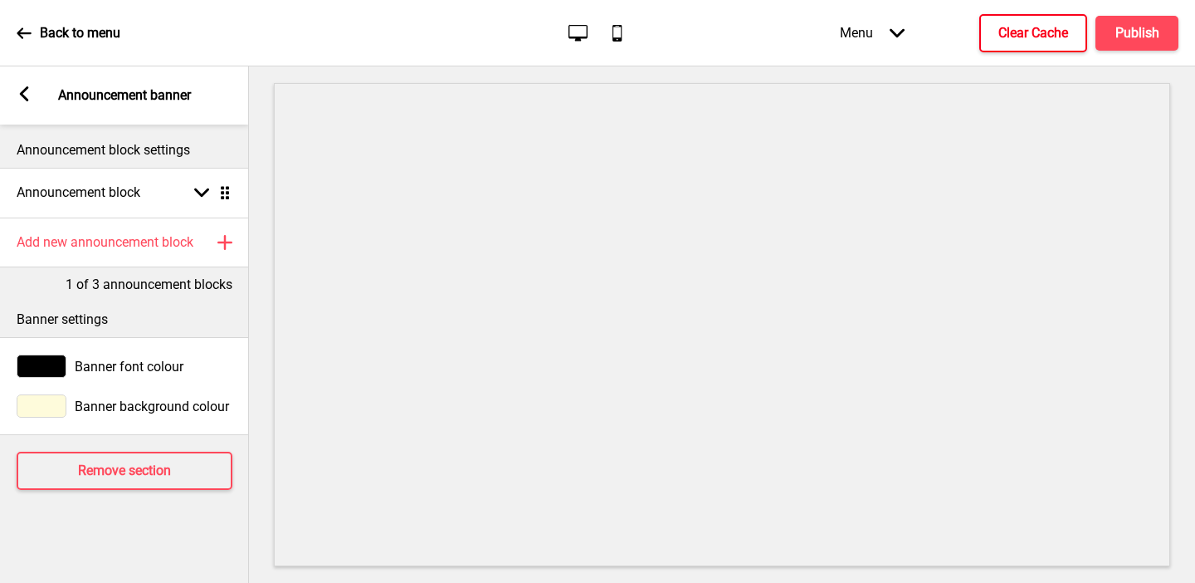
click at [23, 87] on rect at bounding box center [24, 93] width 15 height 15
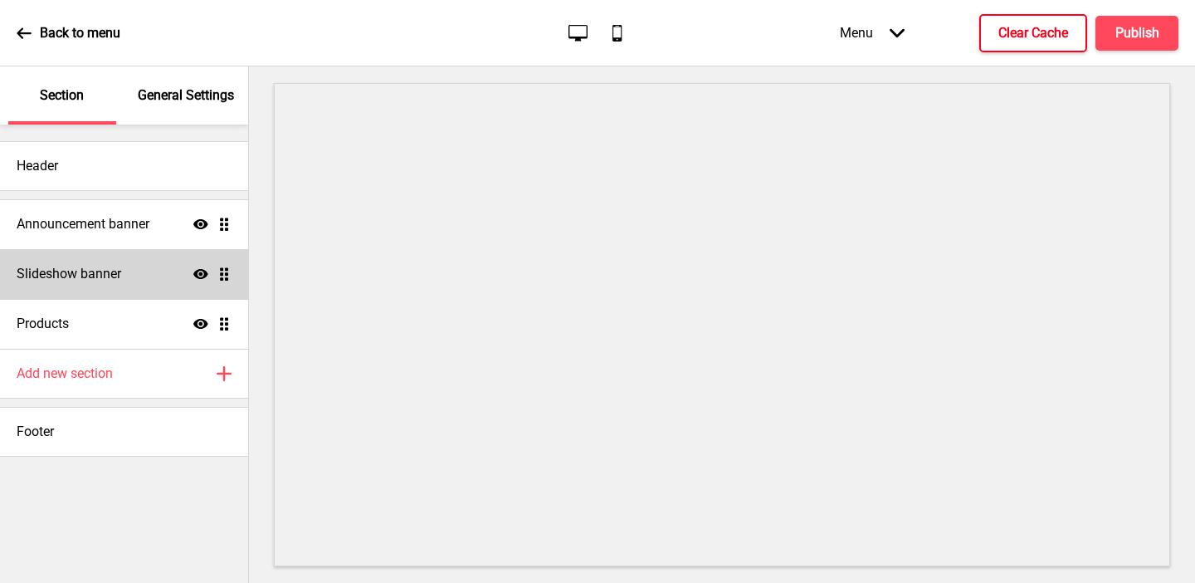
click at [68, 281] on h4 "Slideshow banner" at bounding box center [69, 274] width 105 height 18
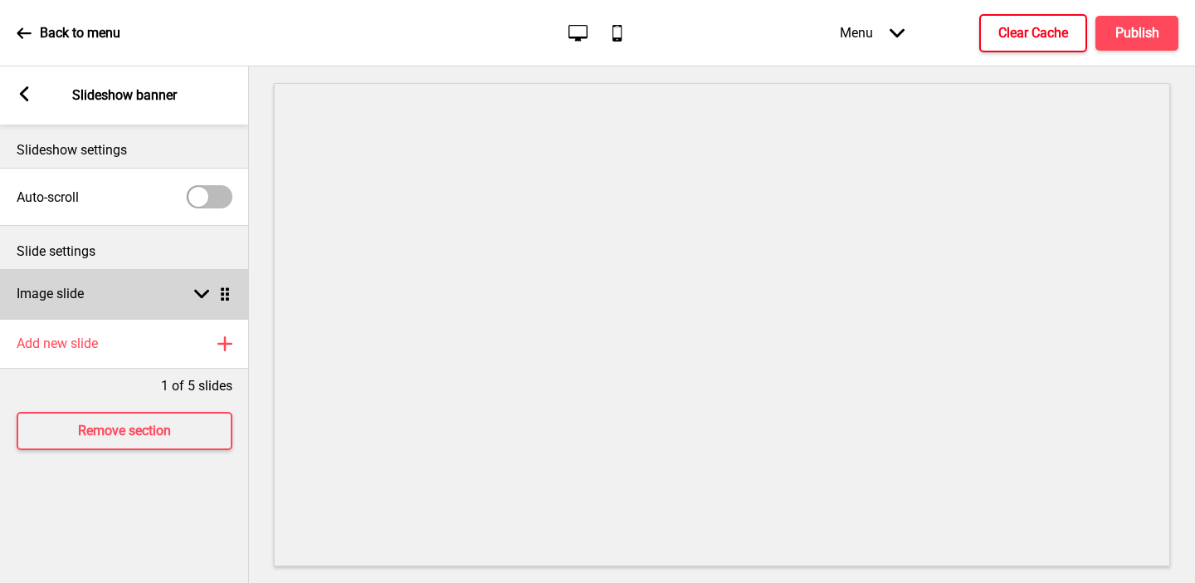
click at [87, 303] on div "Image slide Arrow down Drag" at bounding box center [124, 294] width 249 height 50
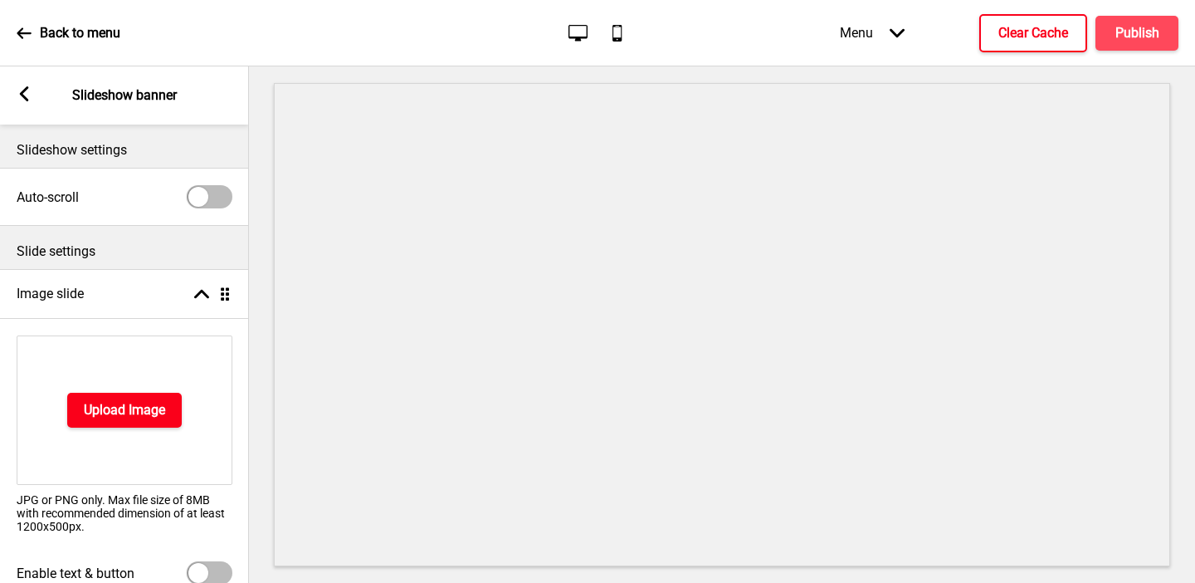
click at [93, 404] on h4 "Upload Image" at bounding box center [124, 410] width 81 height 18
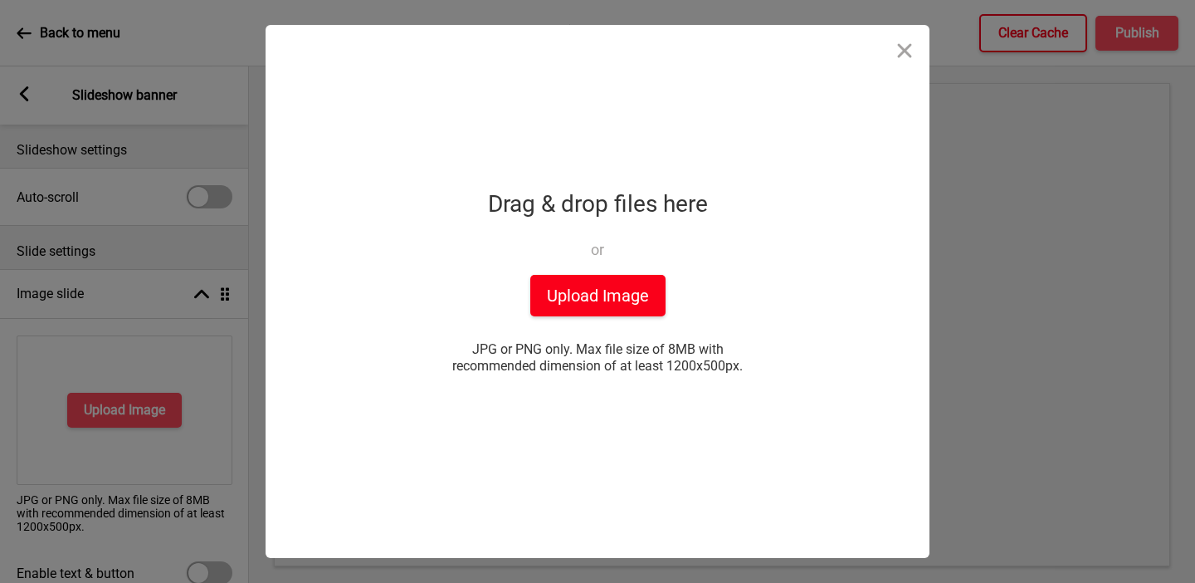
click at [625, 302] on button "Upload Image" at bounding box center [597, 296] width 135 height 42
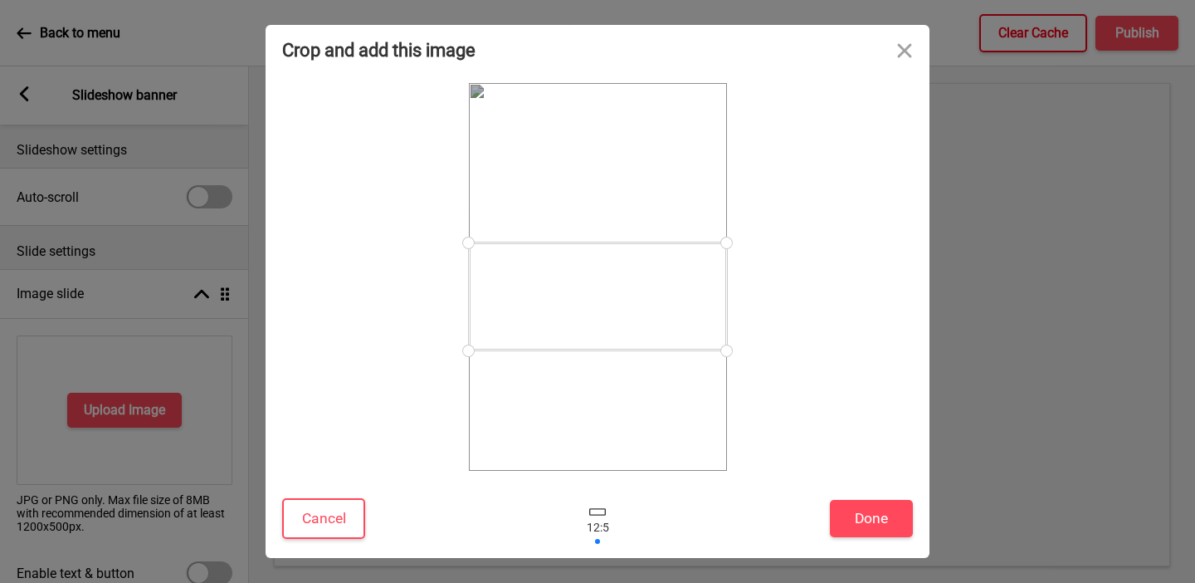
drag, startPoint x: 672, startPoint y: 315, endPoint x: 687, endPoint y: 335, distance: 24.2
click at [687, 335] on div at bounding box center [598, 296] width 258 height 108
click at [874, 528] on button "Done" at bounding box center [871, 518] width 83 height 37
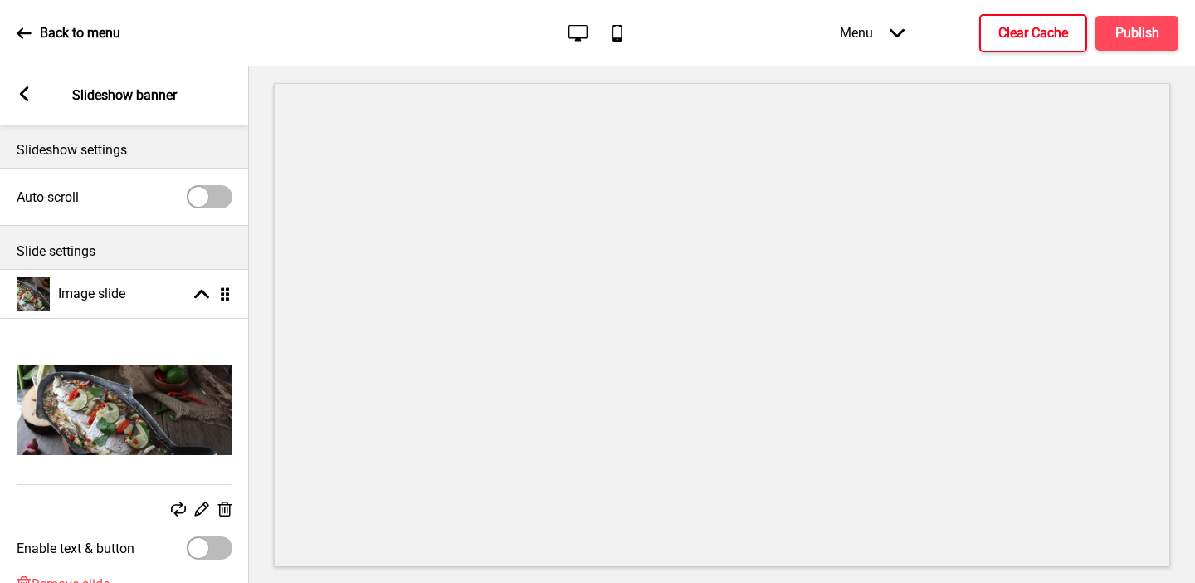
click at [20, 582] on button "X" at bounding box center [10, 591] width 20 height 17
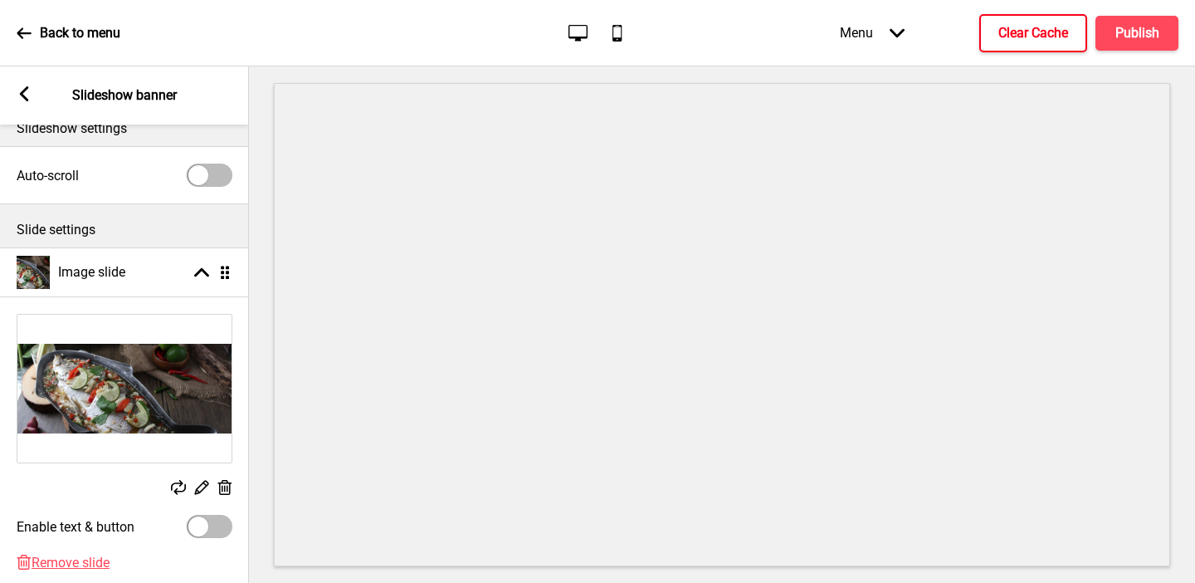
scroll to position [189, 0]
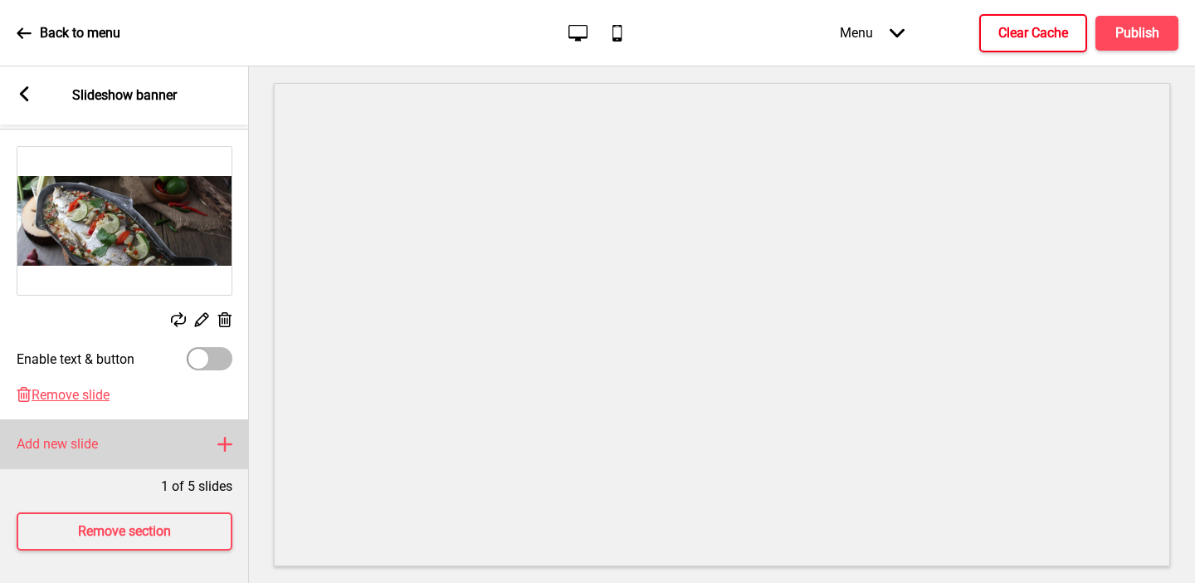
click at [130, 437] on div "Add new slide Plus" at bounding box center [124, 444] width 249 height 50
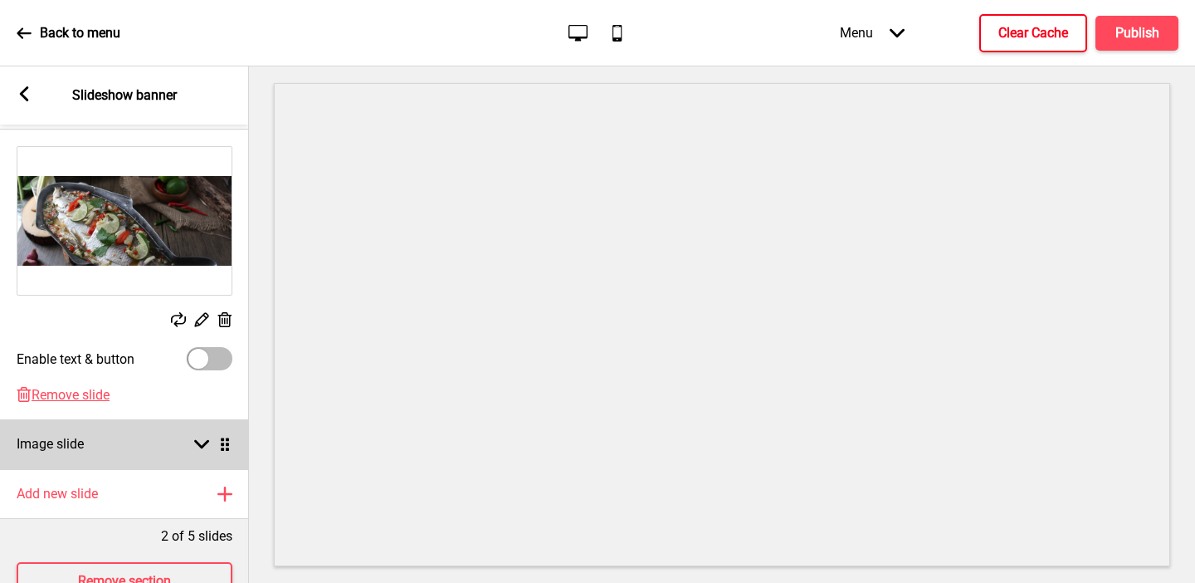
click at [119, 446] on div "Image slide Arrow down Drag" at bounding box center [124, 444] width 249 height 50
select select "right"
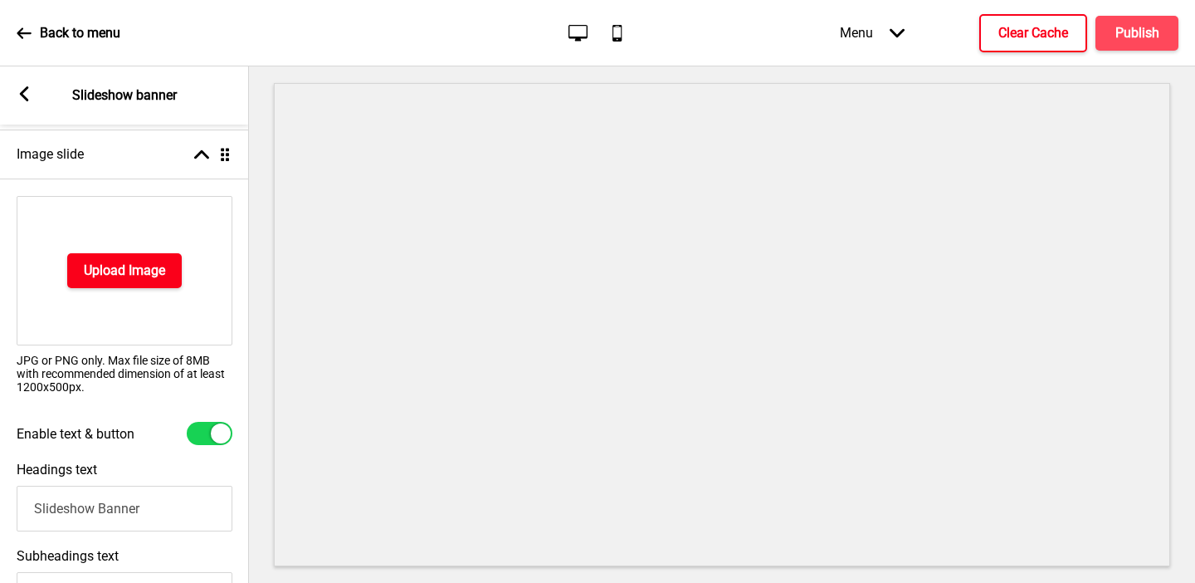
click at [95, 266] on h4 "Upload Image" at bounding box center [124, 271] width 81 height 18
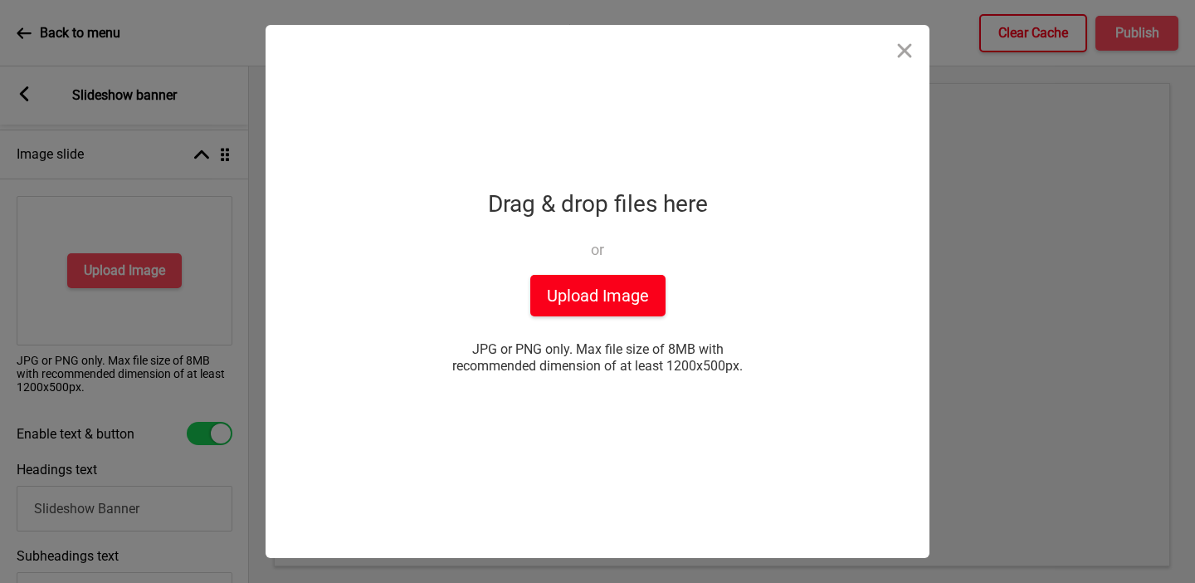
click at [593, 295] on button "Upload Image" at bounding box center [597, 296] width 135 height 42
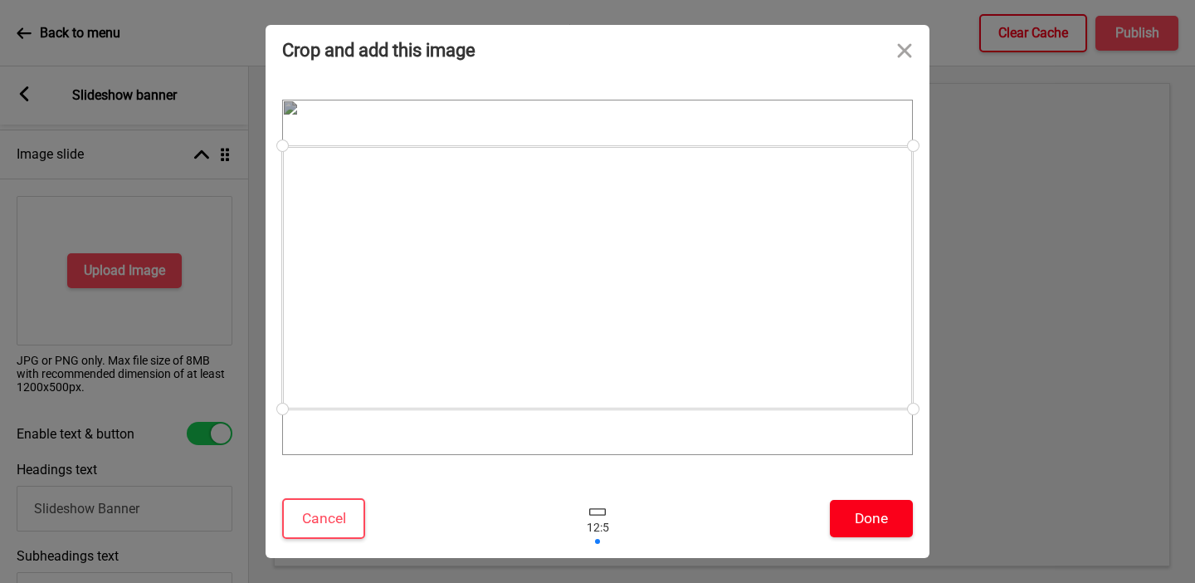
click at [857, 525] on button "Done" at bounding box center [871, 518] width 83 height 37
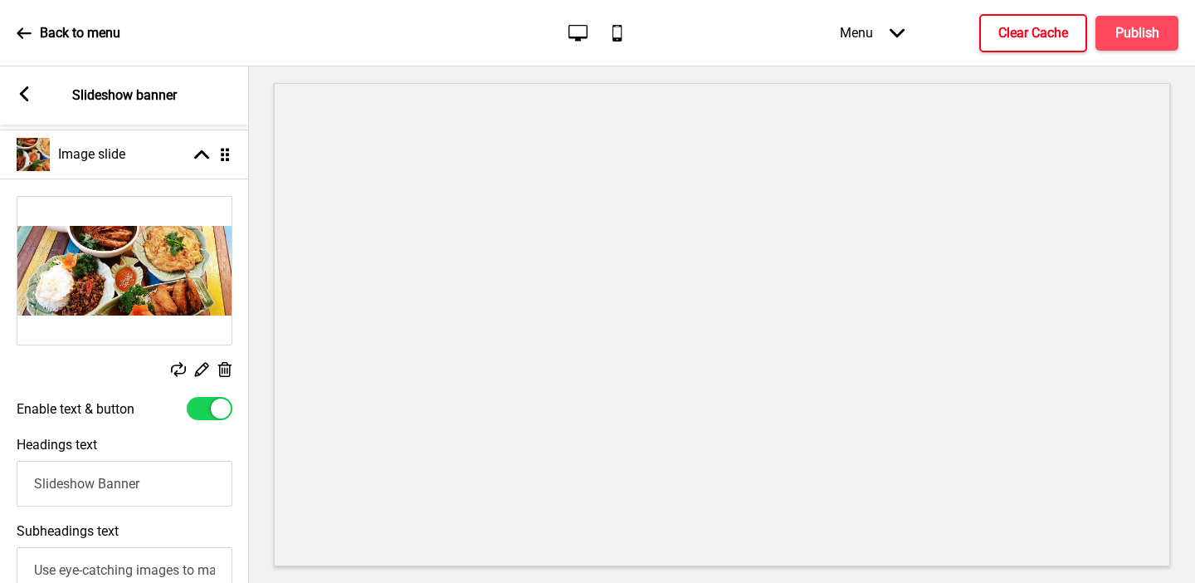
click at [220, 408] on div at bounding box center [221, 408] width 20 height 20
checkbox input "false"
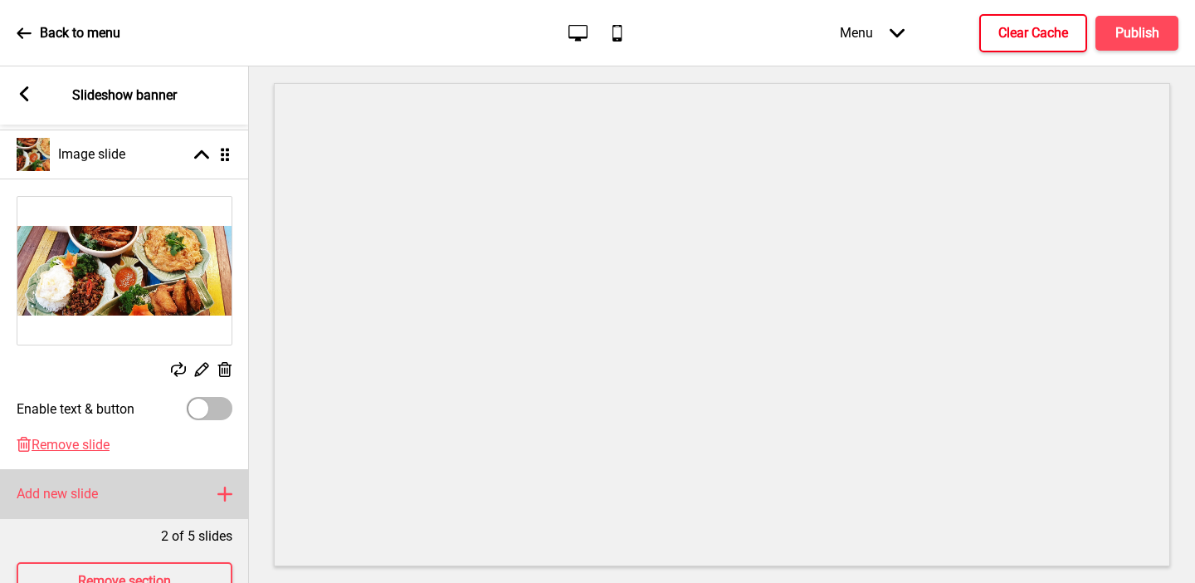
click at [121, 483] on div "Add new slide Plus" at bounding box center [124, 494] width 249 height 50
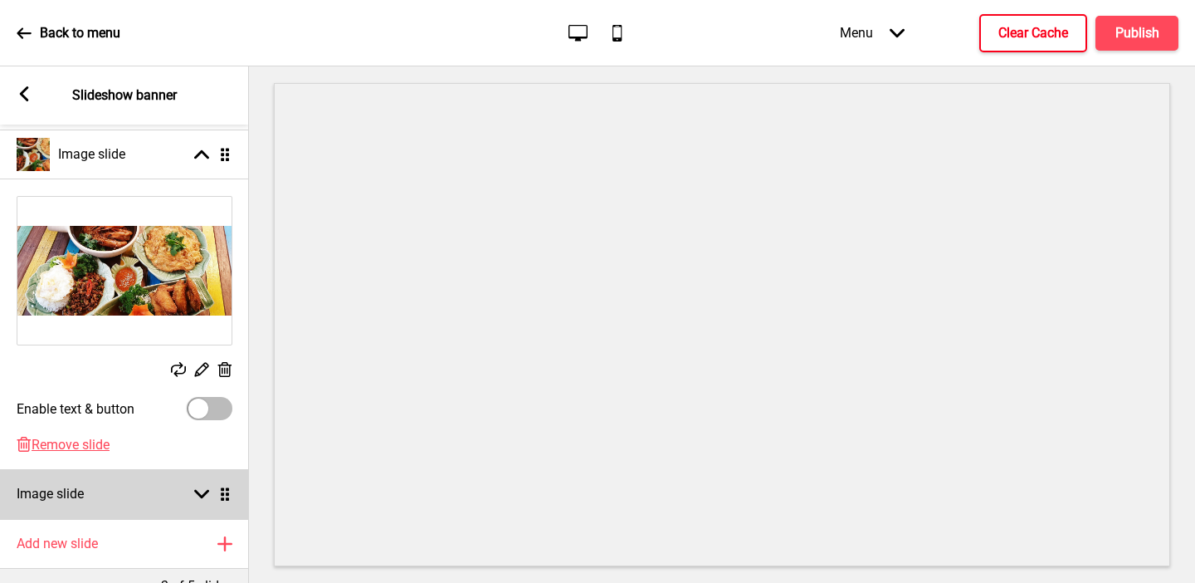
click at [137, 498] on div "Image slide Arrow down Drag" at bounding box center [124, 494] width 249 height 50
select select "right"
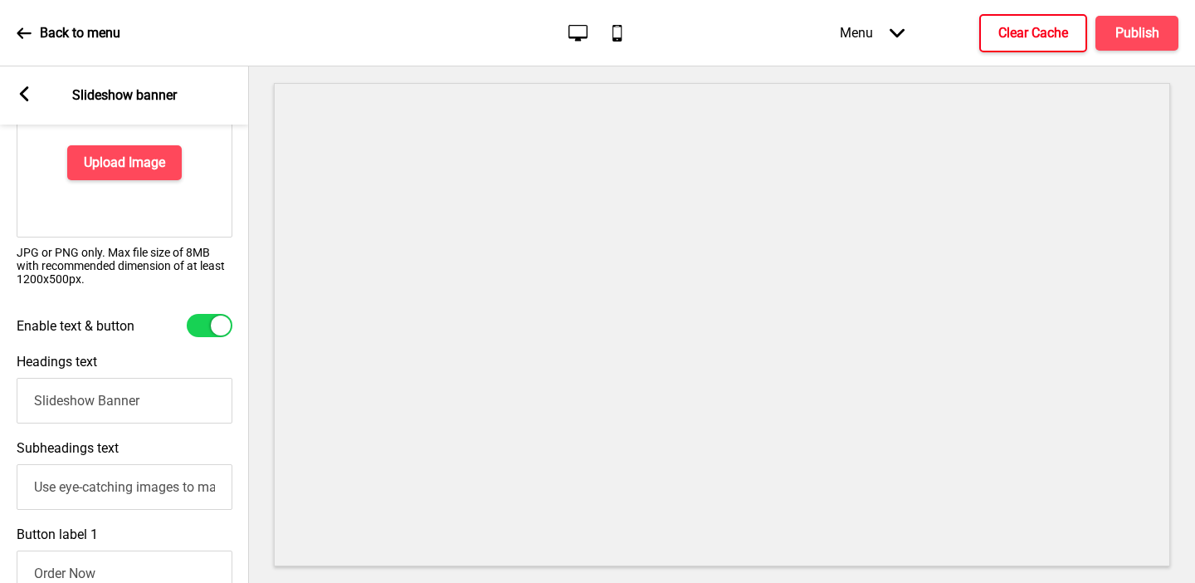
scroll to position [364, 0]
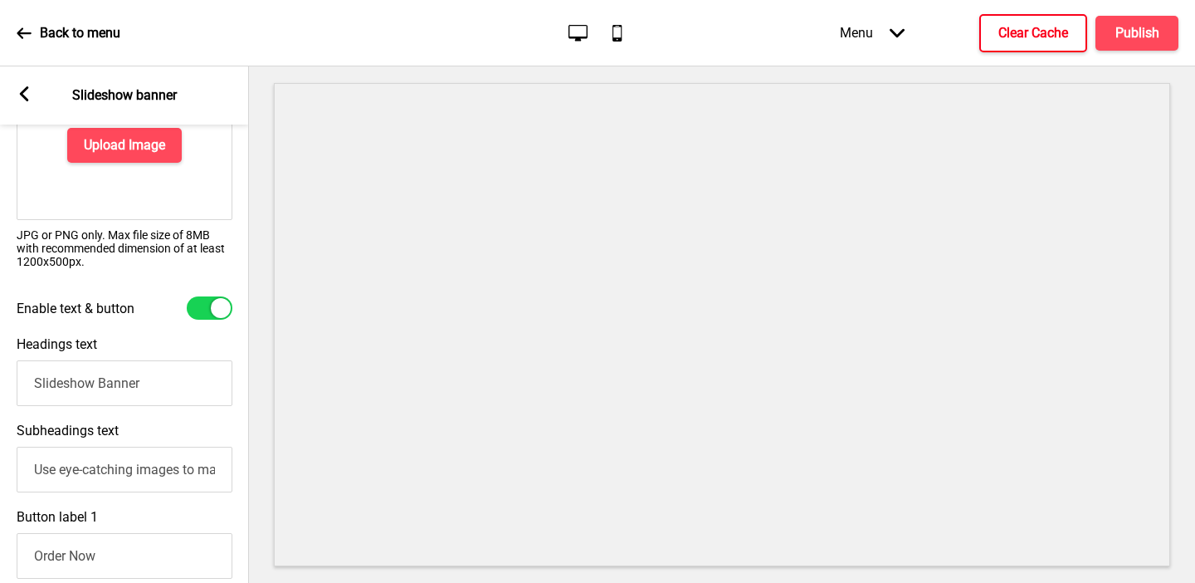
click at [211, 300] on div at bounding box center [210, 307] width 46 height 23
checkbox input "false"
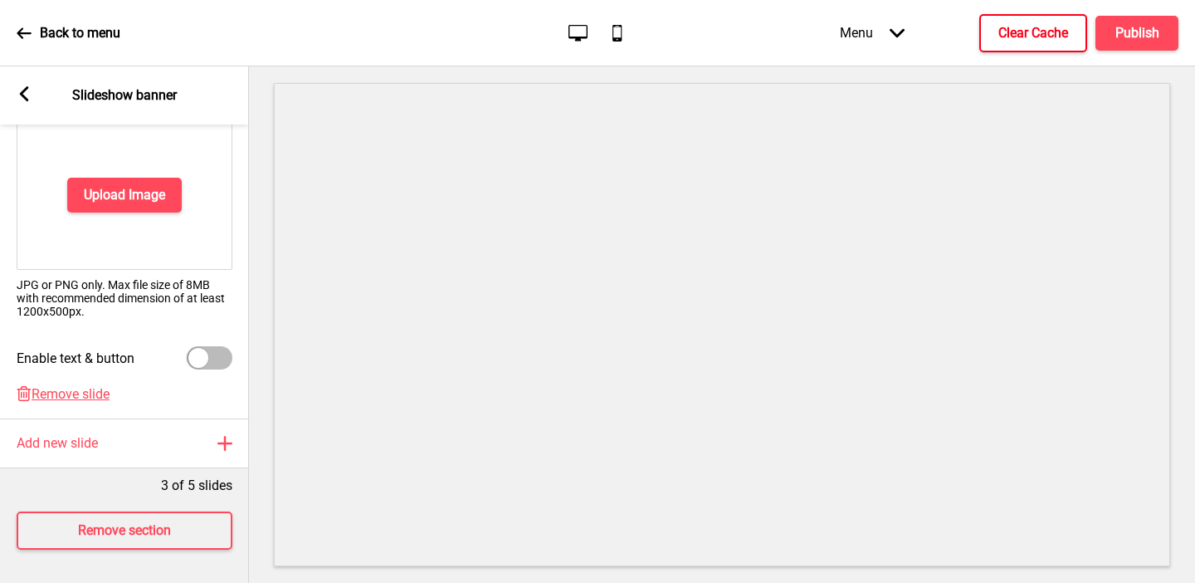
scroll to position [315, 0]
click at [133, 154] on div "Upload Image" at bounding box center [125, 194] width 216 height 149
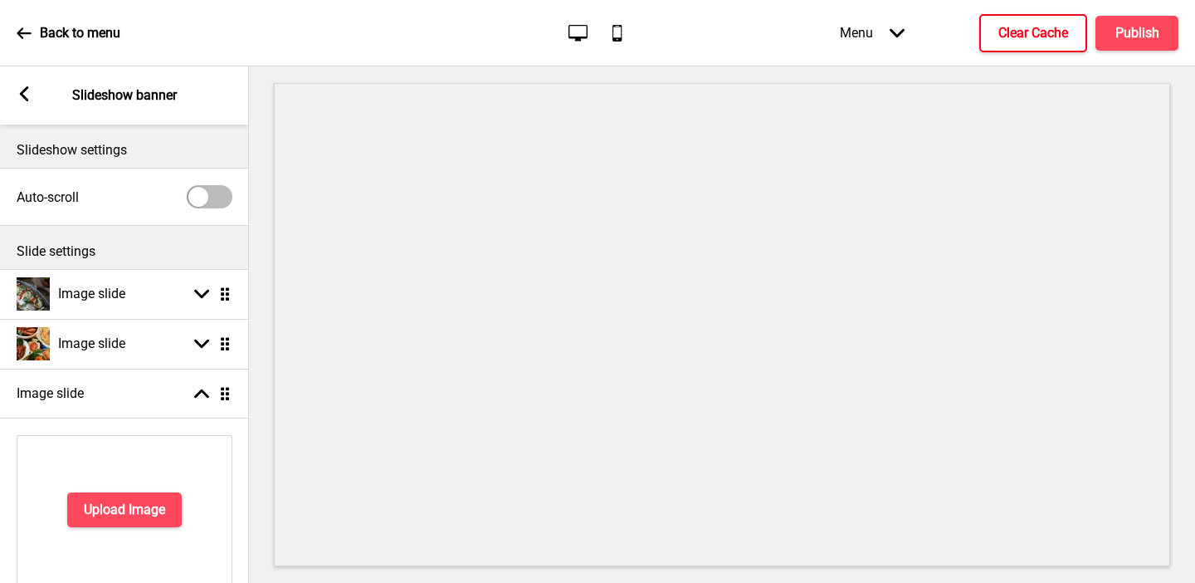
click at [213, 192] on div at bounding box center [210, 196] width 46 height 23
checkbox input "true"
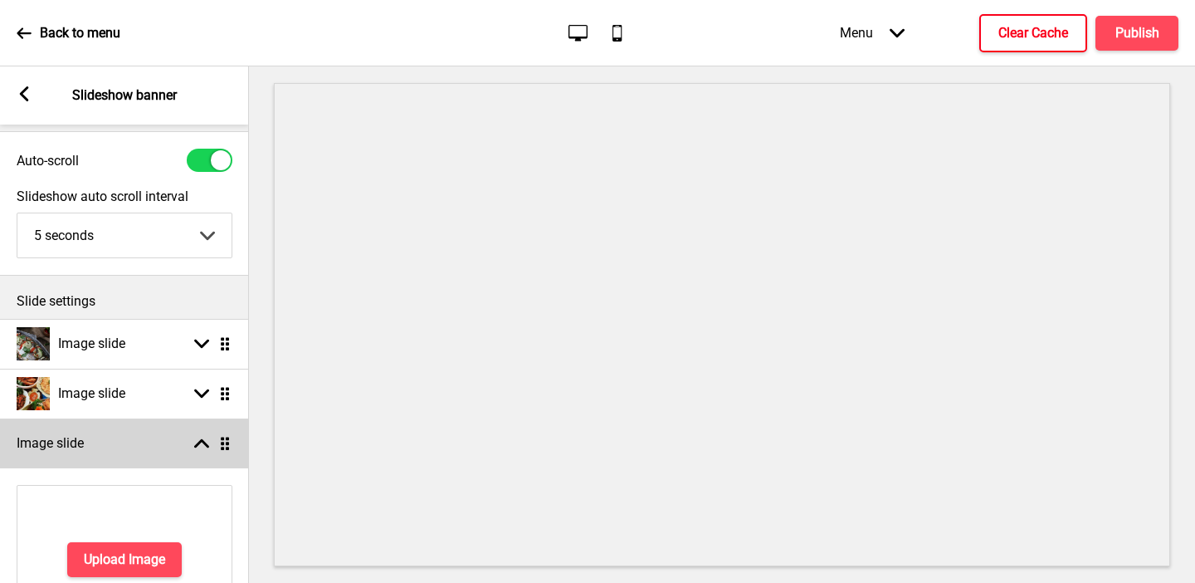
scroll to position [108, 0]
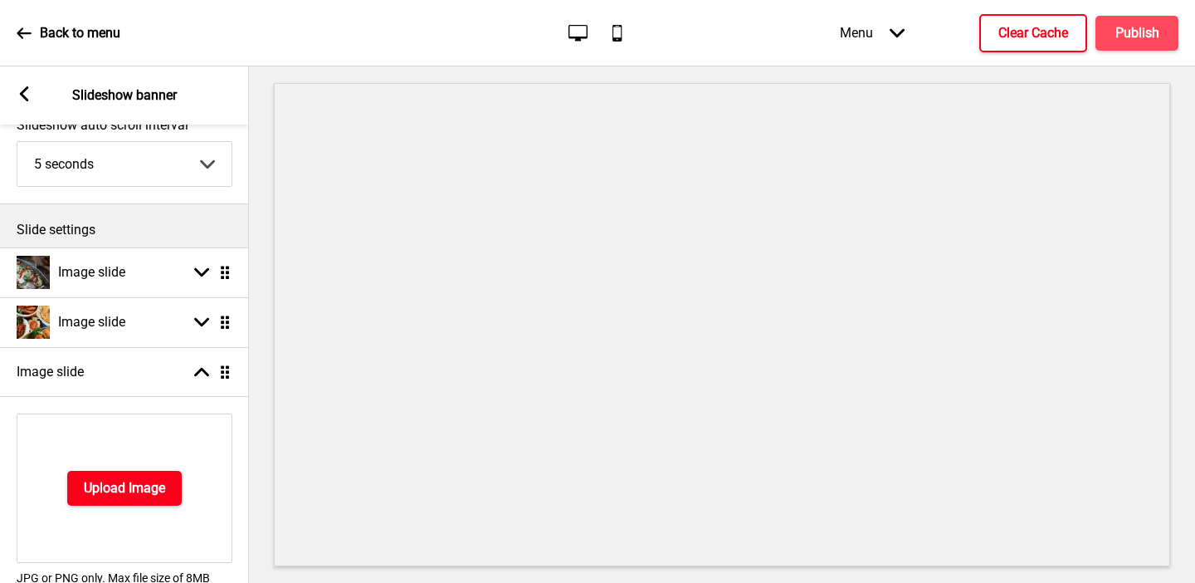
click at [134, 473] on button "Upload Image" at bounding box center [124, 488] width 115 height 35
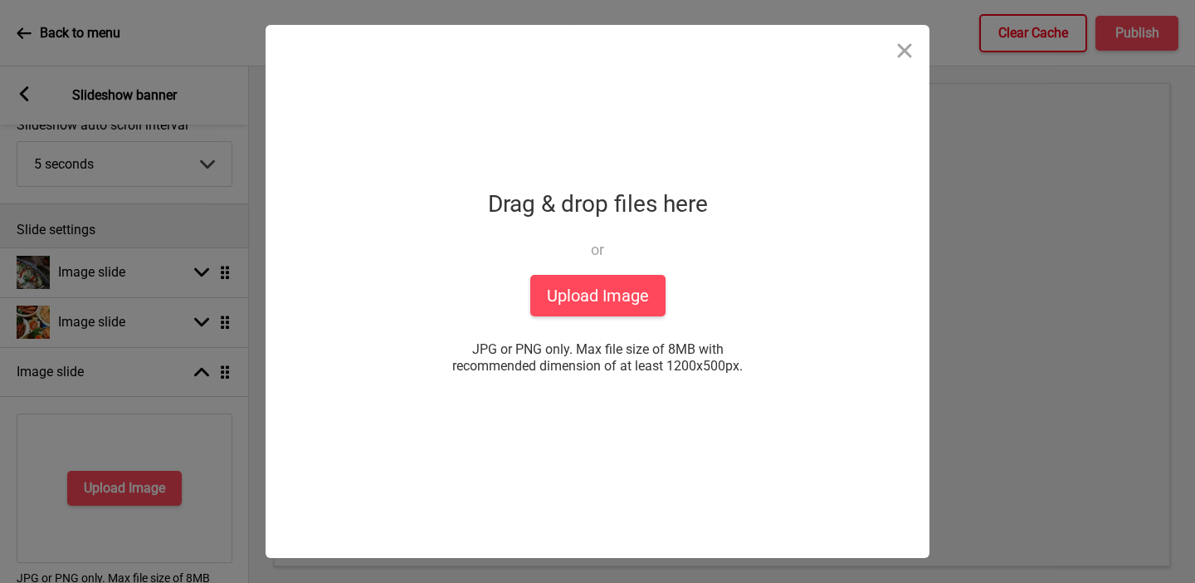
click at [639, 320] on div "Drop a file here Drag & drop files here or Upload files from your computer Uplo…" at bounding box center [597, 291] width 415 height 533
click at [628, 301] on button "Upload Image" at bounding box center [597, 296] width 135 height 42
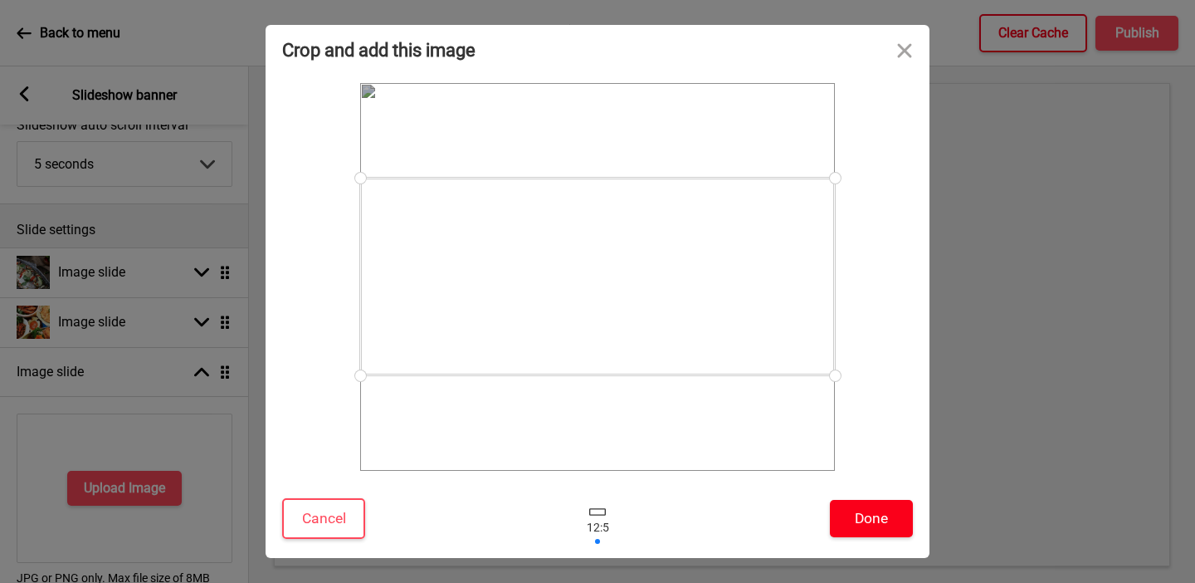
click at [868, 521] on button "Done" at bounding box center [871, 518] width 83 height 37
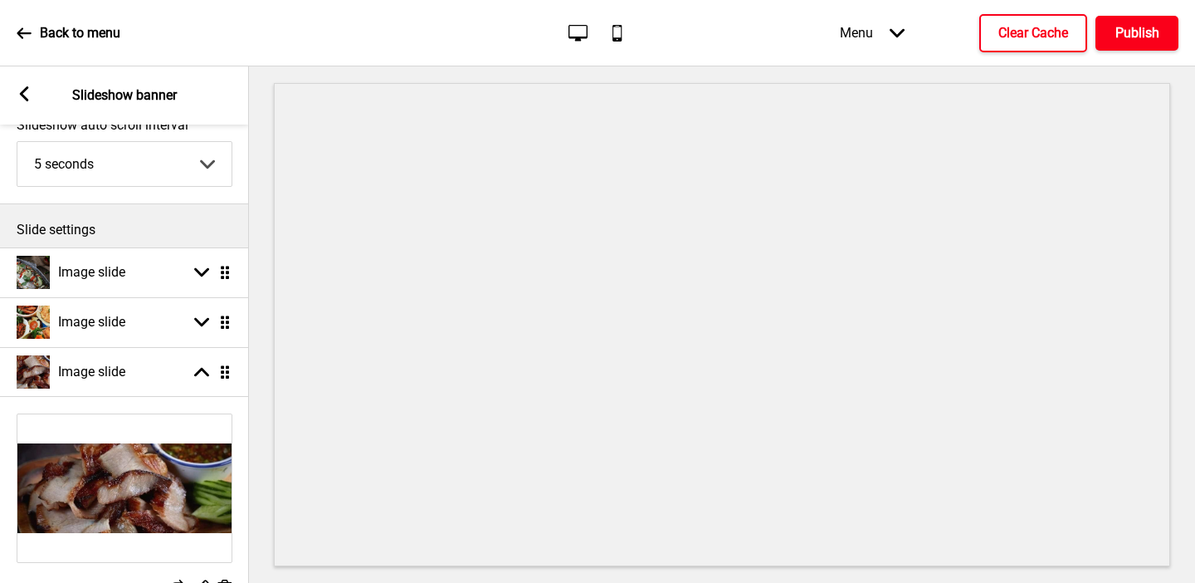
click at [1135, 22] on button "Publish" at bounding box center [1137, 33] width 83 height 35
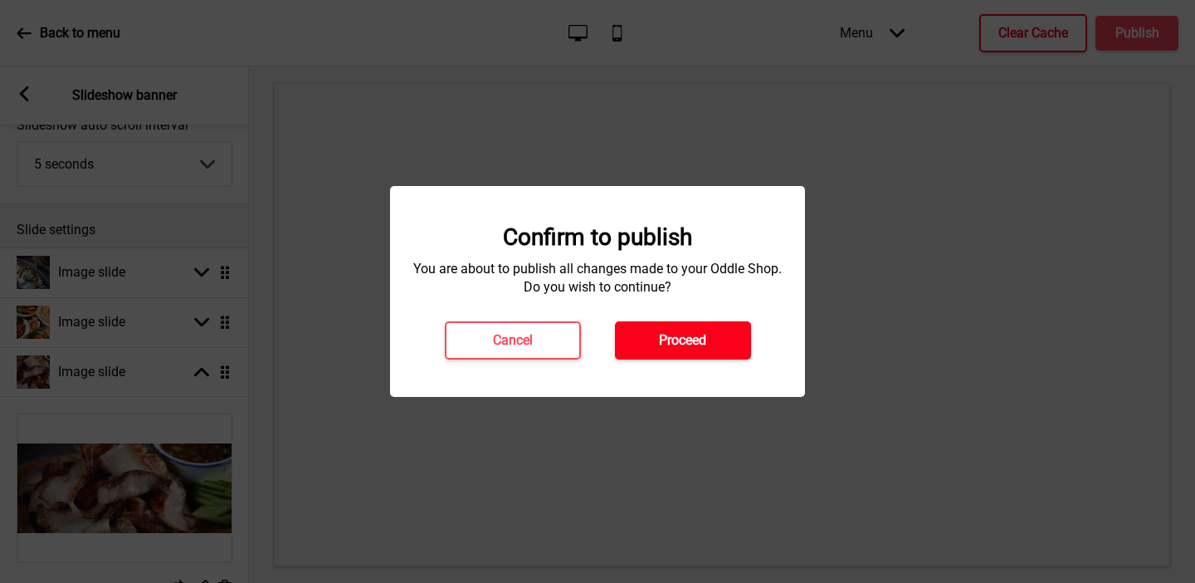
click at [713, 336] on button "Proceed" at bounding box center [683, 340] width 136 height 38
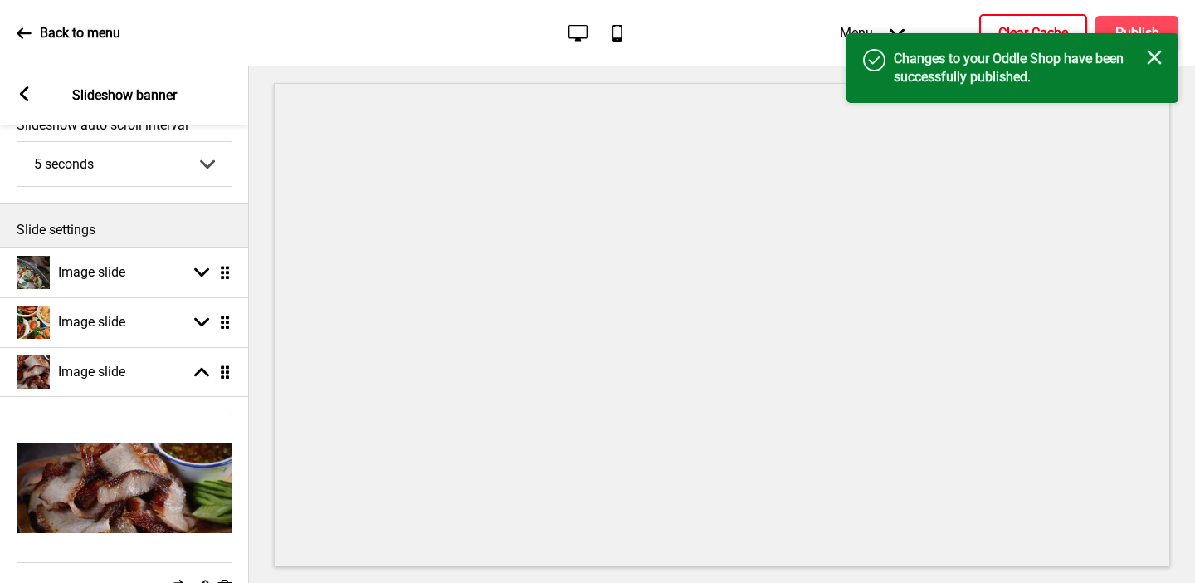
click at [1019, 28] on h4 "Clear Cache" at bounding box center [1034, 33] width 70 height 18
